Goal: Information Seeking & Learning: Find contact information

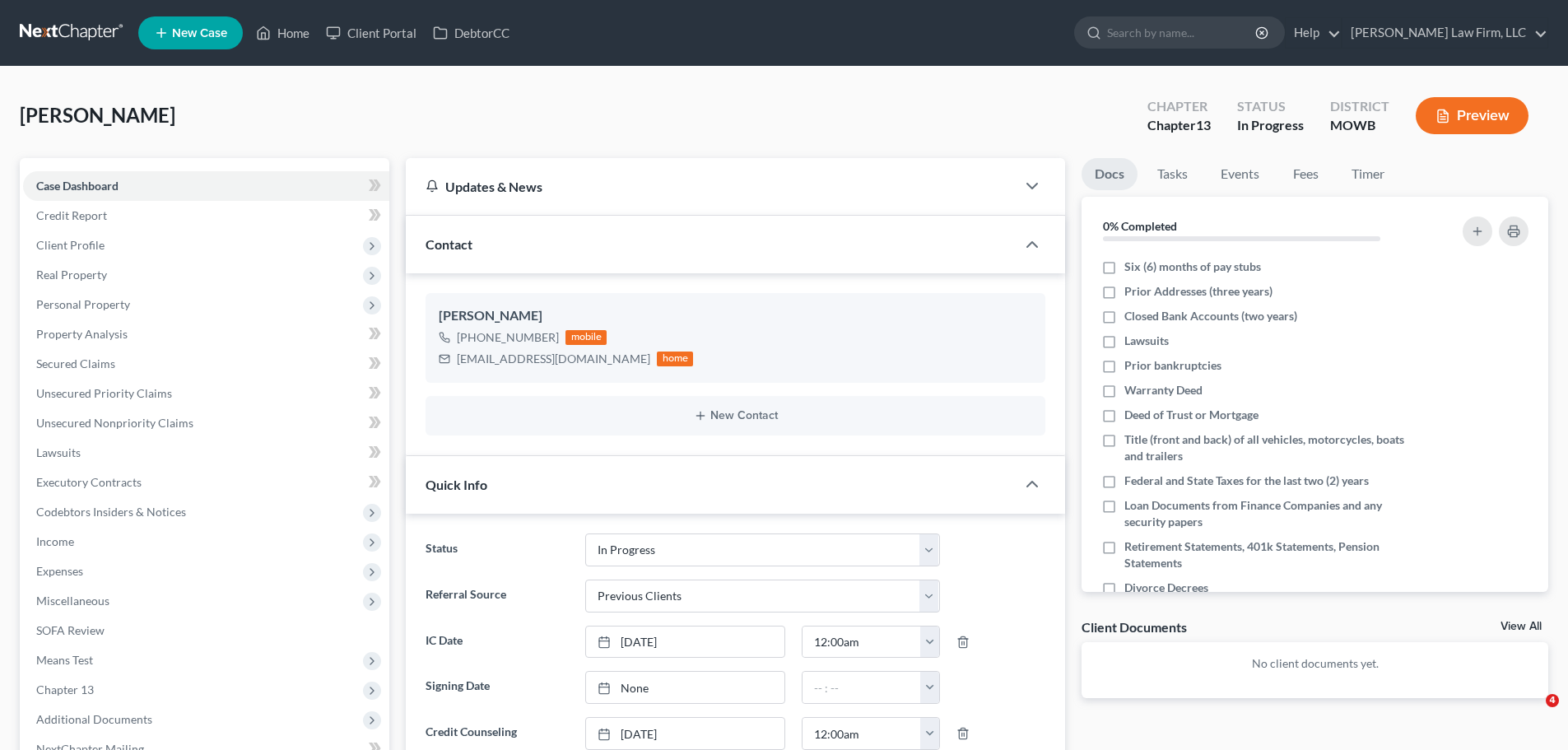
select select "4"
select select "1"
click at [287, 31] on link "Home" at bounding box center [283, 33] width 70 height 30
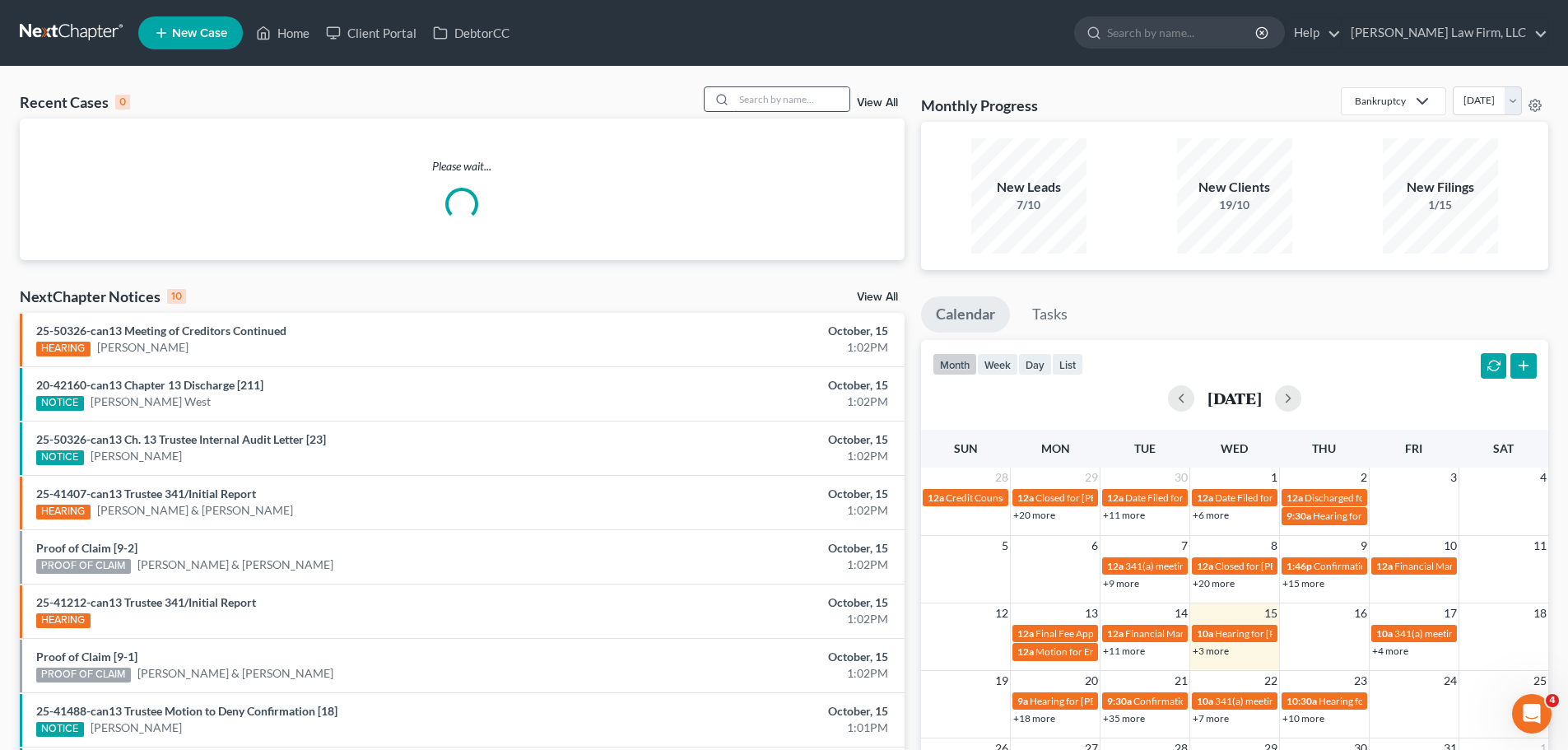
click at [784, 106] on input "search" at bounding box center [792, 99] width 115 height 24
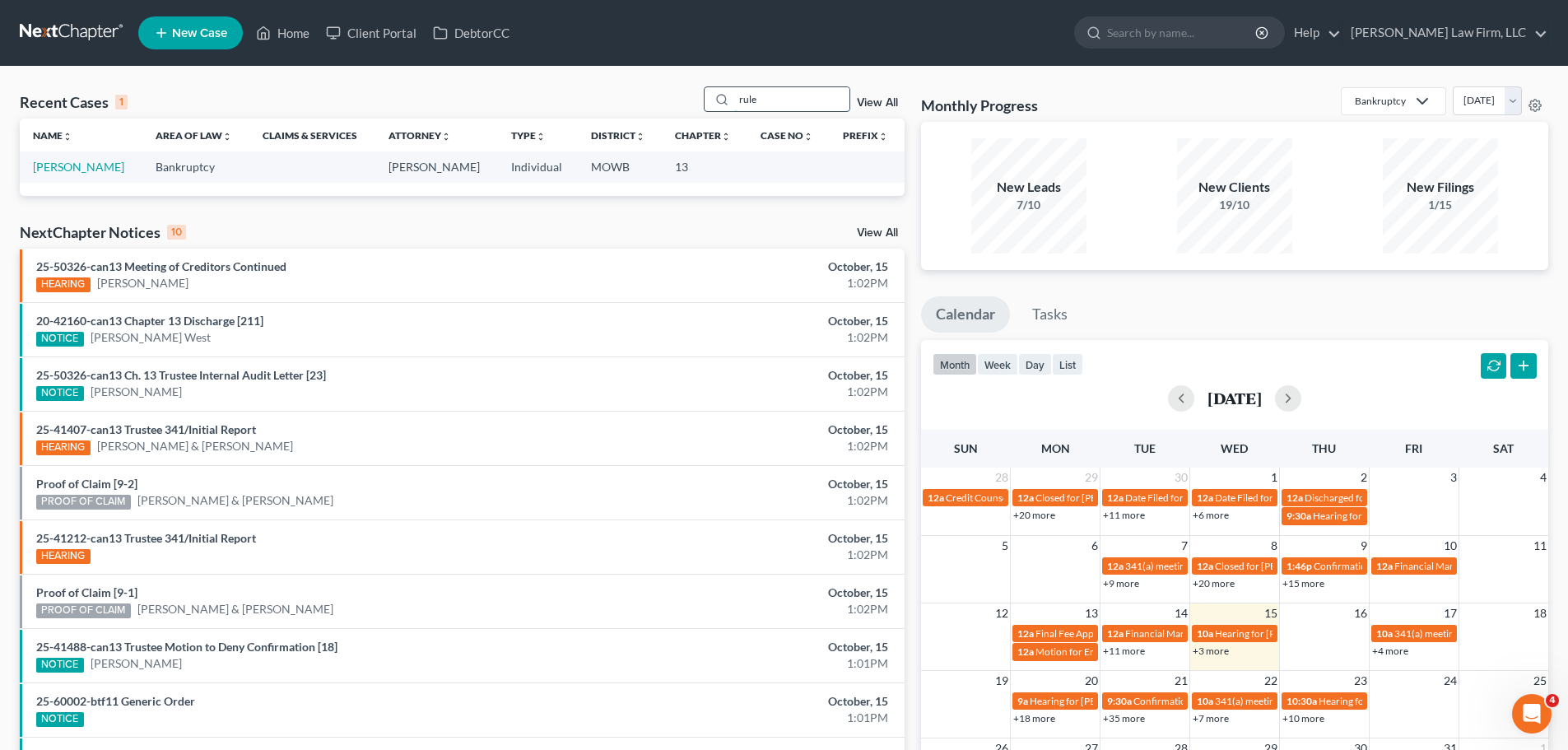
type input "rule"
click at [70, 164] on link "[PERSON_NAME]" at bounding box center [78, 166] width 91 height 14
select select "4"
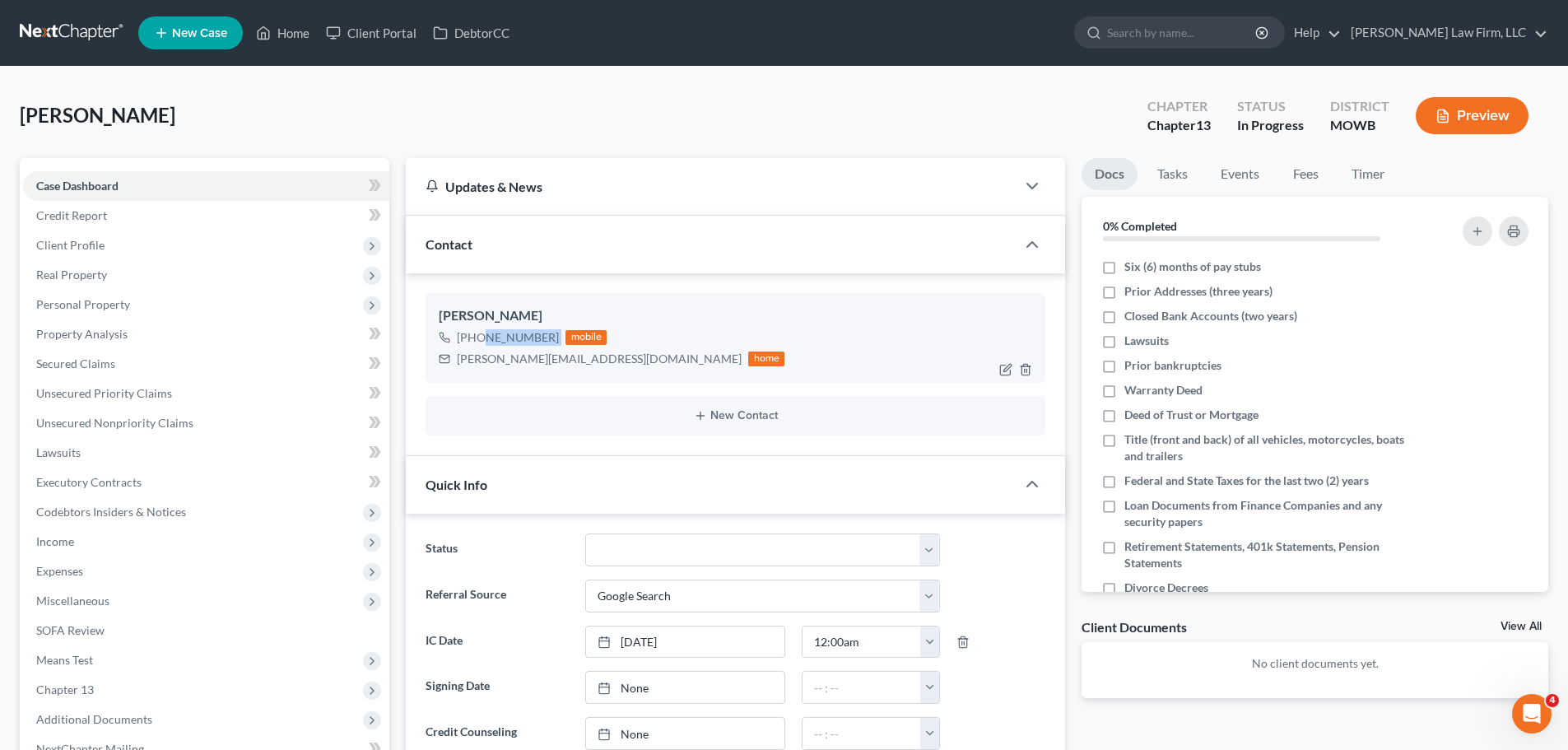
drag, startPoint x: 557, startPoint y: 340, endPoint x: 573, endPoint y: 373, distance: 36.7
click at [477, 340] on div "[PHONE_NUMBER] mobile" at bounding box center [612, 337] width 346 height 21
copy div "816) 500-2805"
click at [289, 45] on link "Home" at bounding box center [283, 33] width 70 height 30
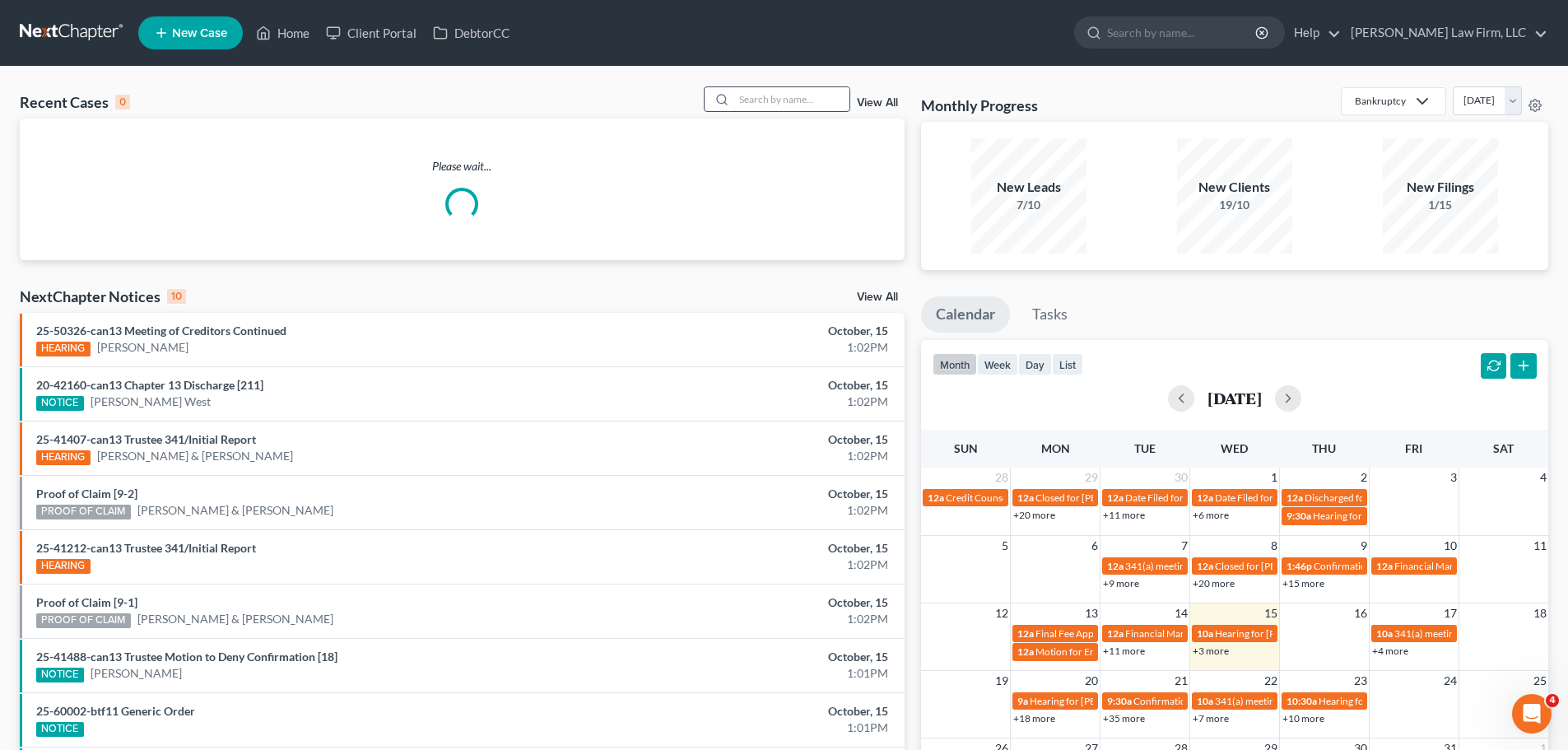
click at [754, 100] on input "search" at bounding box center [792, 99] width 115 height 24
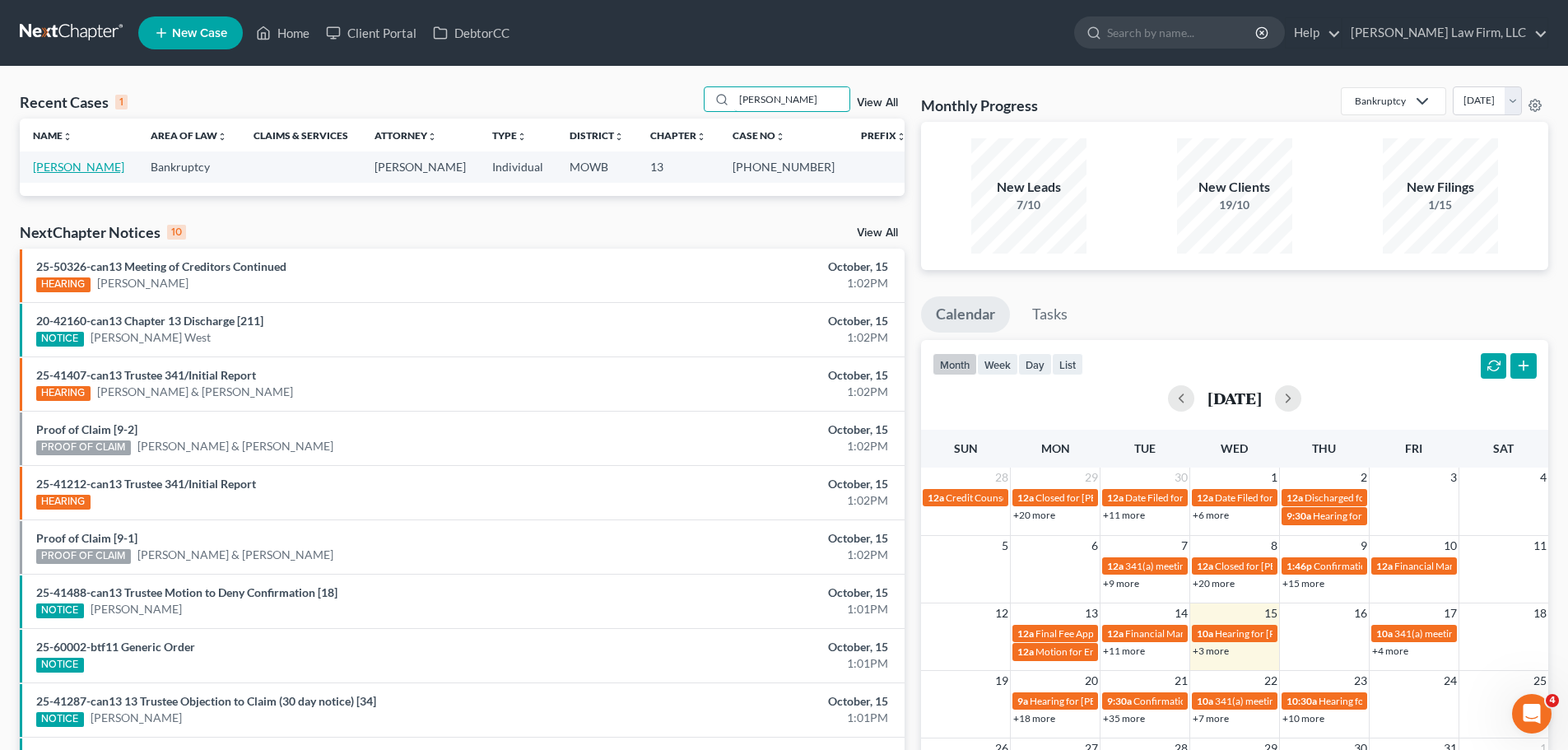
type input "[PERSON_NAME]"
click at [109, 168] on link "[PERSON_NAME]" at bounding box center [78, 166] width 91 height 14
select select "6"
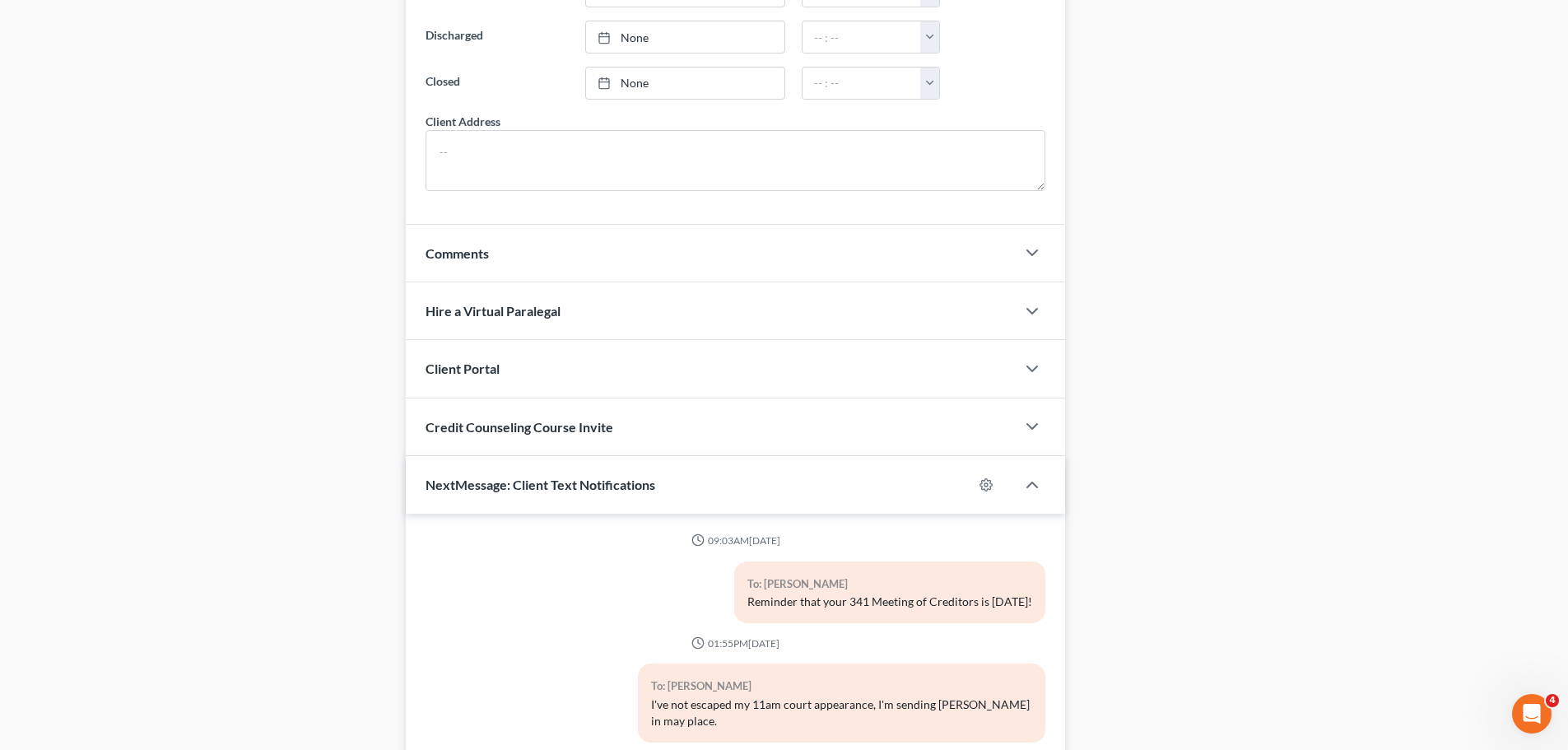
scroll to position [201, 0]
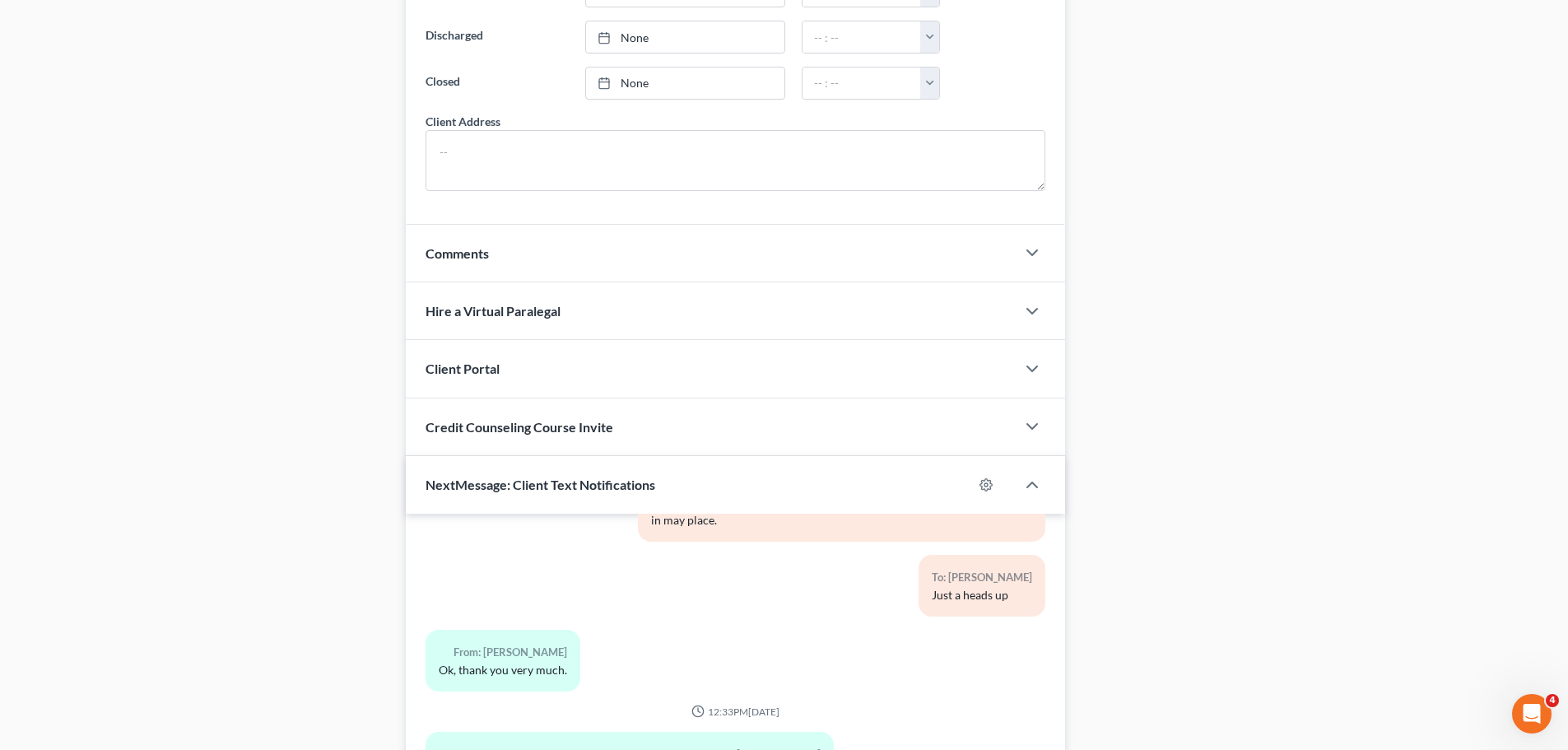
click at [989, 493] on div at bounding box center [995, 485] width 43 height 26
click at [989, 487] on icon "button" at bounding box center [986, 485] width 13 height 13
select select "4"
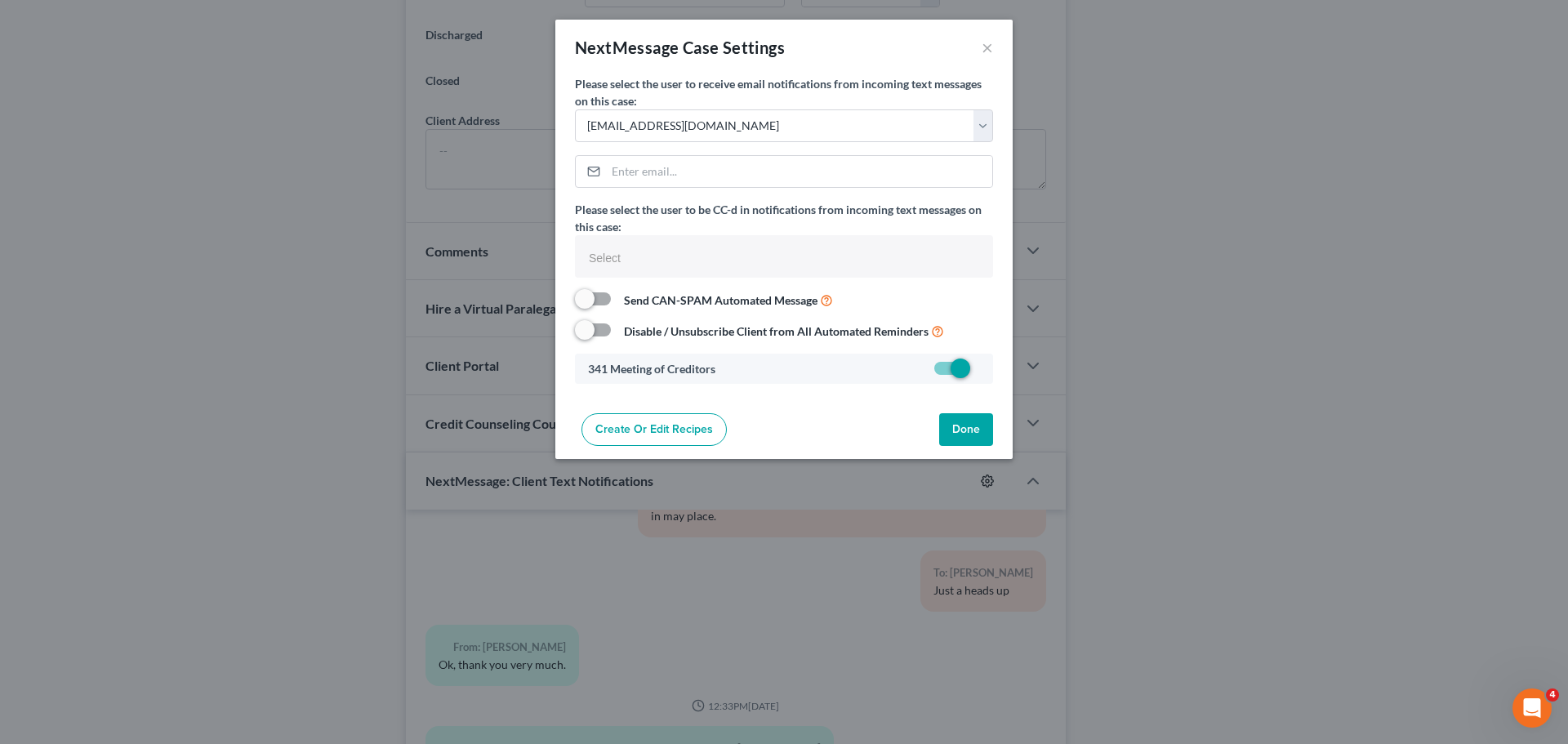
select select
click at [973, 424] on button "Done" at bounding box center [966, 429] width 53 height 32
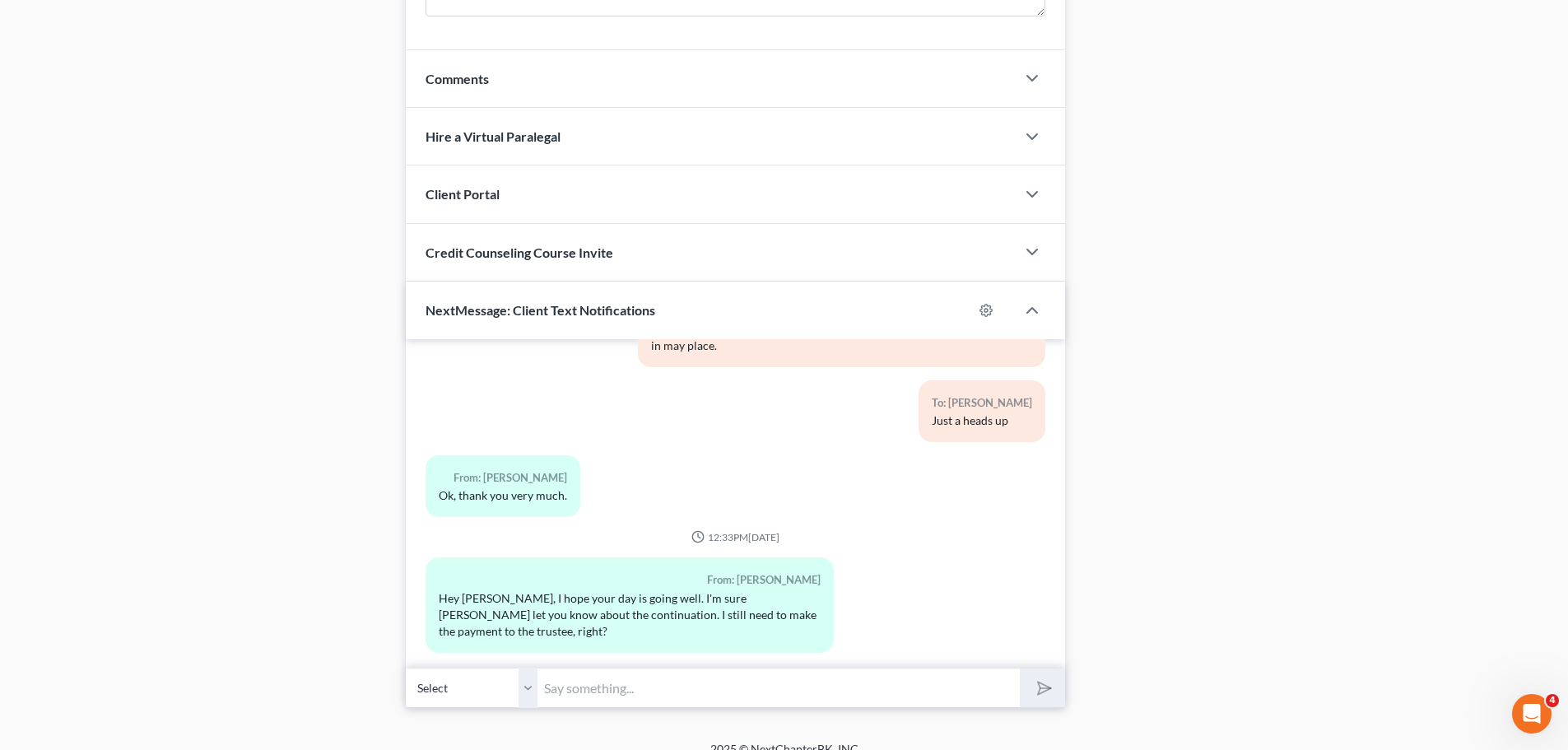
scroll to position [1430, 0]
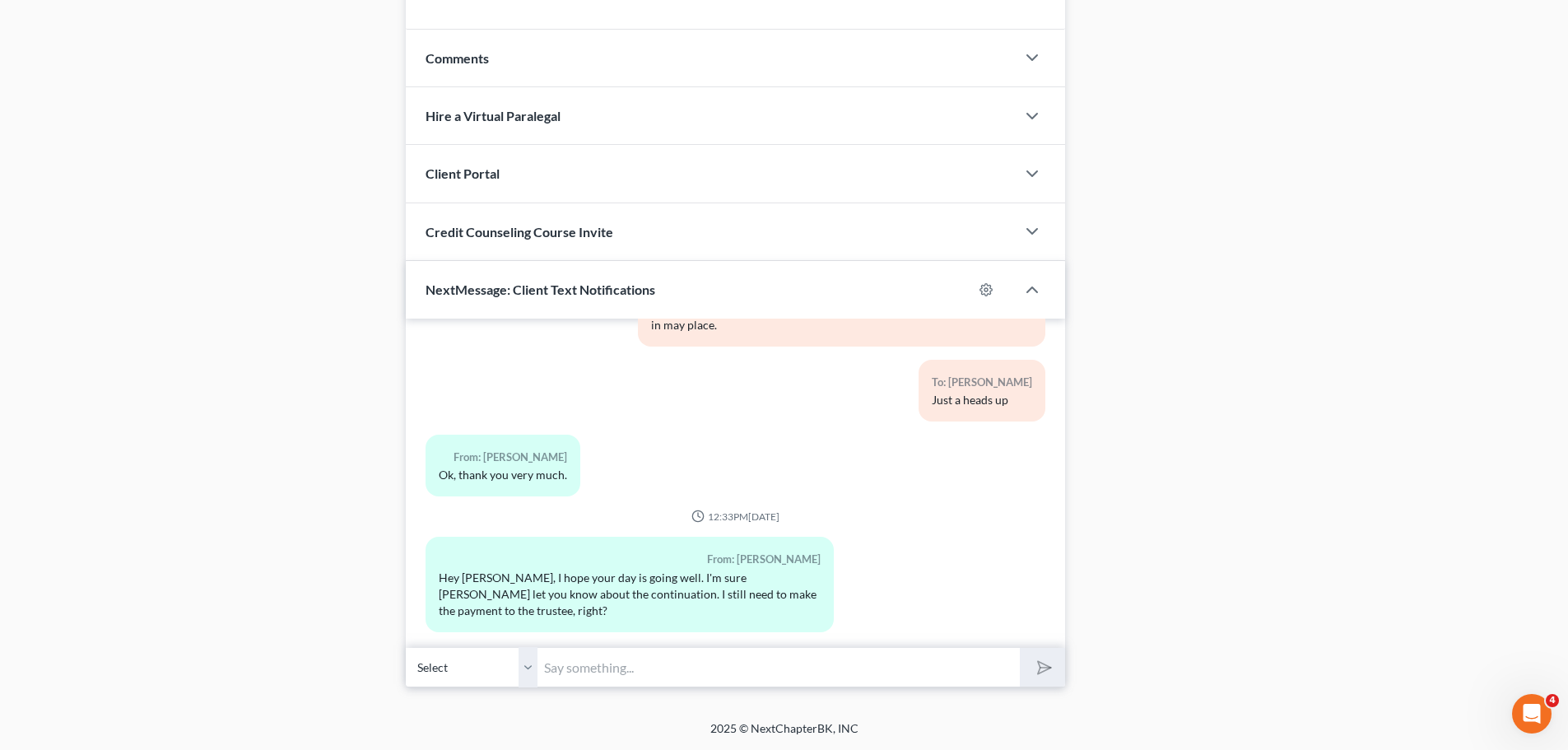
click at [655, 663] on input "text" at bounding box center [778, 666] width 482 height 40
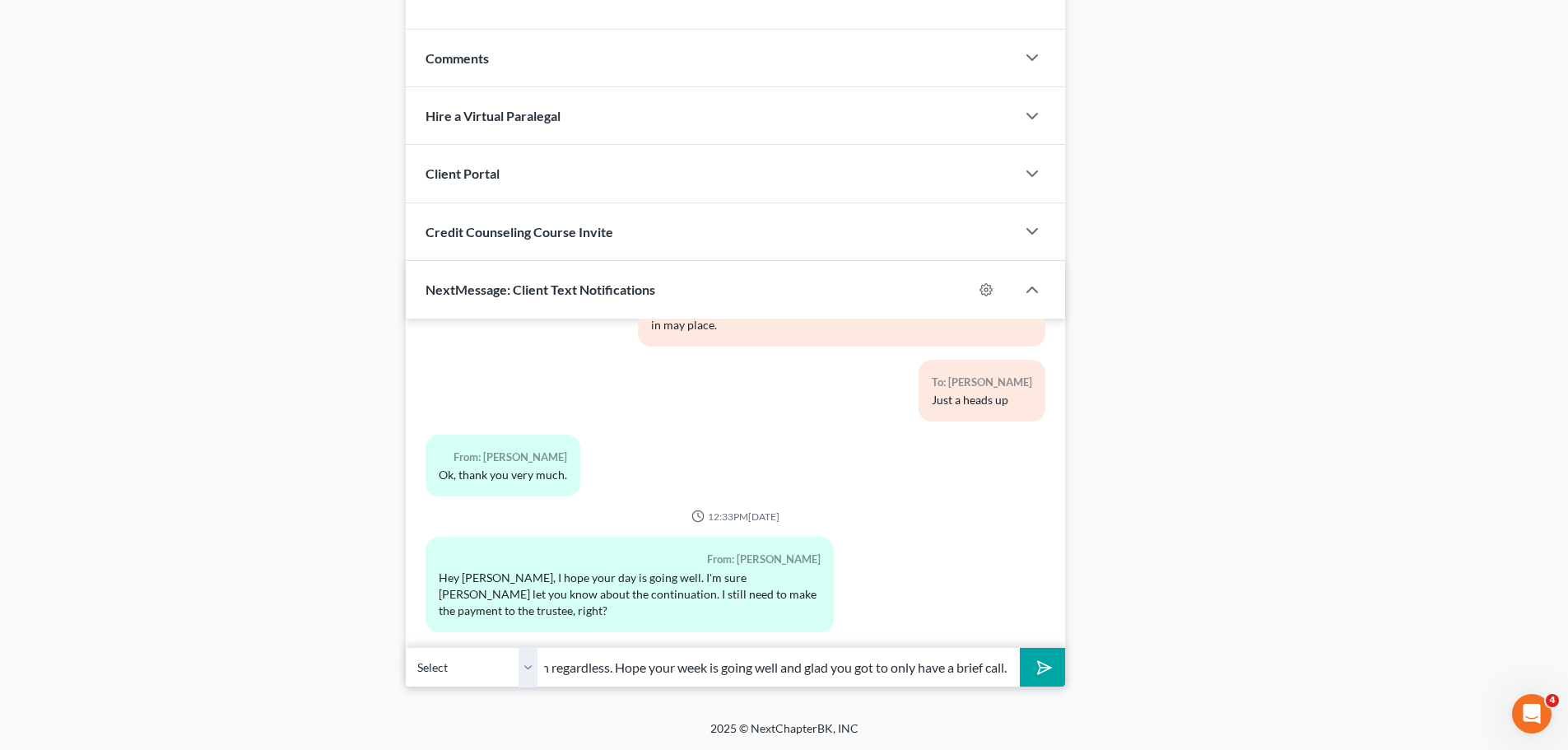
scroll to position [0, 261]
type input "That's right, they want that money to come in regardless. Hope your week is goi…"
click at [1020, 648] on button "submit" at bounding box center [1042, 667] width 46 height 39
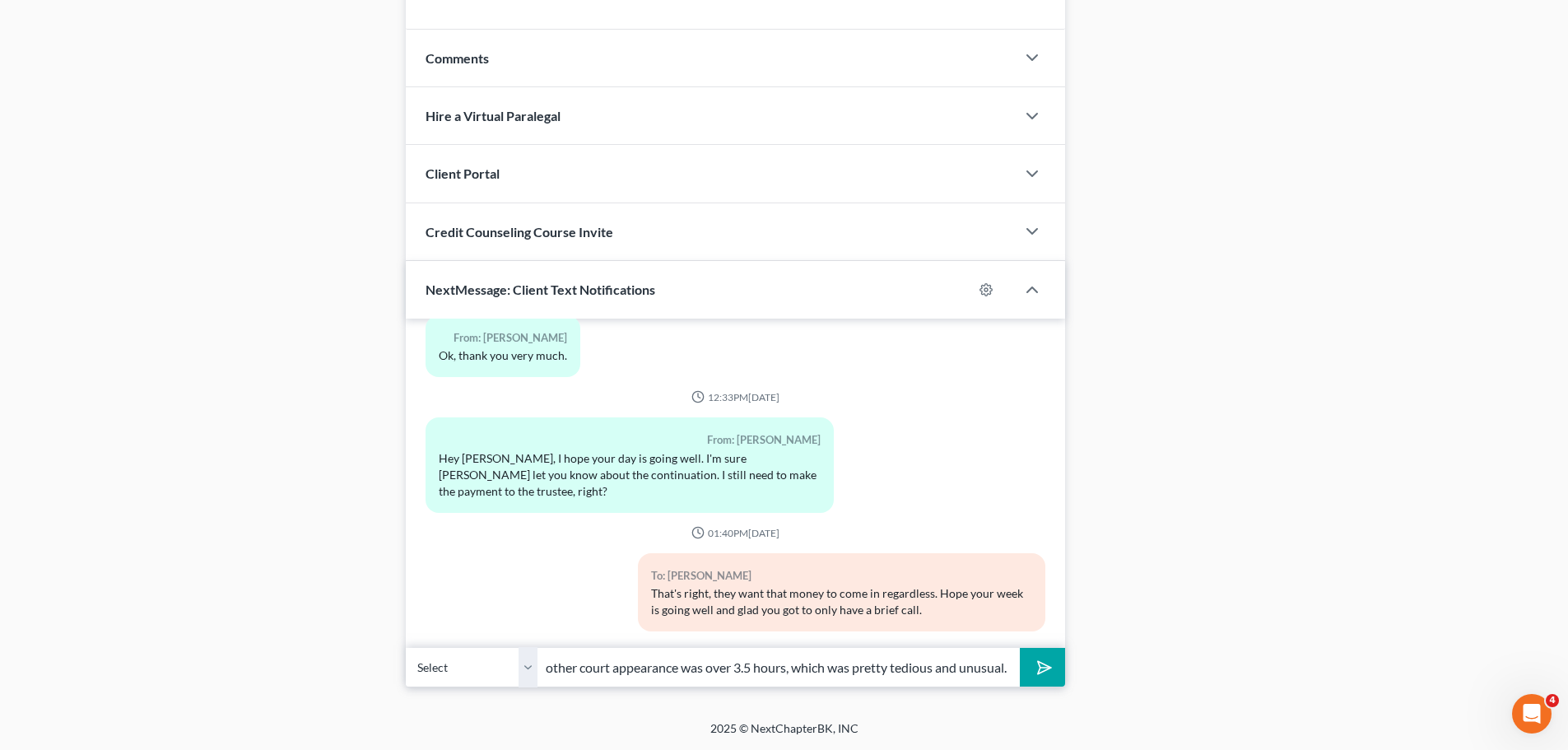
scroll to position [0, 29]
type input "My other court appearance was over 3.5 hours, which was pretty tedious and unus…"
click at [1020, 648] on button "submit" at bounding box center [1042, 667] width 46 height 39
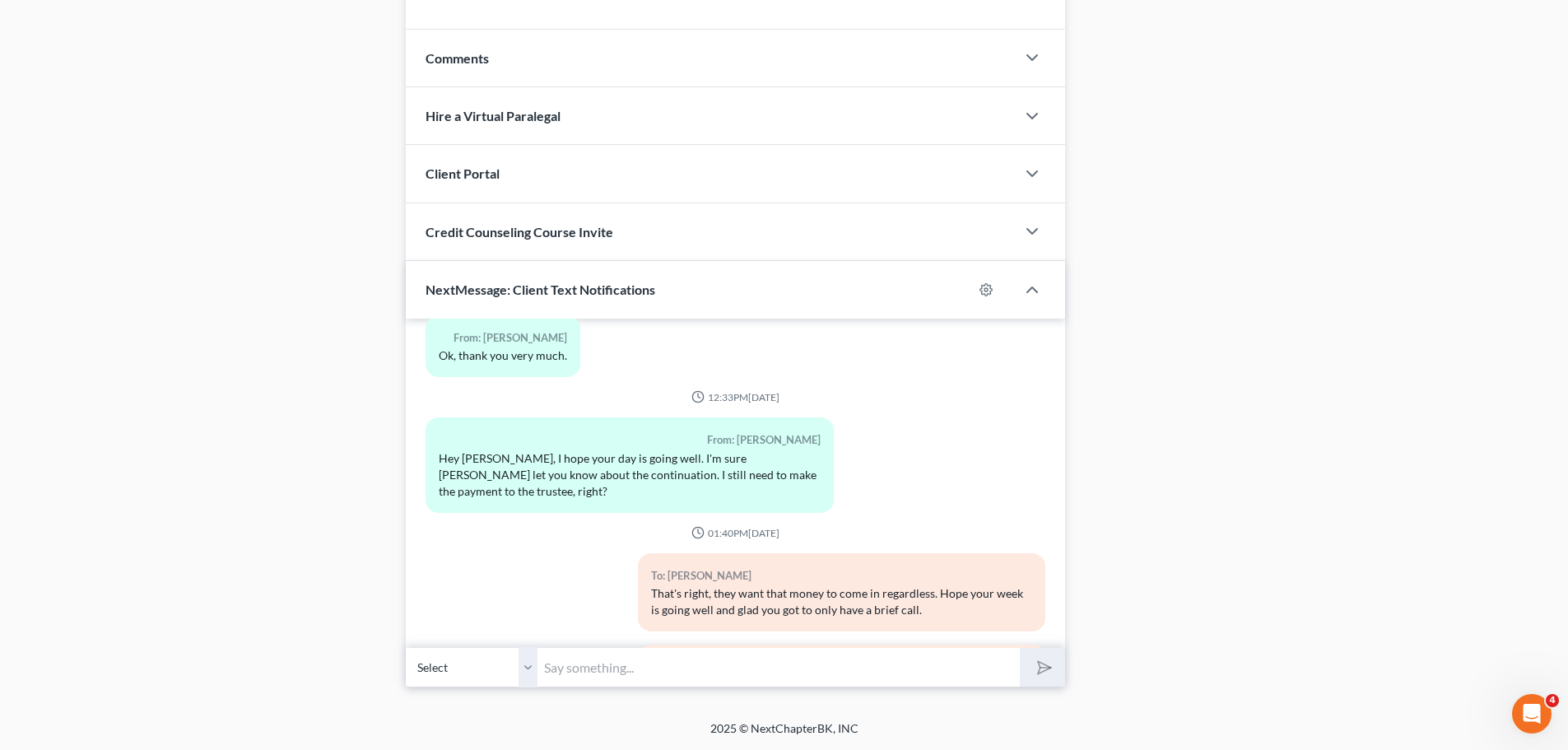
scroll to position [412, 0]
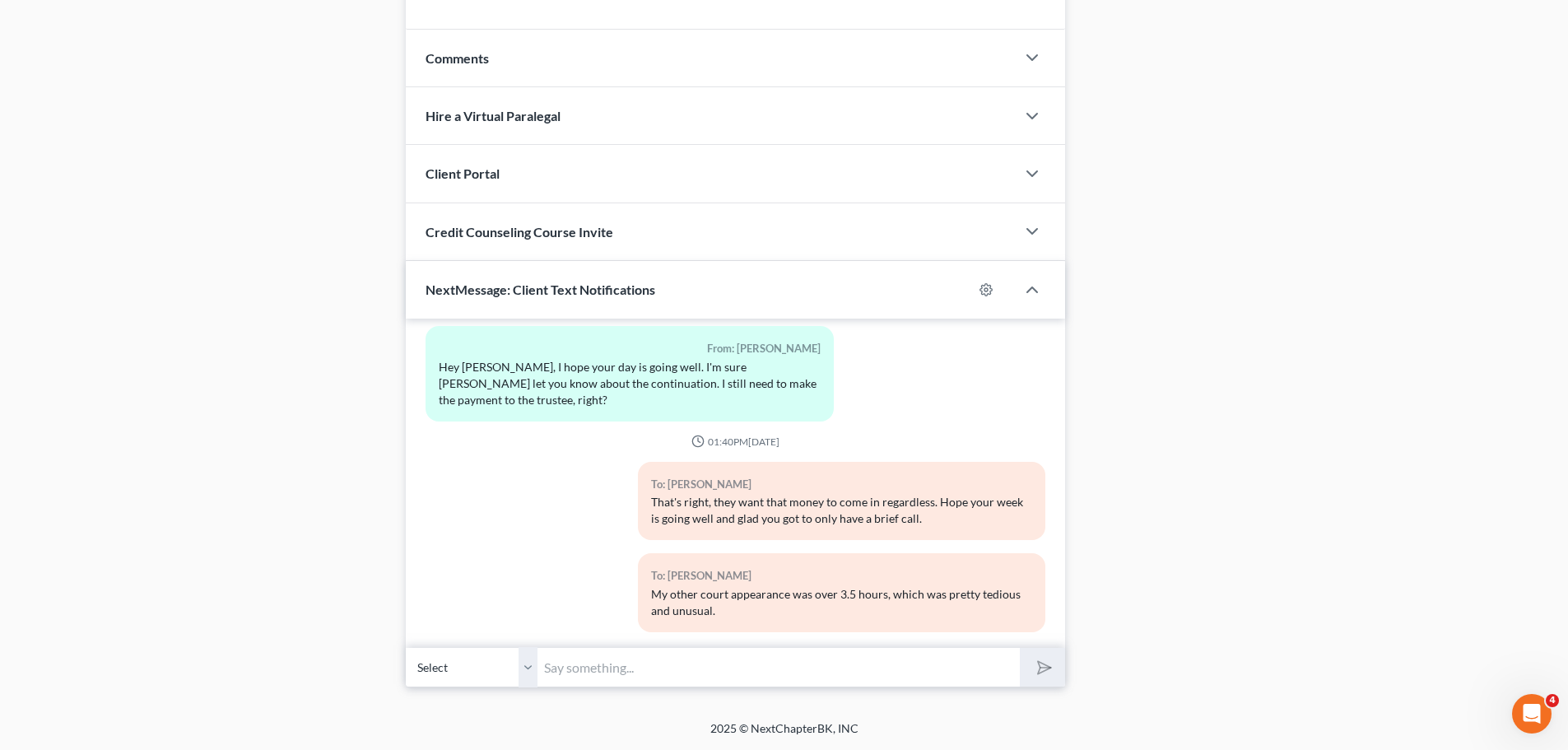
click at [615, 651] on input "text" at bounding box center [778, 666] width 482 height 40
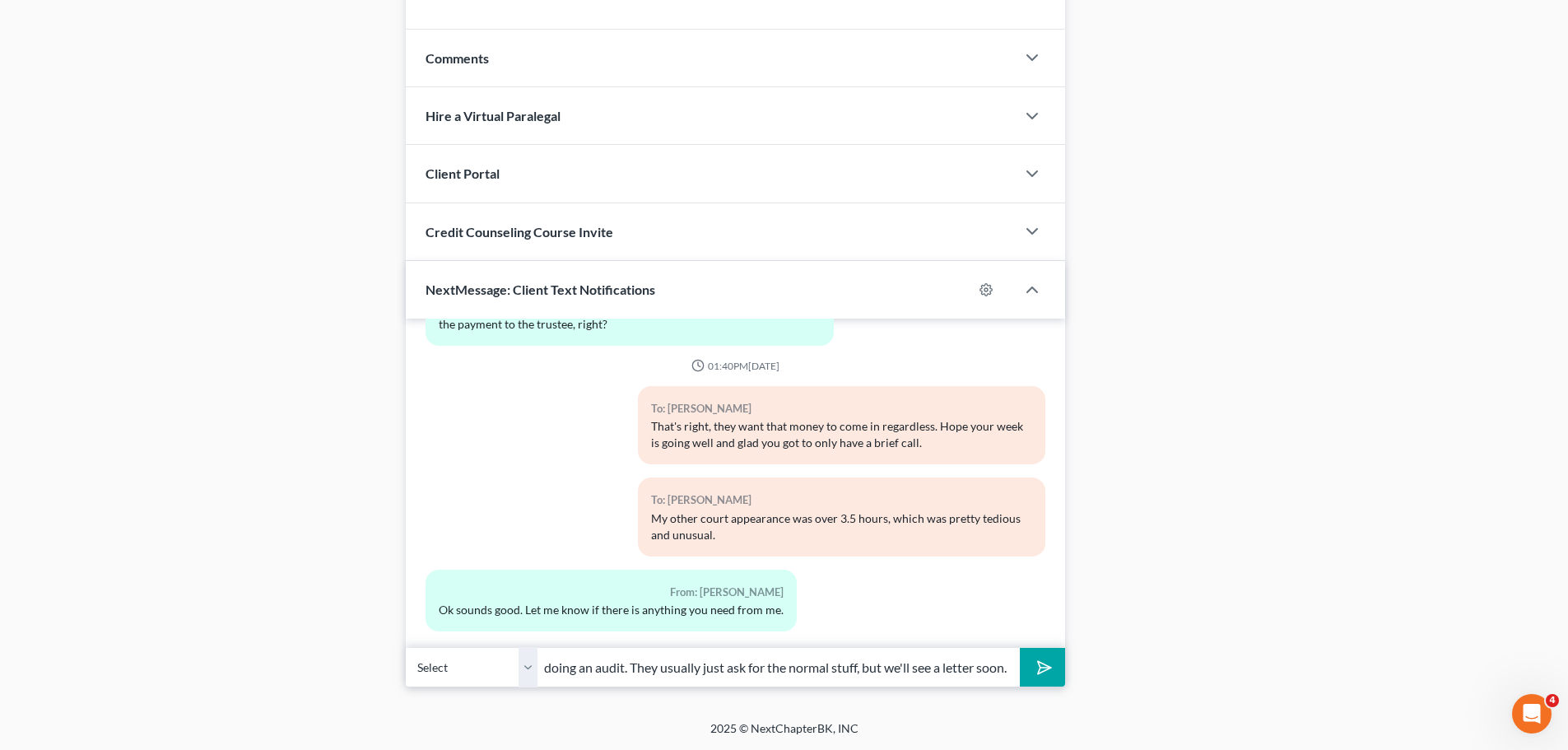
scroll to position [0, 387]
type input "Will do, the Trustee just filed something in your case that they'll be doing an…"
click at [1020, 648] on button "submit" at bounding box center [1042, 667] width 46 height 39
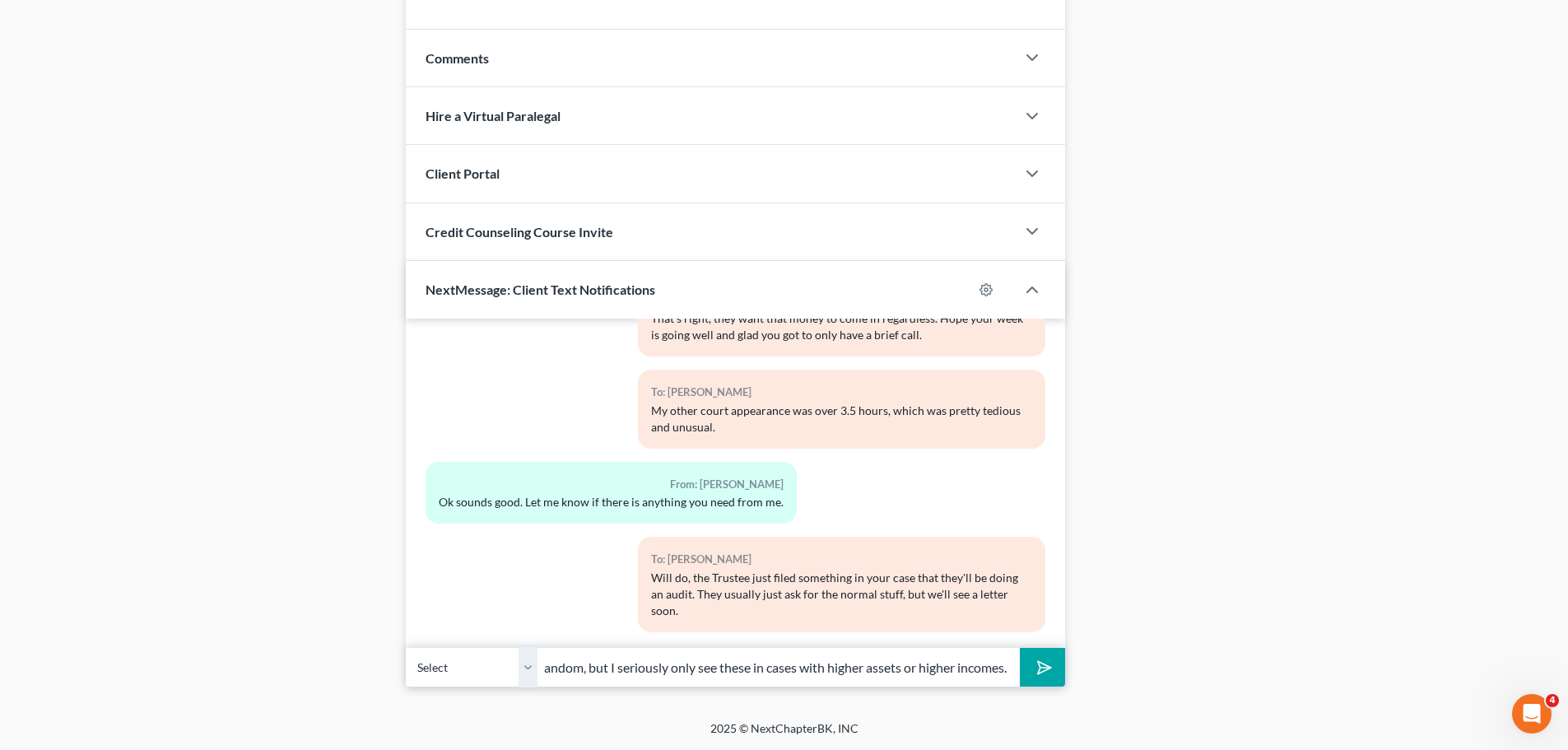
scroll to position [0, 111]
type input "They claim to be random, but I seriously only see these in cases with higher as…"
click at [1020, 648] on button "submit" at bounding box center [1042, 667] width 46 height 39
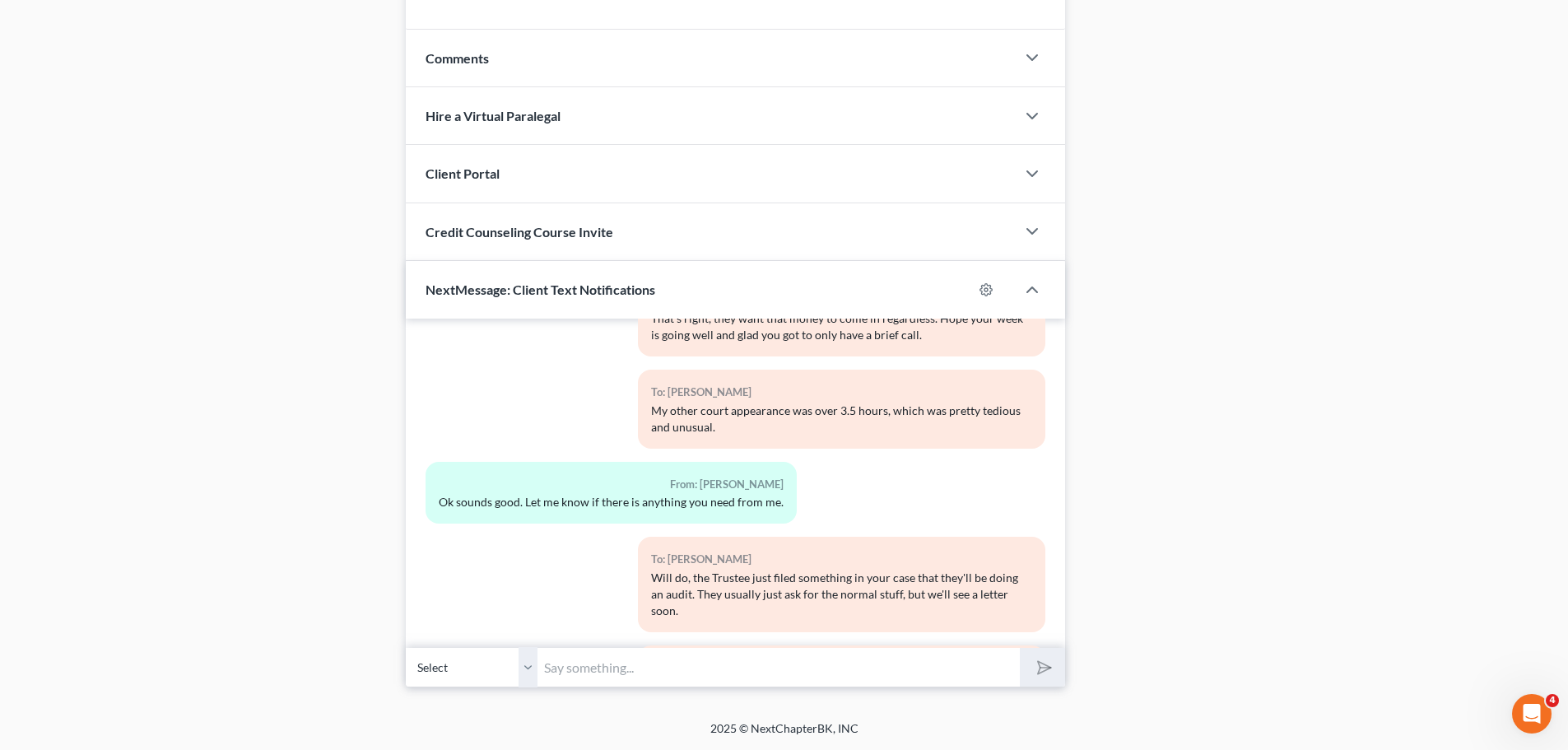
scroll to position [687, 0]
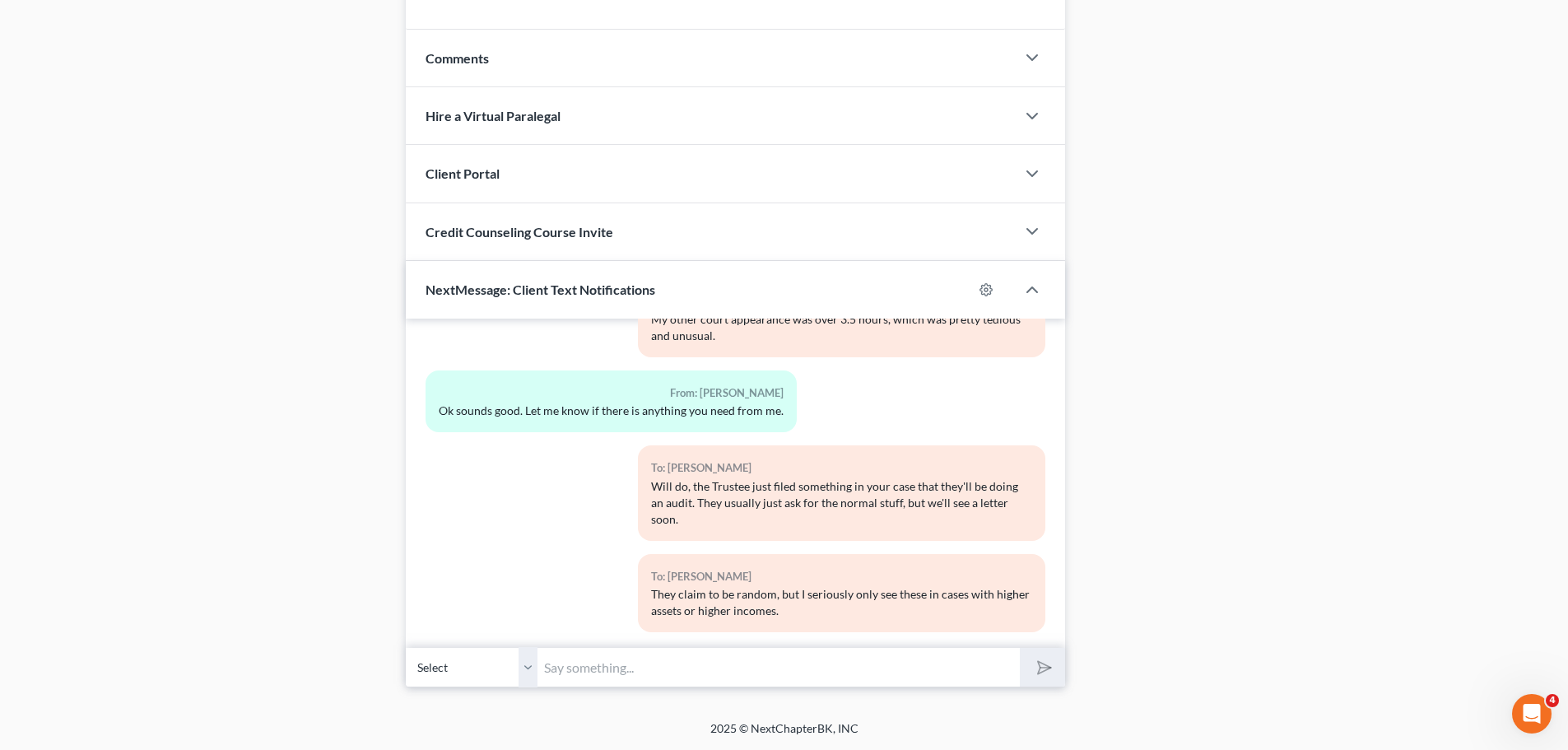
click at [626, 662] on input "text" at bounding box center [778, 666] width 482 height 40
type input "That'd be great."
click at [1020, 648] on button "submit" at bounding box center [1042, 667] width 46 height 39
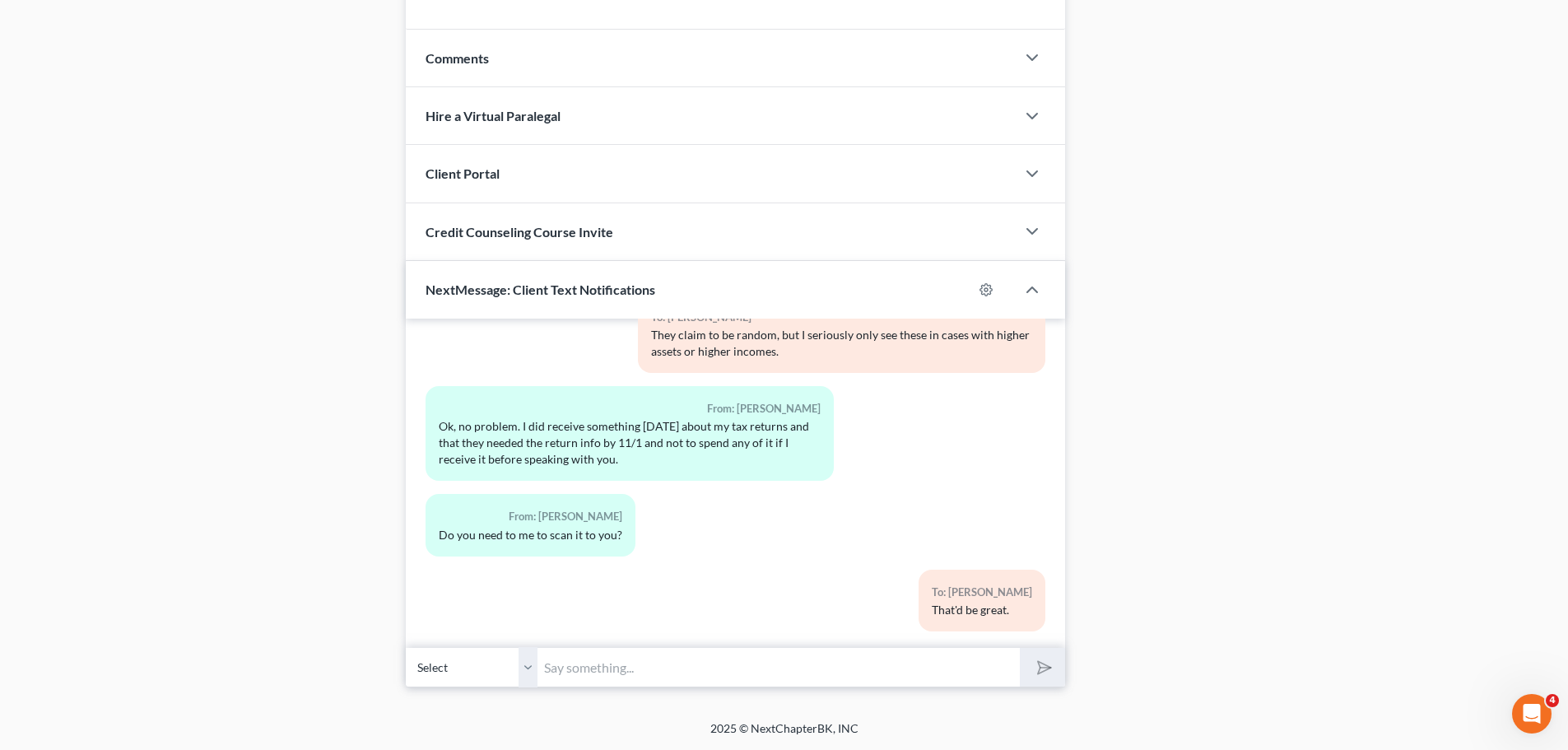
click at [621, 684] on input "text" at bounding box center [778, 666] width 482 height 40
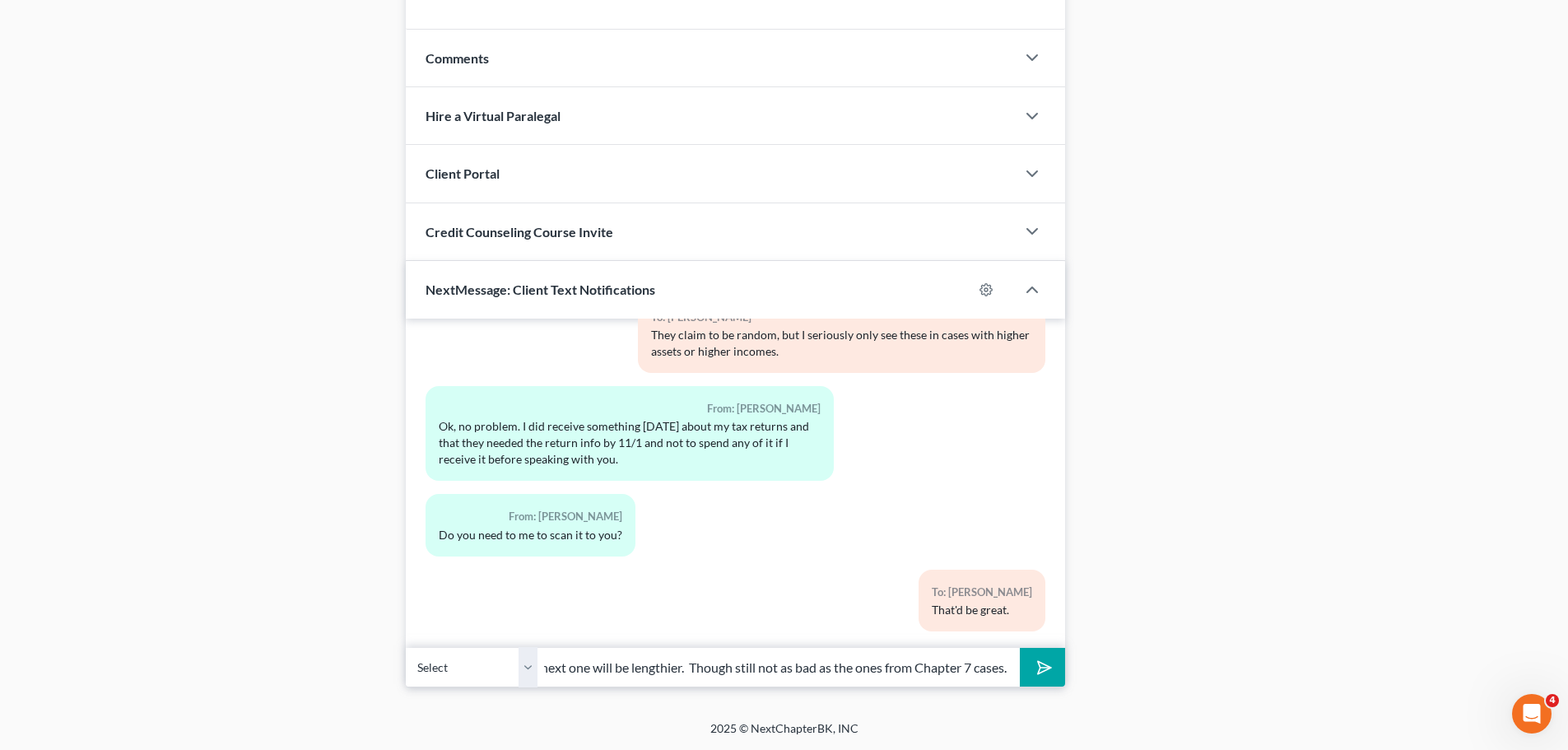
scroll to position [0, 342]
type input "Took a look at the letter, that's no an uncommon one. The next one will be leng…"
click at [1020, 648] on button "submit" at bounding box center [1042, 667] width 46 height 39
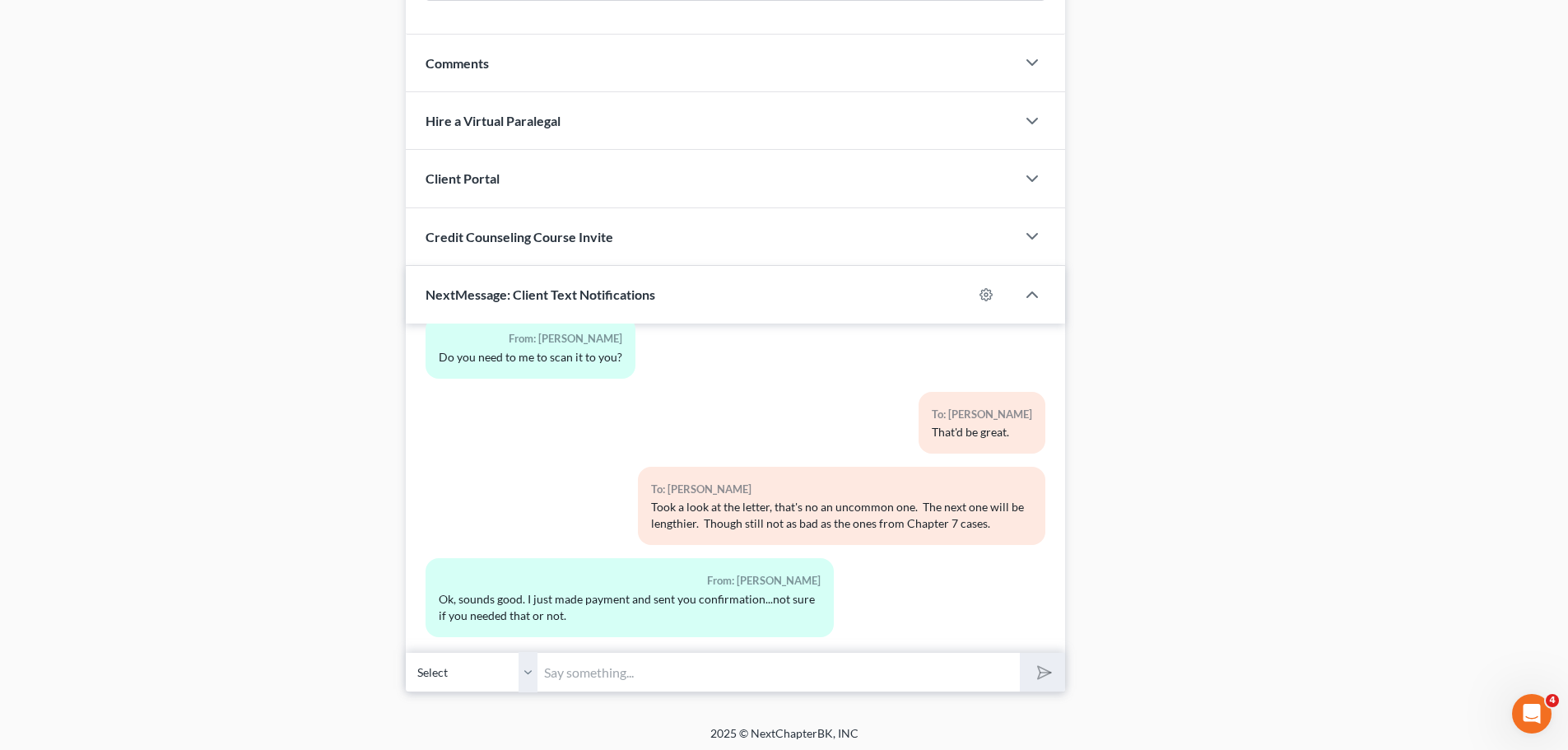
scroll to position [1430, 0]
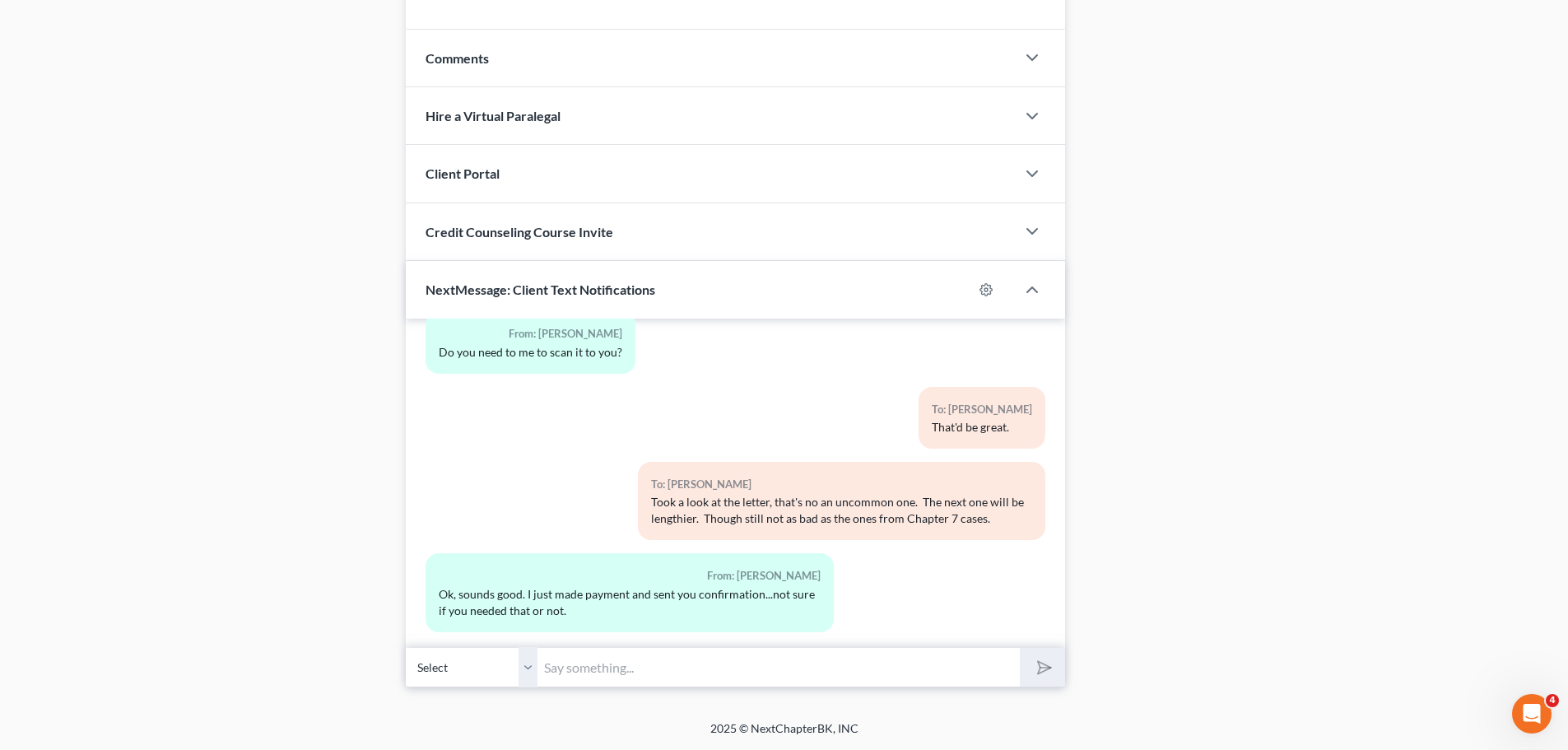
click at [678, 671] on input "text" at bounding box center [778, 666] width 482 height 40
type input "No harm, especially with the first one."
click at [1020, 648] on button "submit" at bounding box center [1042, 667] width 46 height 39
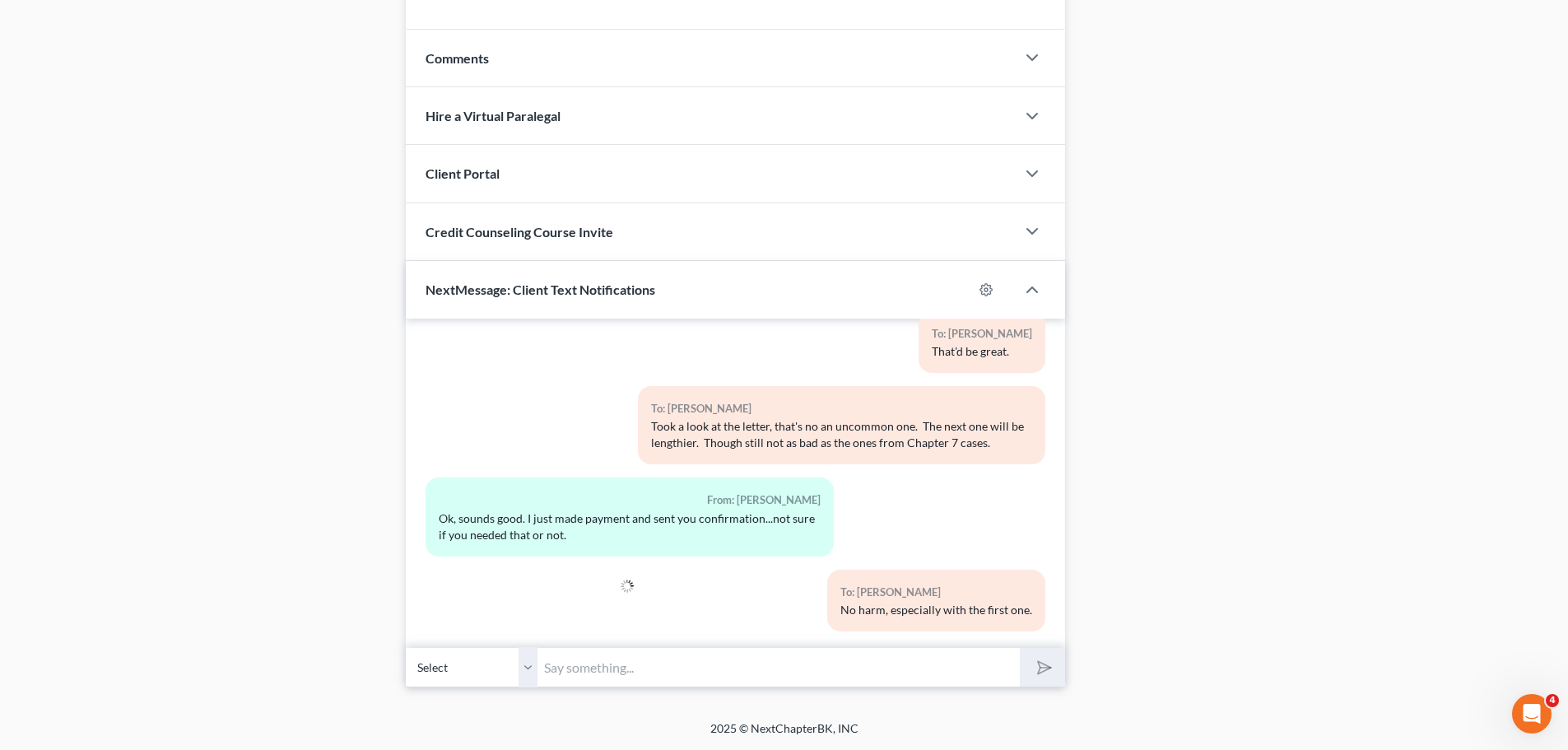
scroll to position [0, 0]
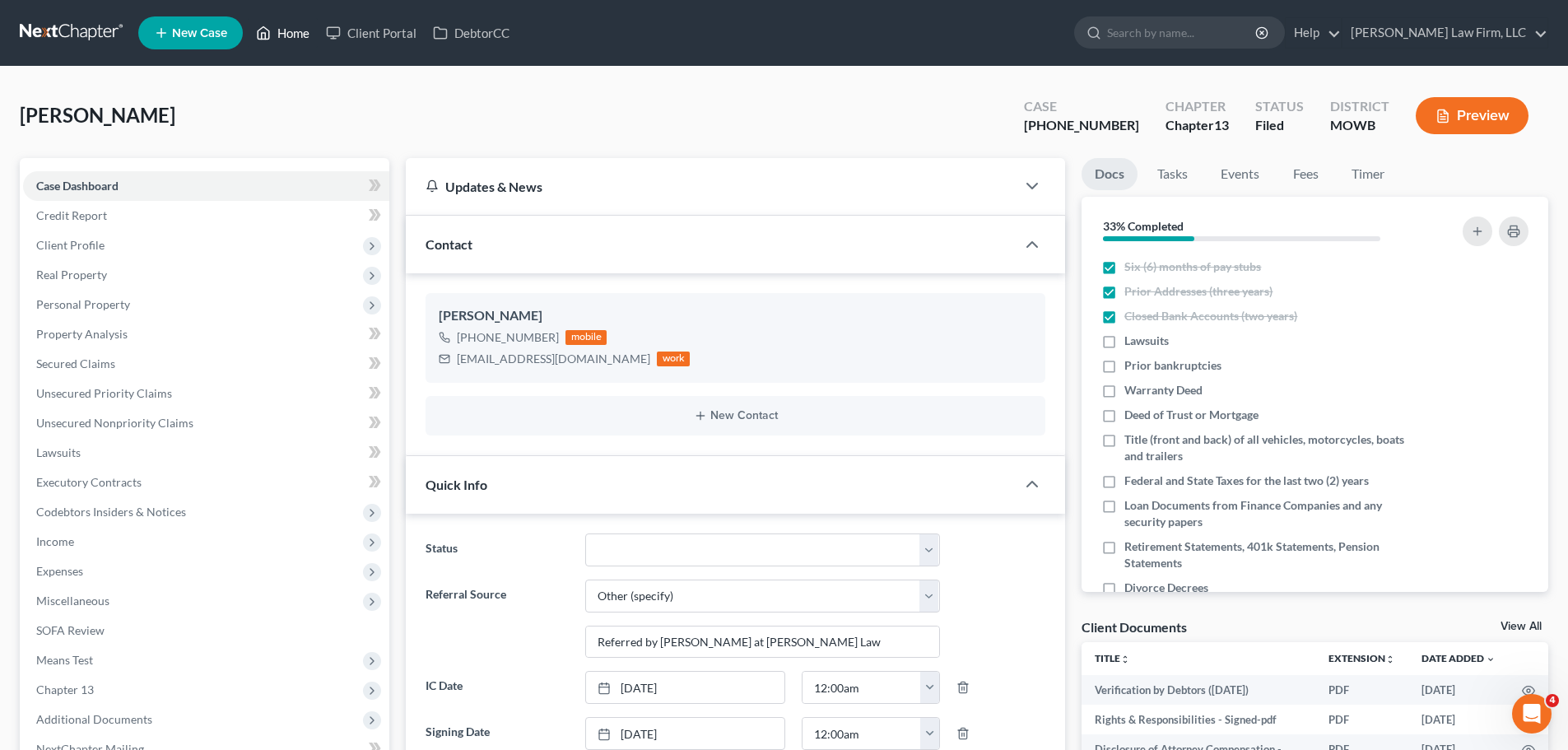
click at [298, 32] on link "Home" at bounding box center [283, 33] width 70 height 30
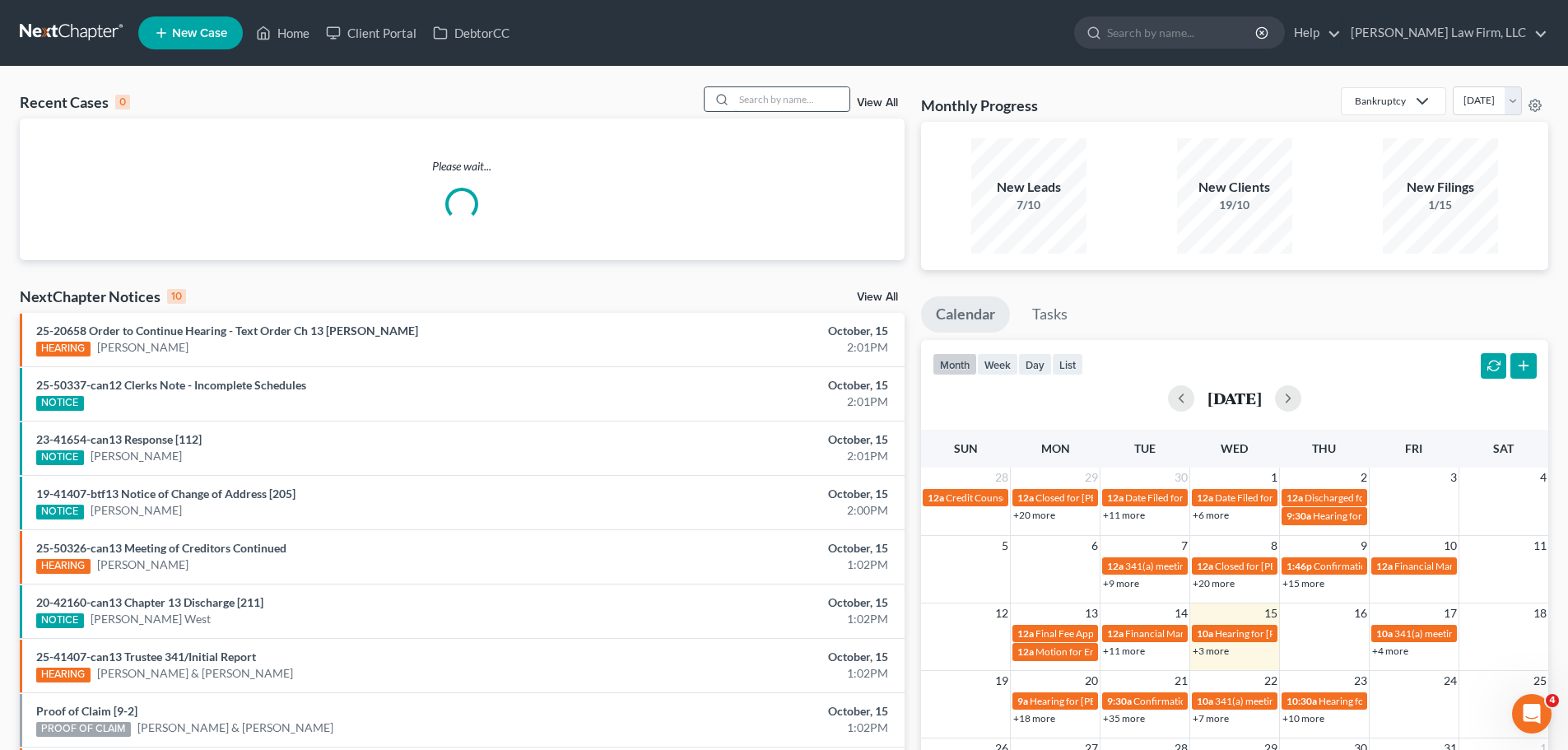
click at [772, 92] on input "search" at bounding box center [792, 99] width 115 height 24
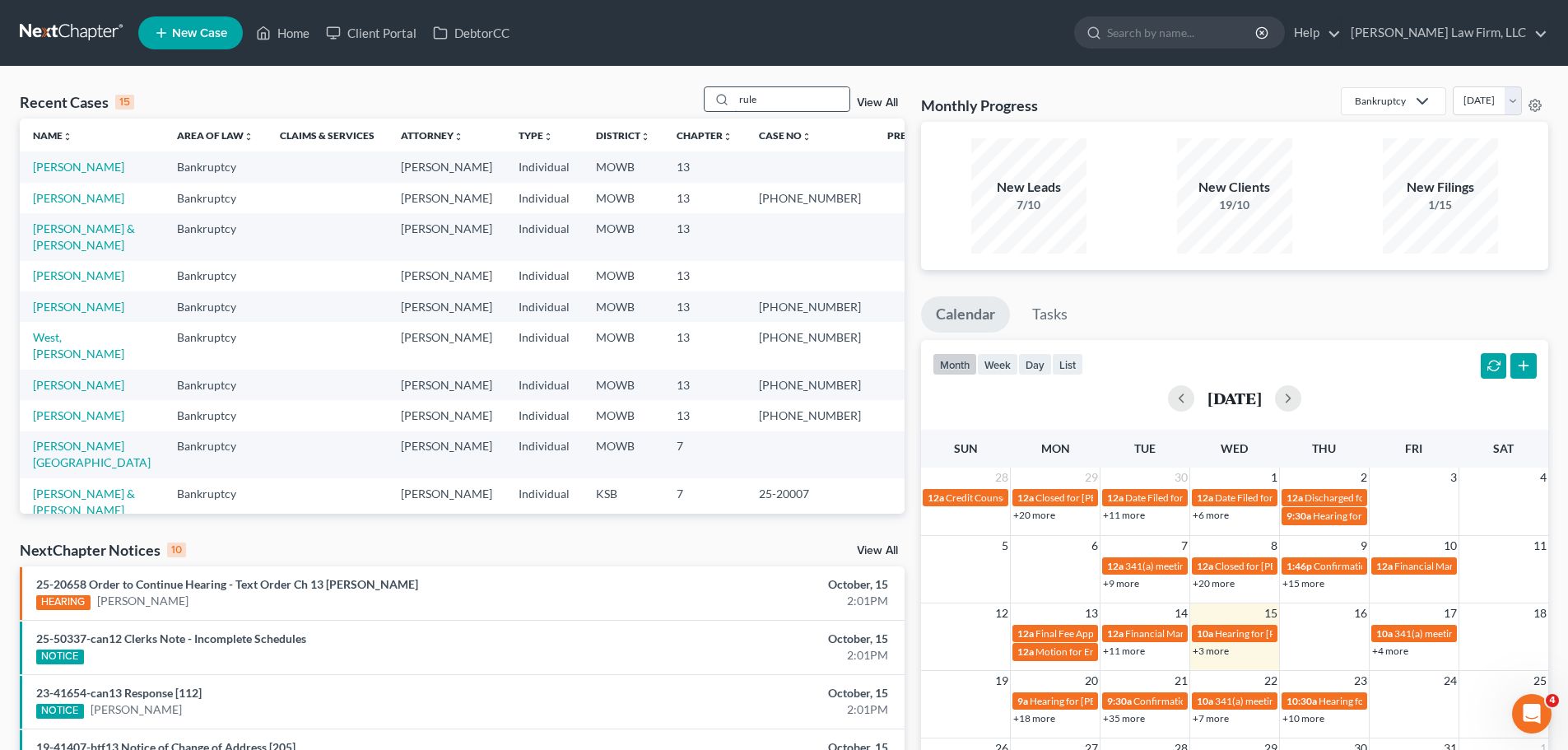
type input "rule"
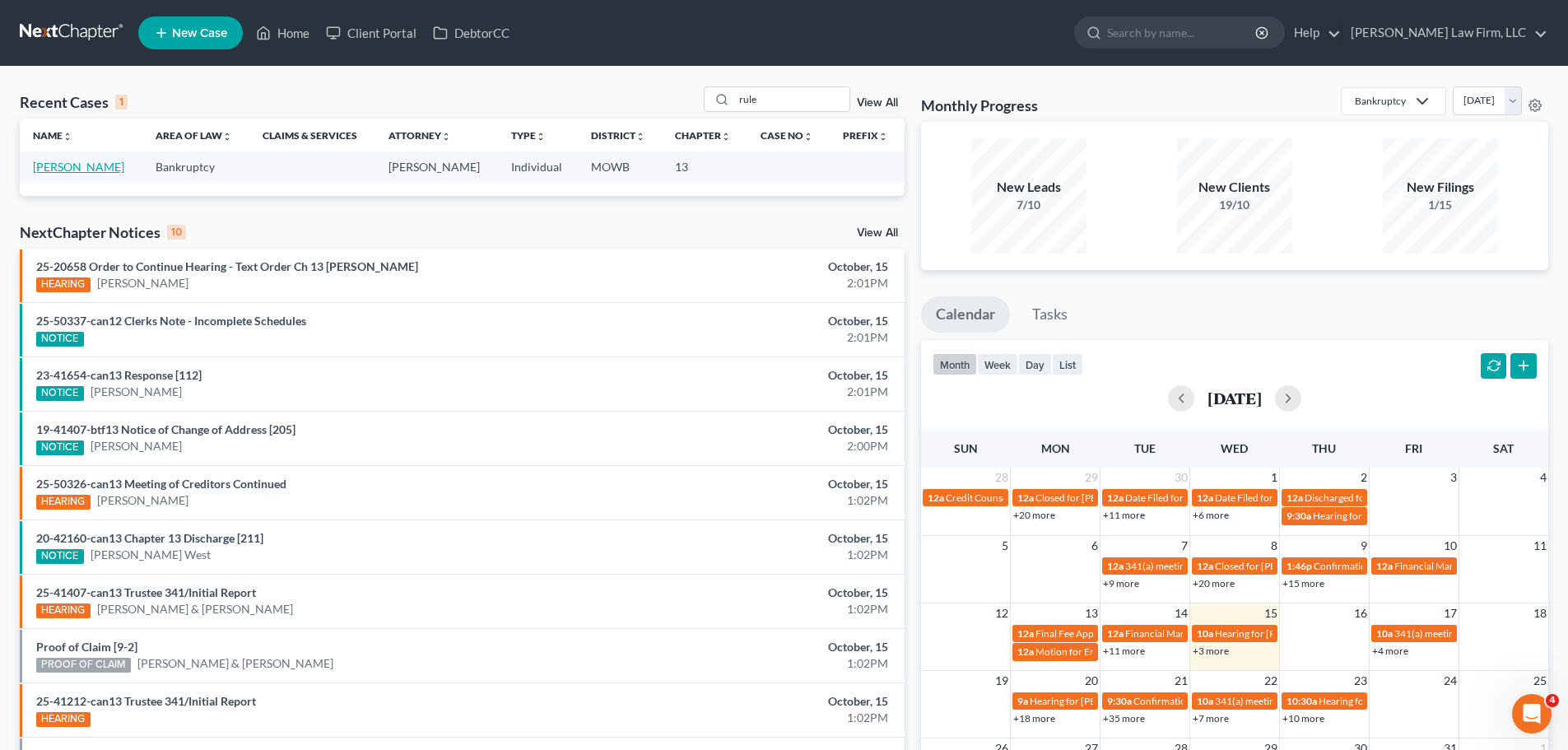
click at [69, 162] on link "[PERSON_NAME]" at bounding box center [78, 166] width 91 height 14
select select "4"
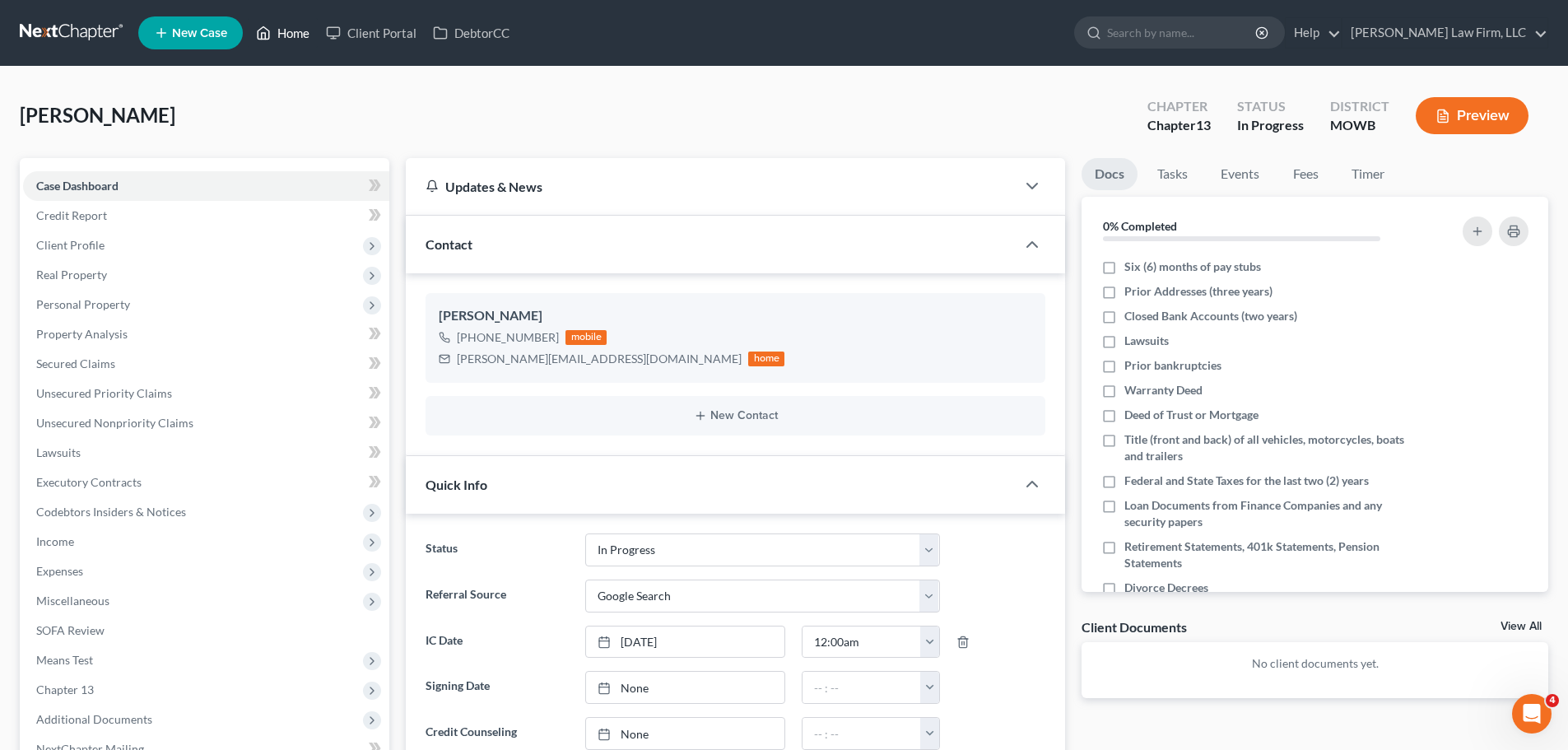
click at [283, 44] on link "Home" at bounding box center [283, 33] width 70 height 30
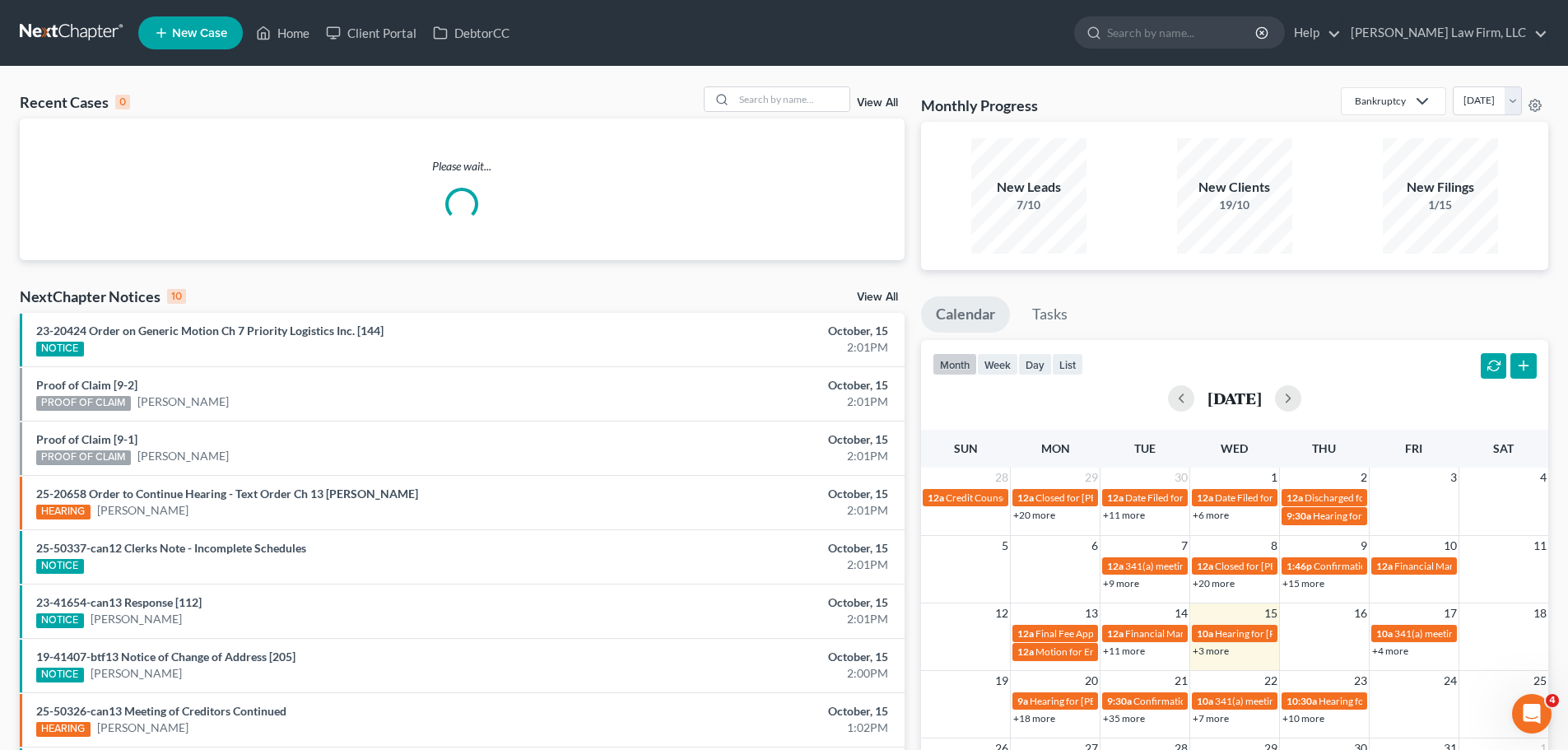
click at [780, 115] on div "Recent Cases 0 View All" at bounding box center [462, 102] width 885 height 33
click at [795, 103] on input "search" at bounding box center [792, 99] width 115 height 24
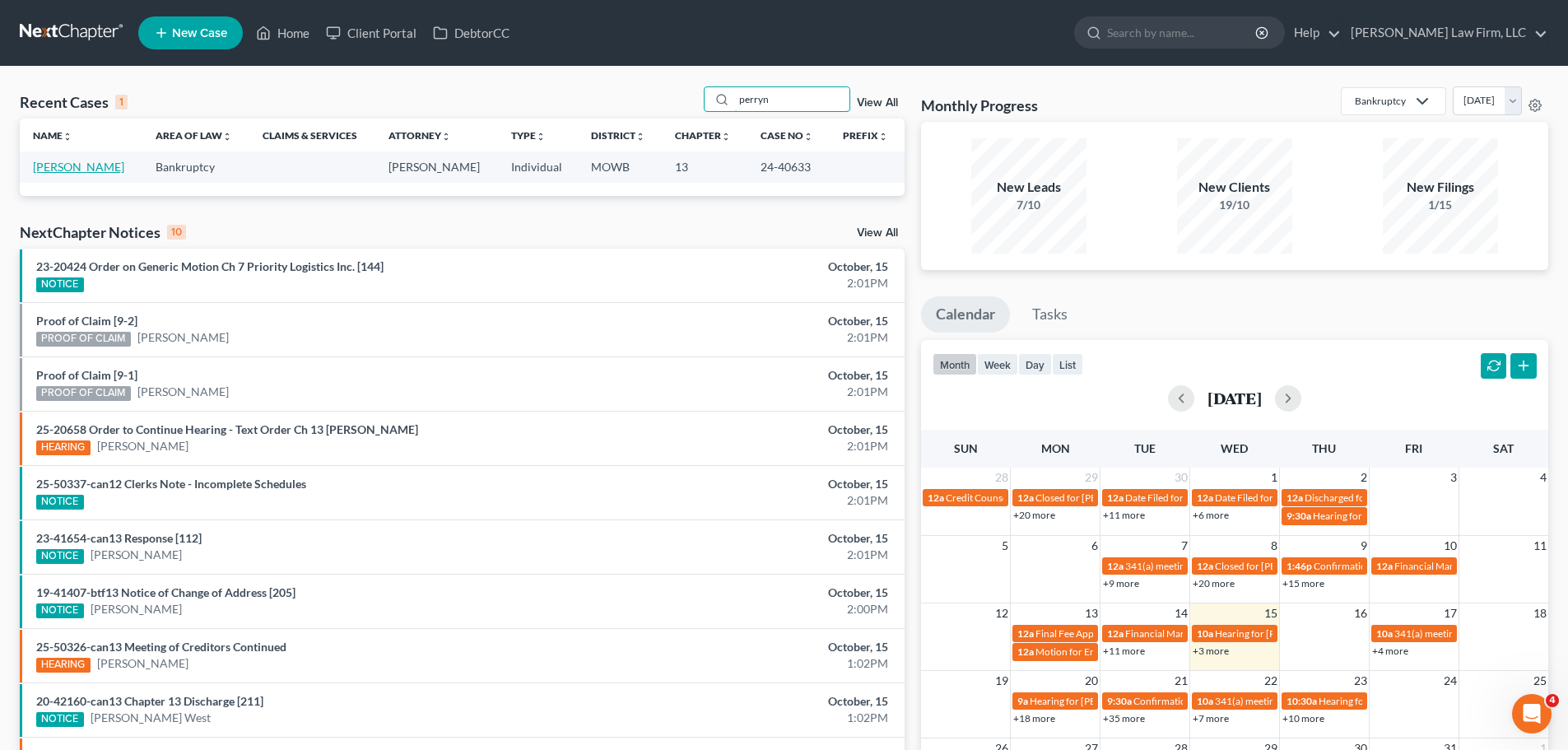
type input "perryn"
click at [103, 168] on link "[PERSON_NAME]" at bounding box center [78, 166] width 91 height 14
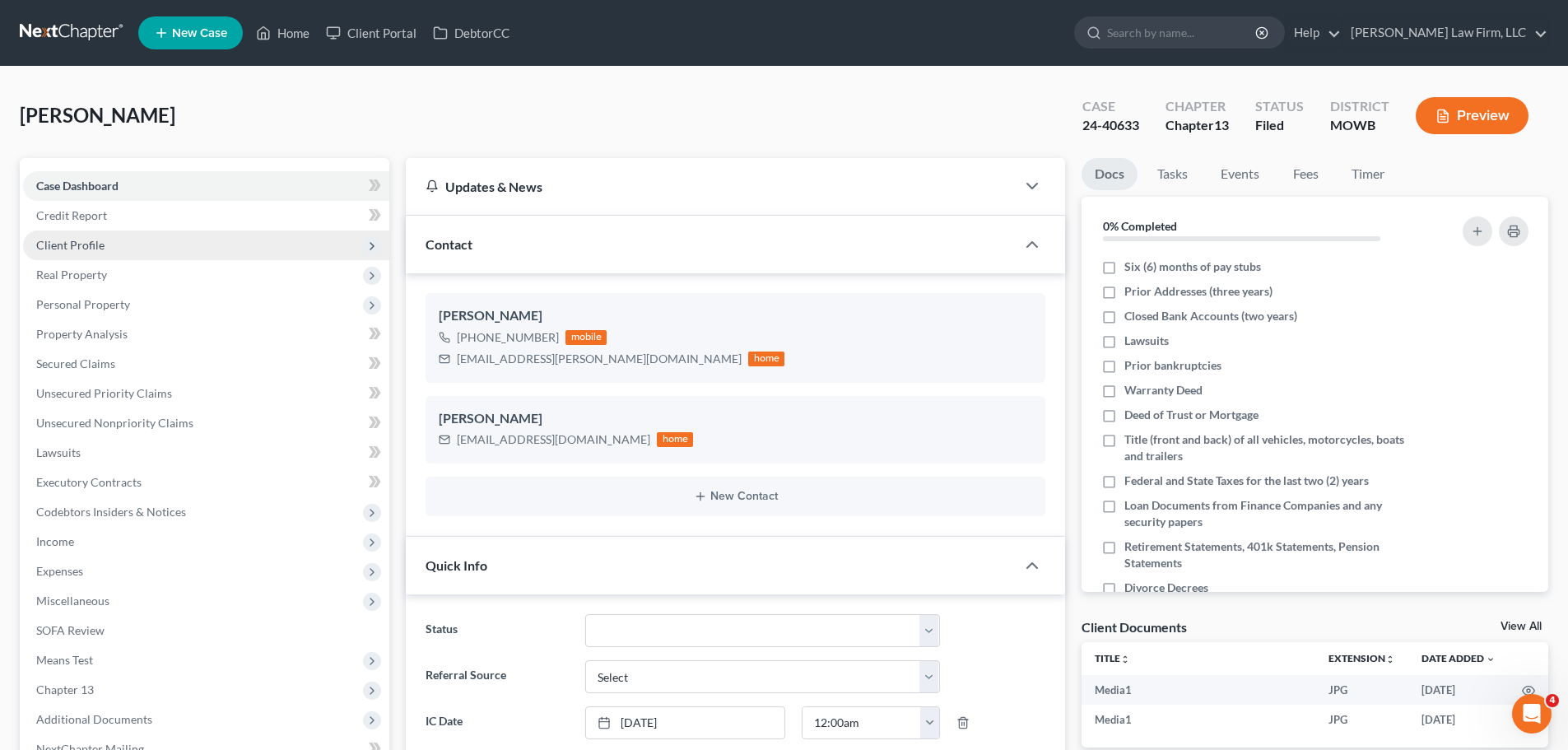
scroll to position [5348, 0]
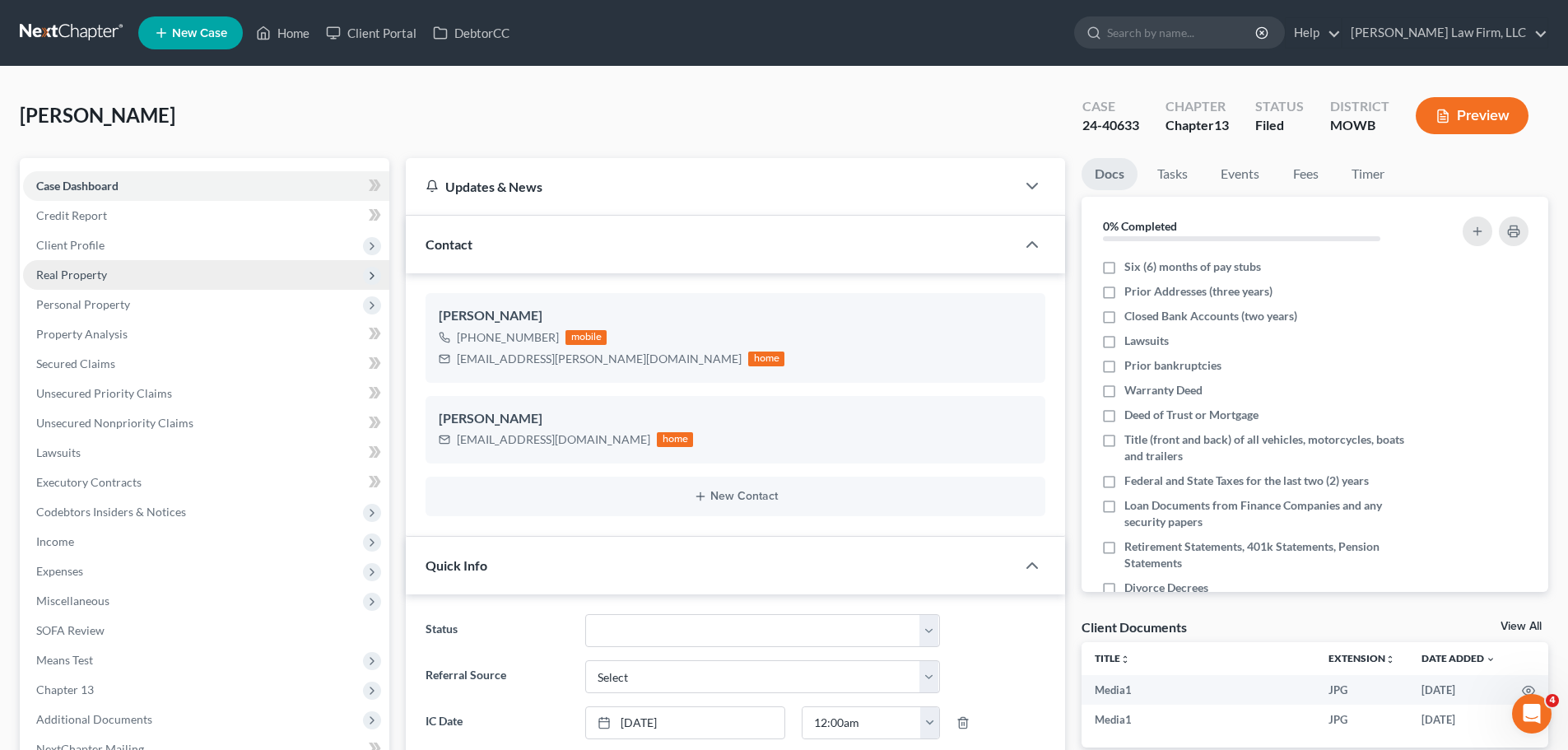
click at [128, 273] on span "Real Property" at bounding box center [206, 275] width 366 height 30
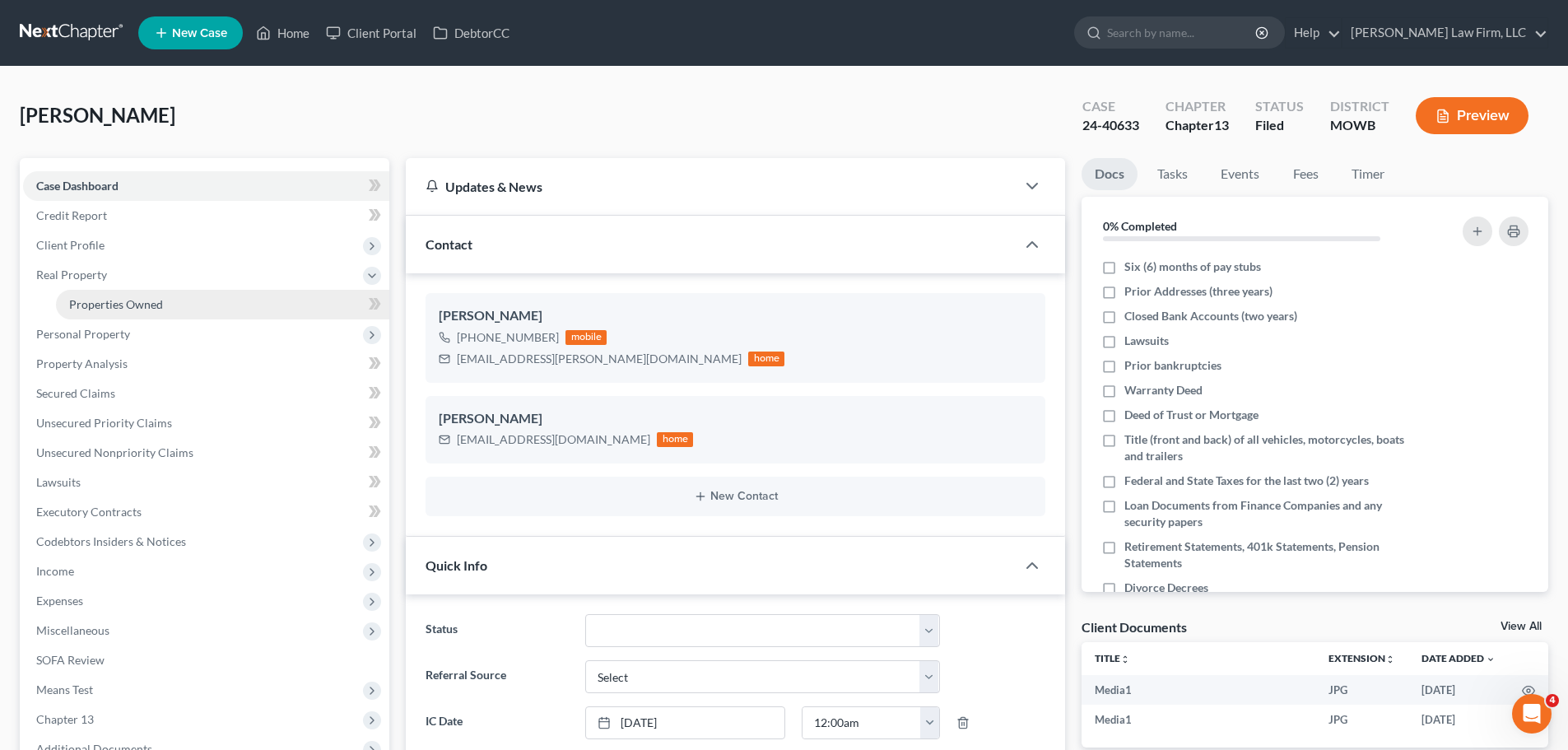
click at [132, 302] on span "Properties Owned" at bounding box center [115, 304] width 94 height 14
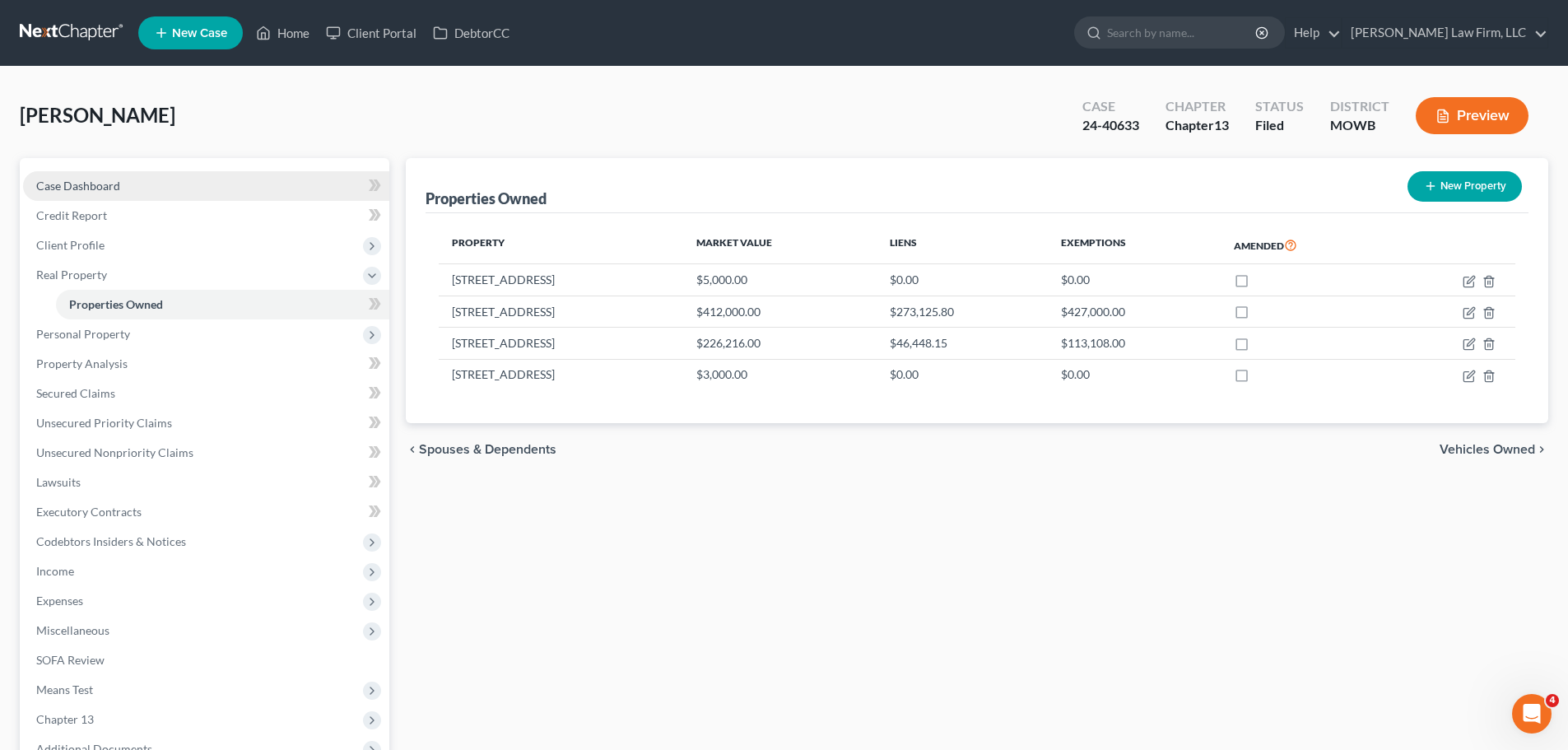
click at [158, 178] on link "Case Dashboard" at bounding box center [206, 186] width 366 height 30
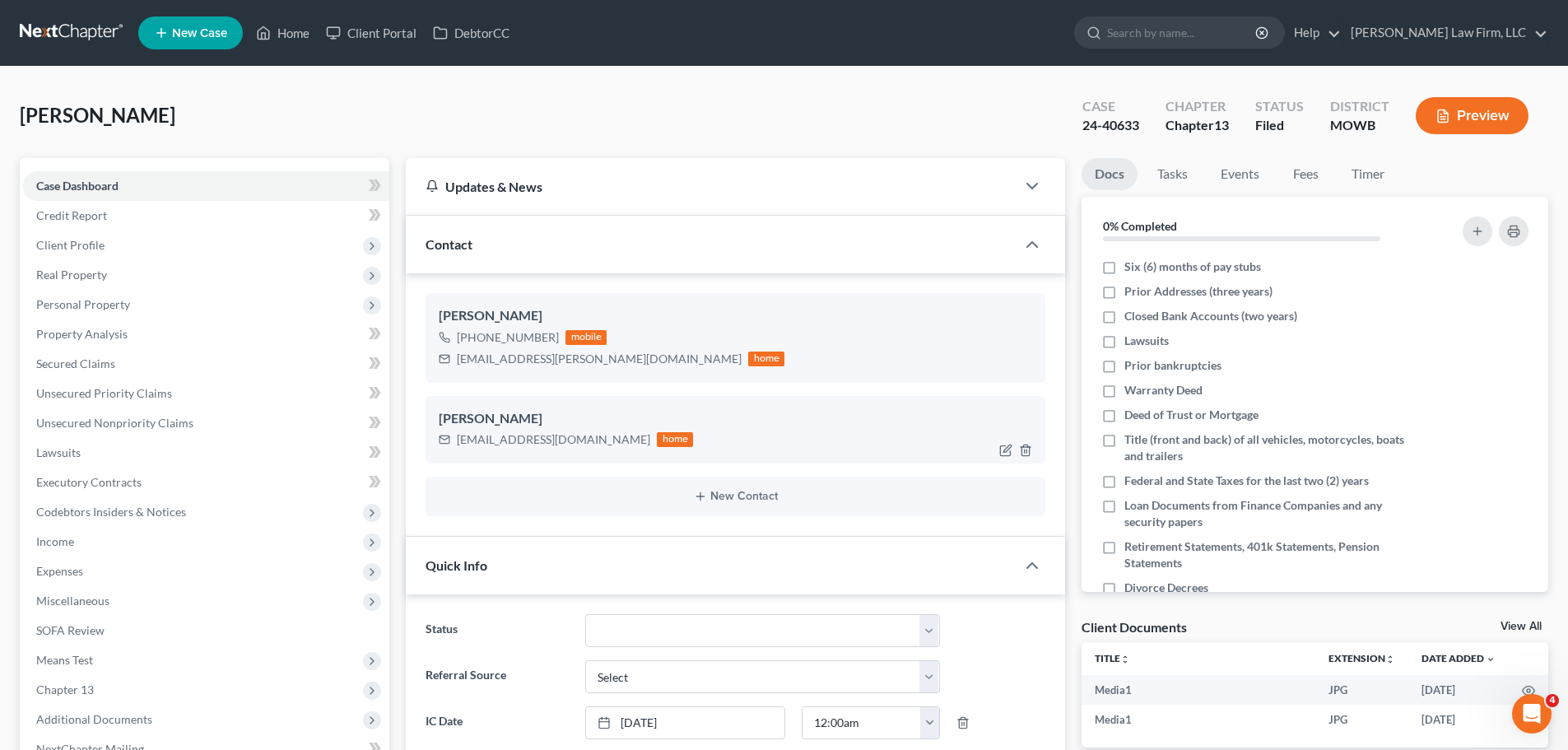
scroll to position [5348, 0]
drag, startPoint x: 551, startPoint y: 331, endPoint x: 472, endPoint y: 331, distance: 79.0
click at [472, 331] on div "[PHONE_NUMBER] mobile" at bounding box center [612, 337] width 346 height 21
drag, startPoint x: 593, startPoint y: 370, endPoint x: 453, endPoint y: 374, distance: 140.1
click at [453, 374] on div "[PERSON_NAME] [PHONE_NUMBER] mobile [EMAIL_ADDRESS][PERSON_NAME][DOMAIN_NAME] h…" at bounding box center [735, 337] width 620 height 89
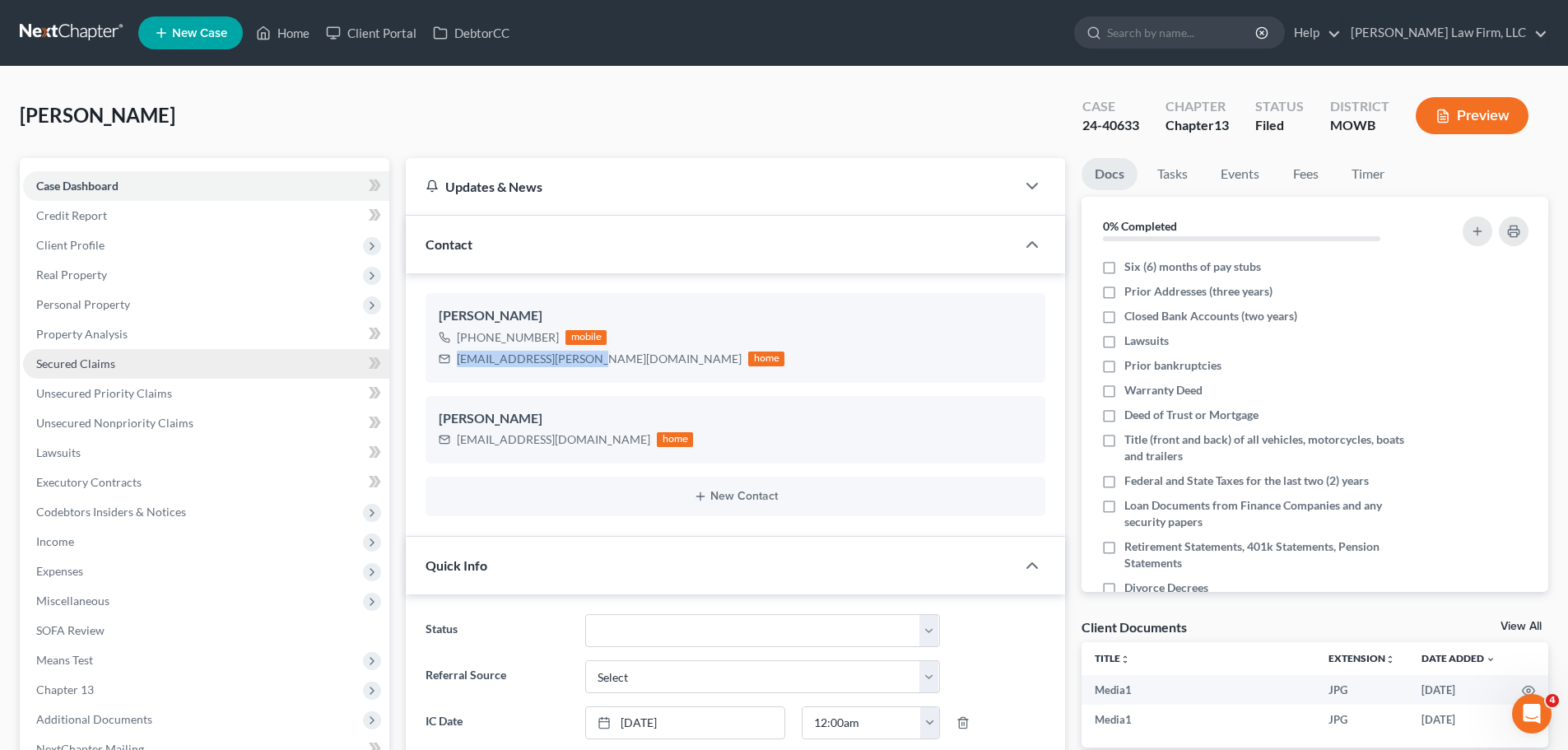
copy div "[EMAIL_ADDRESS][PERSON_NAME][DOMAIN_NAME]"
drag, startPoint x: 278, startPoint y: 26, endPoint x: 656, endPoint y: 101, distance: 385.4
click at [278, 26] on link "Home" at bounding box center [283, 33] width 70 height 30
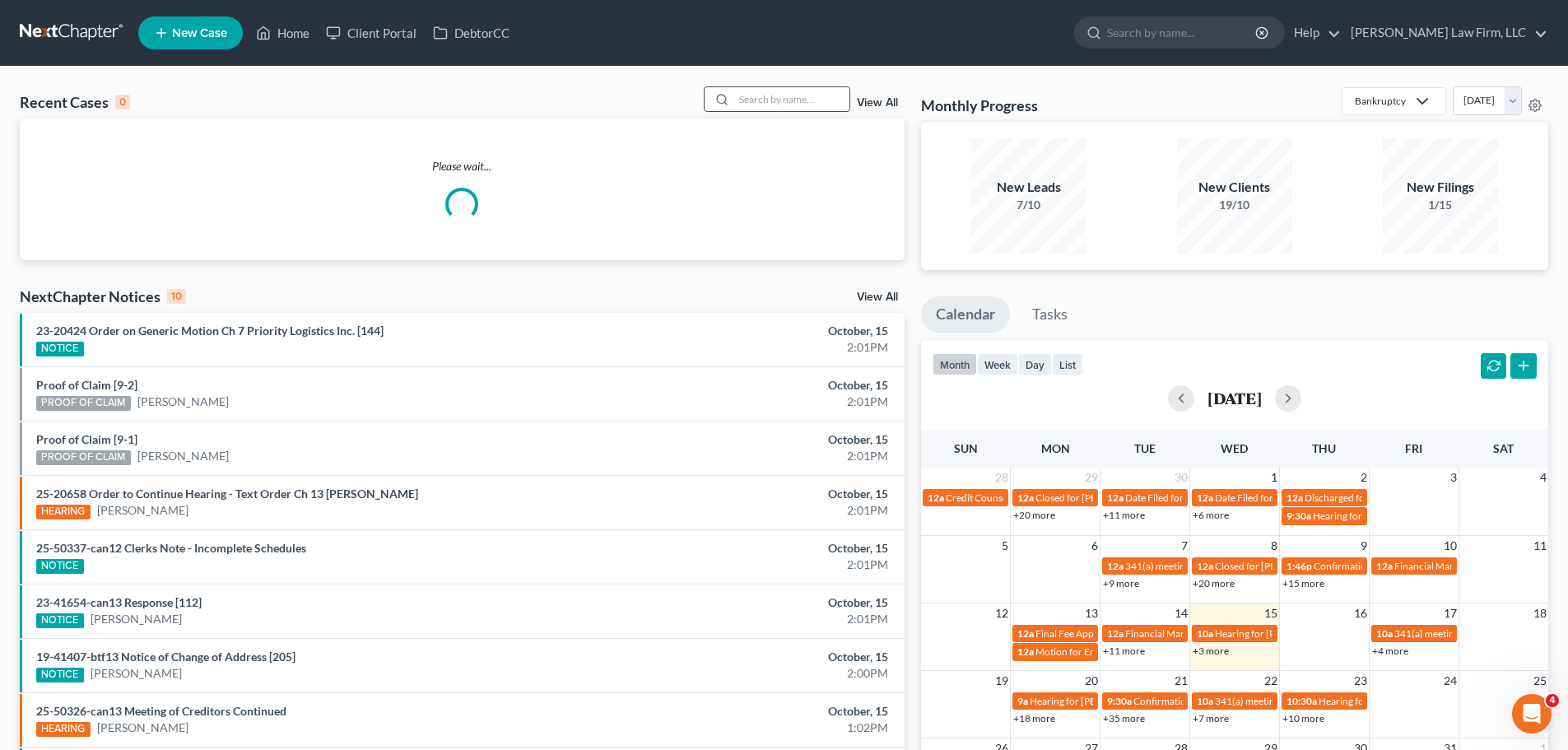
click at [765, 110] on input "search" at bounding box center [792, 99] width 115 height 24
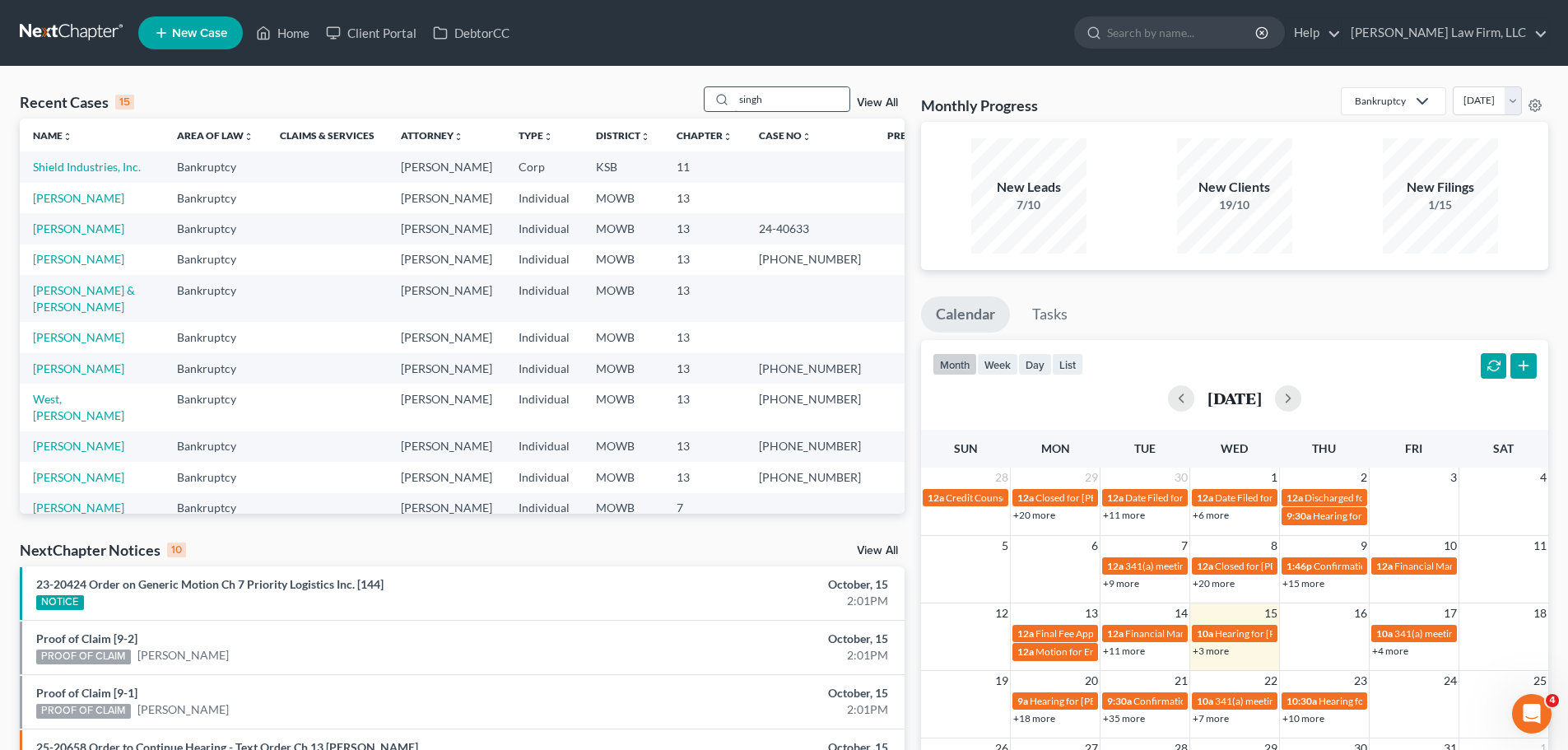
type input "singh"
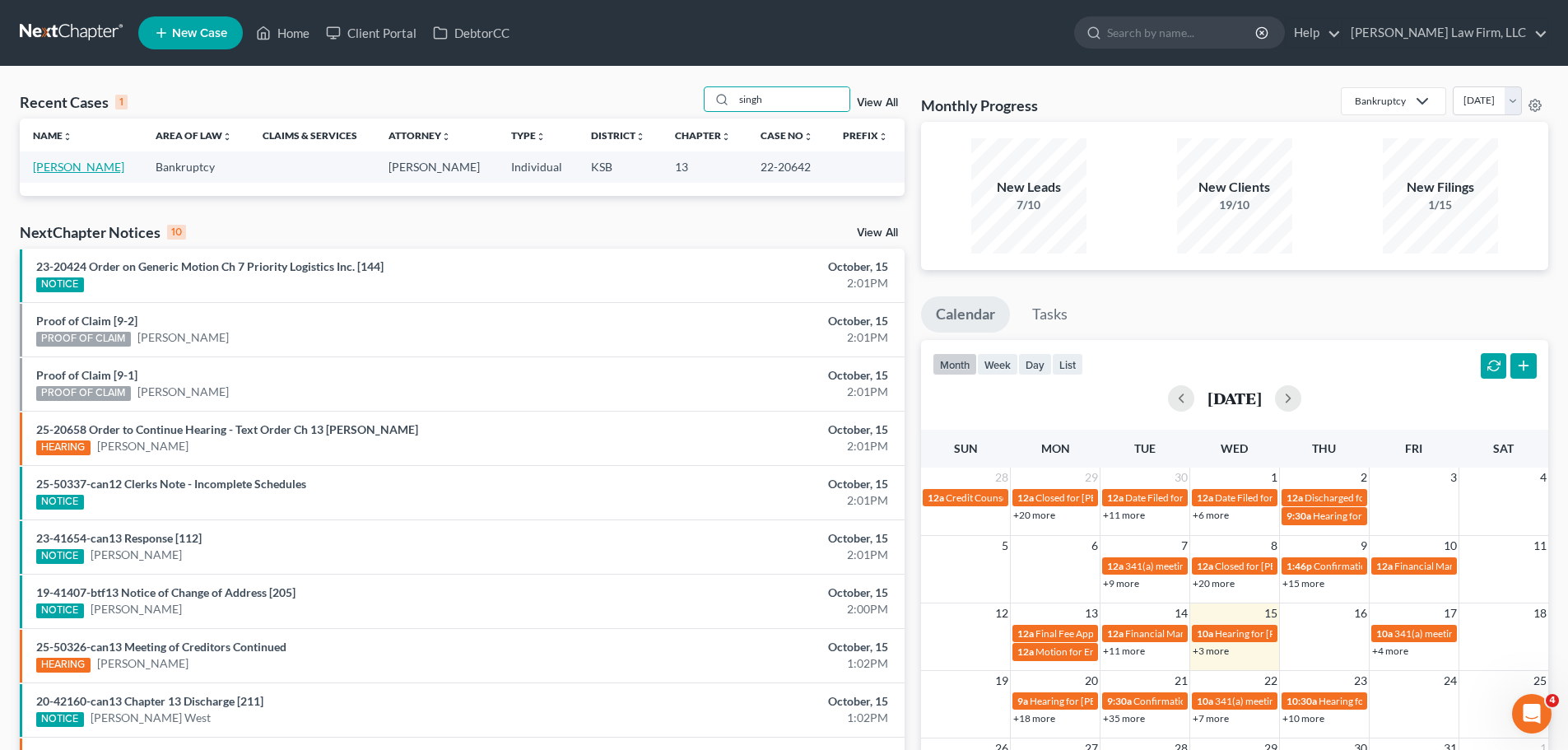
click at [72, 165] on link "[PERSON_NAME]" at bounding box center [78, 166] width 91 height 14
select select "4"
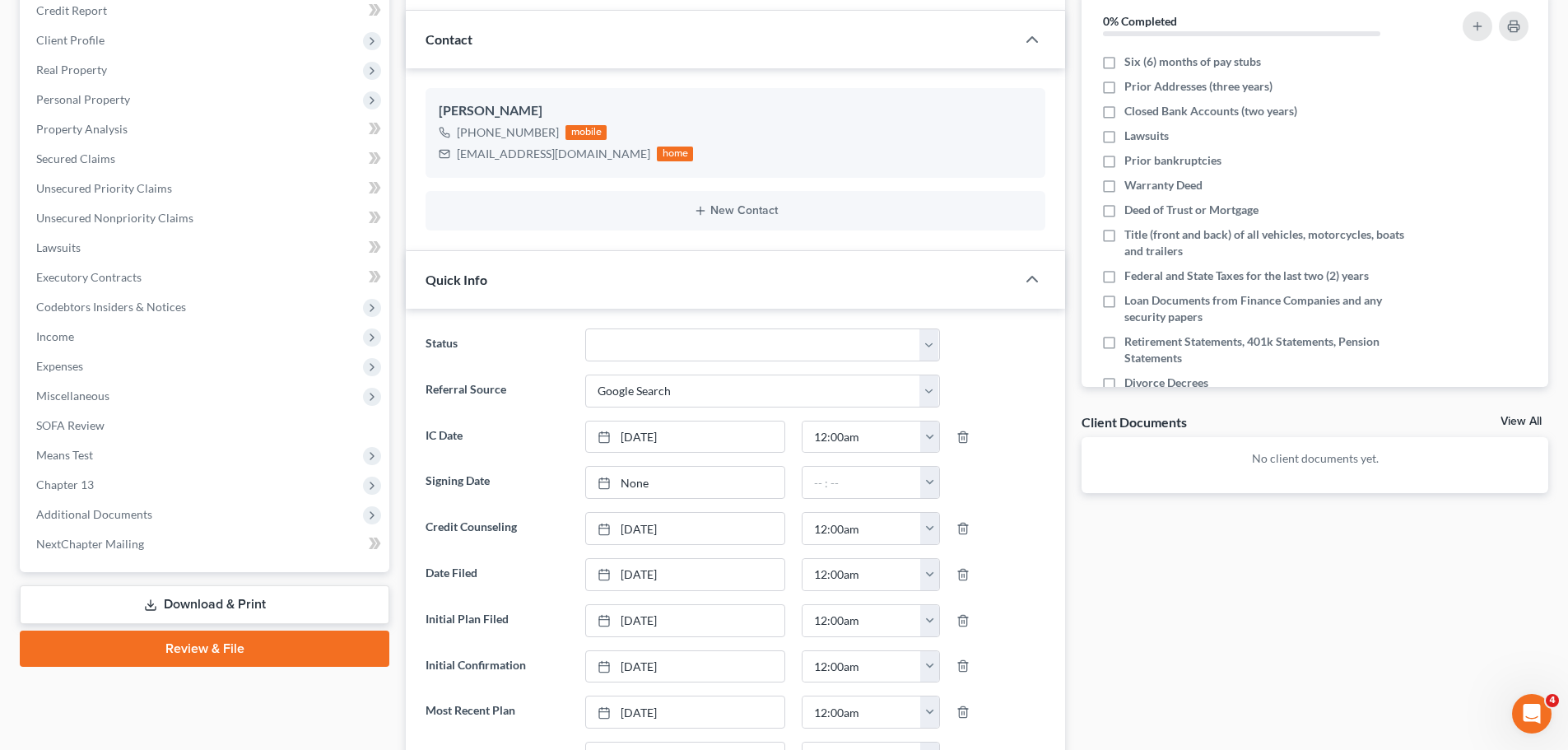
scroll to position [329, 0]
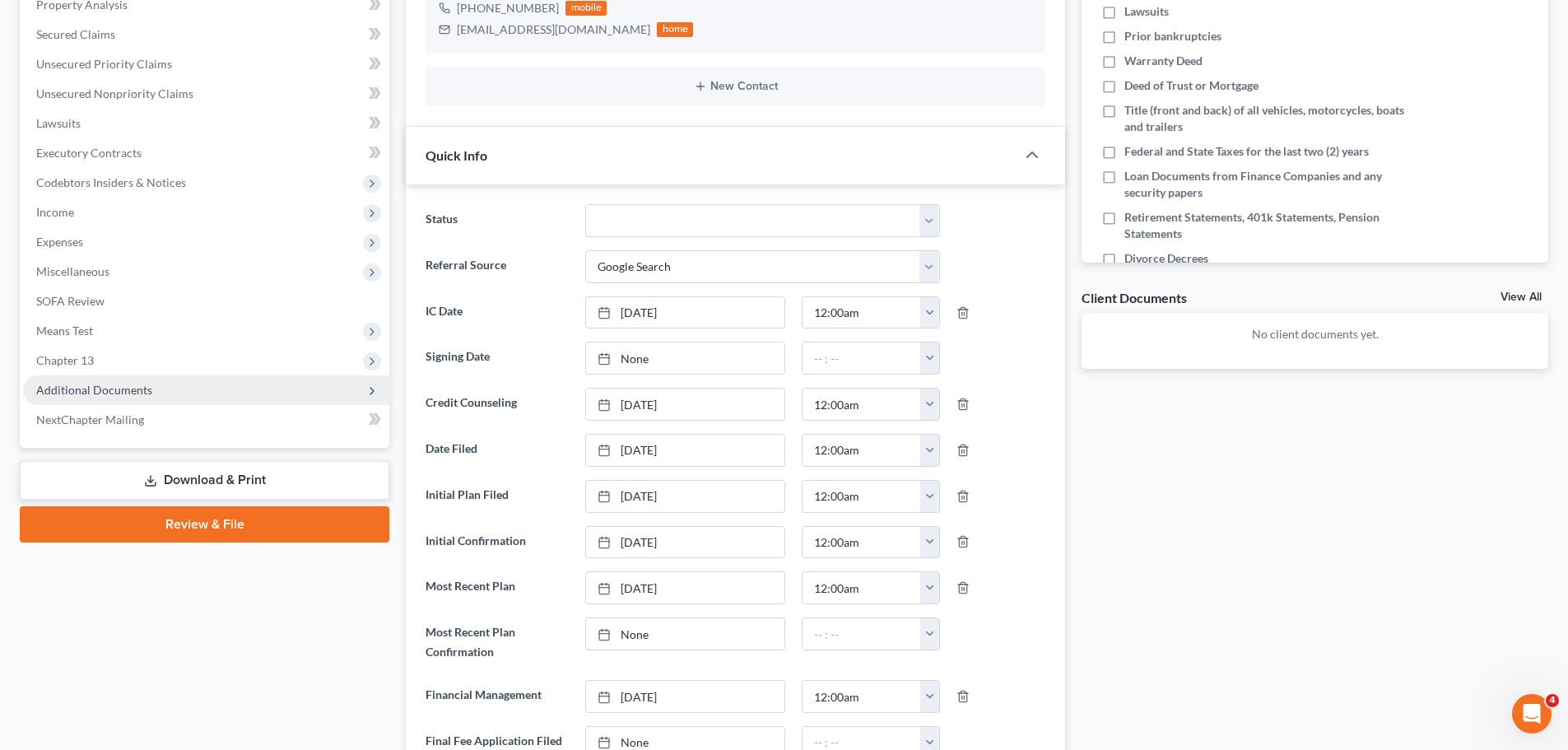
click at [83, 394] on span "Additional Documents" at bounding box center [94, 389] width 116 height 14
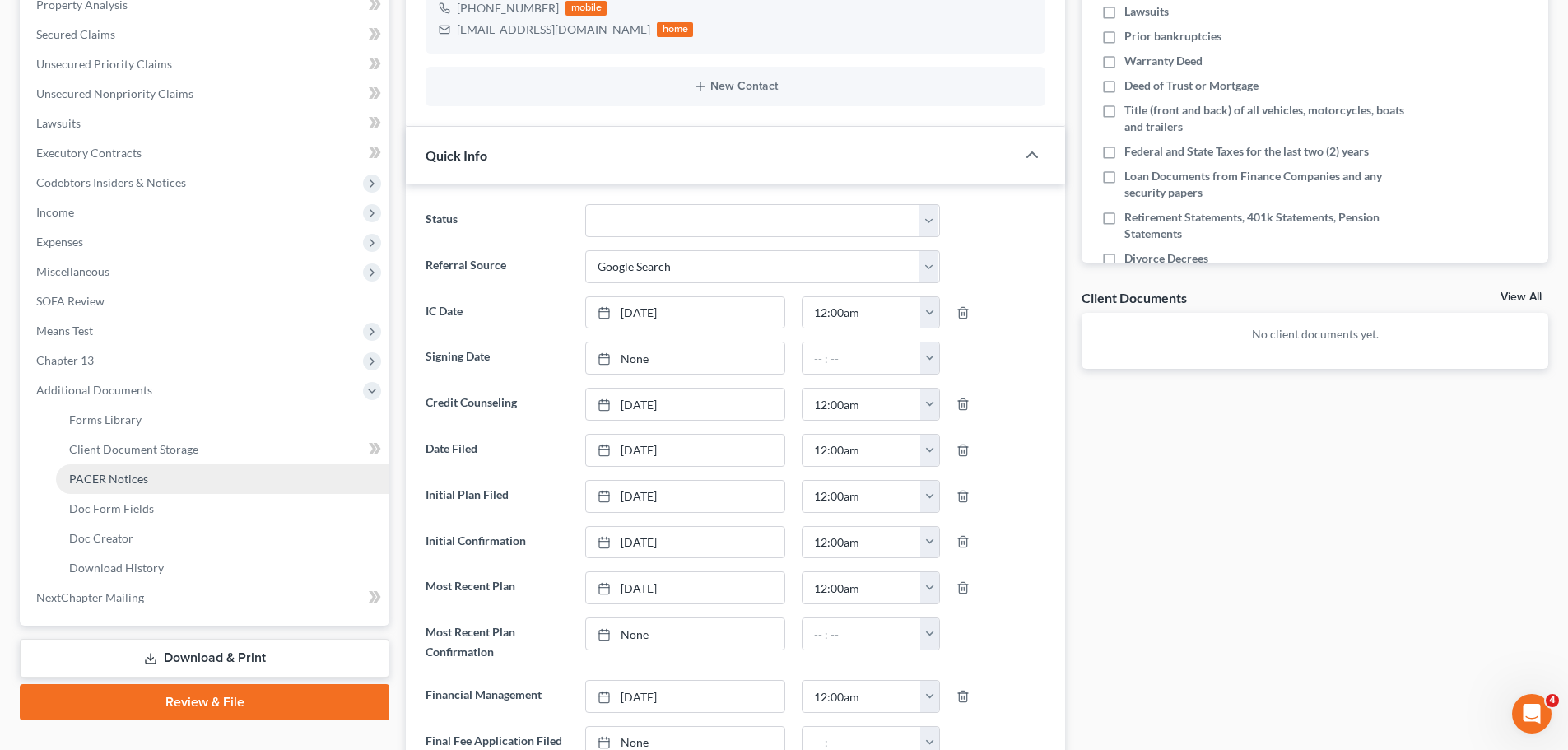
click at [173, 477] on link "PACER Notices" at bounding box center [222, 480] width 334 height 30
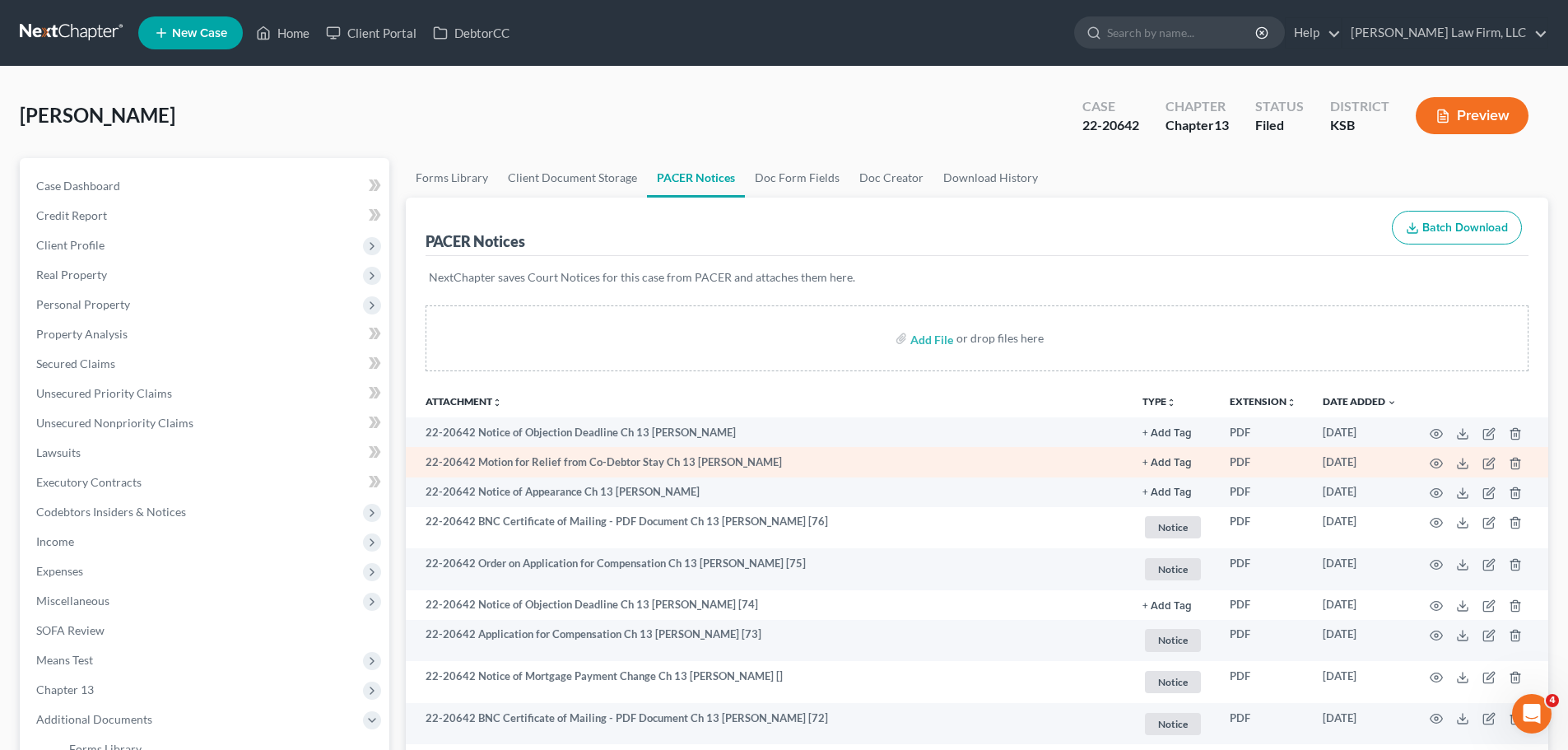
click at [1165, 464] on button "+ Add Tag" at bounding box center [1166, 463] width 49 height 11
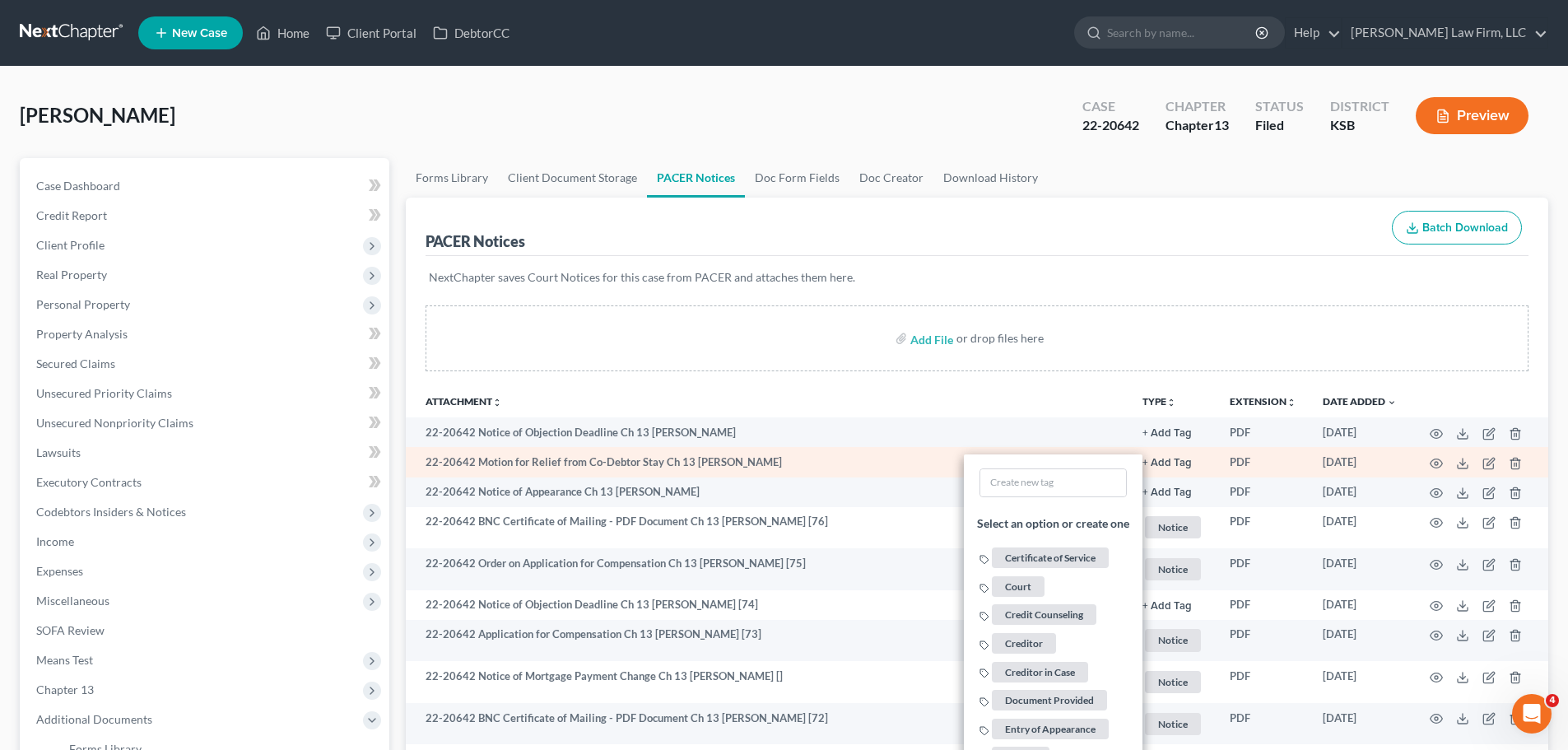
scroll to position [484, 0]
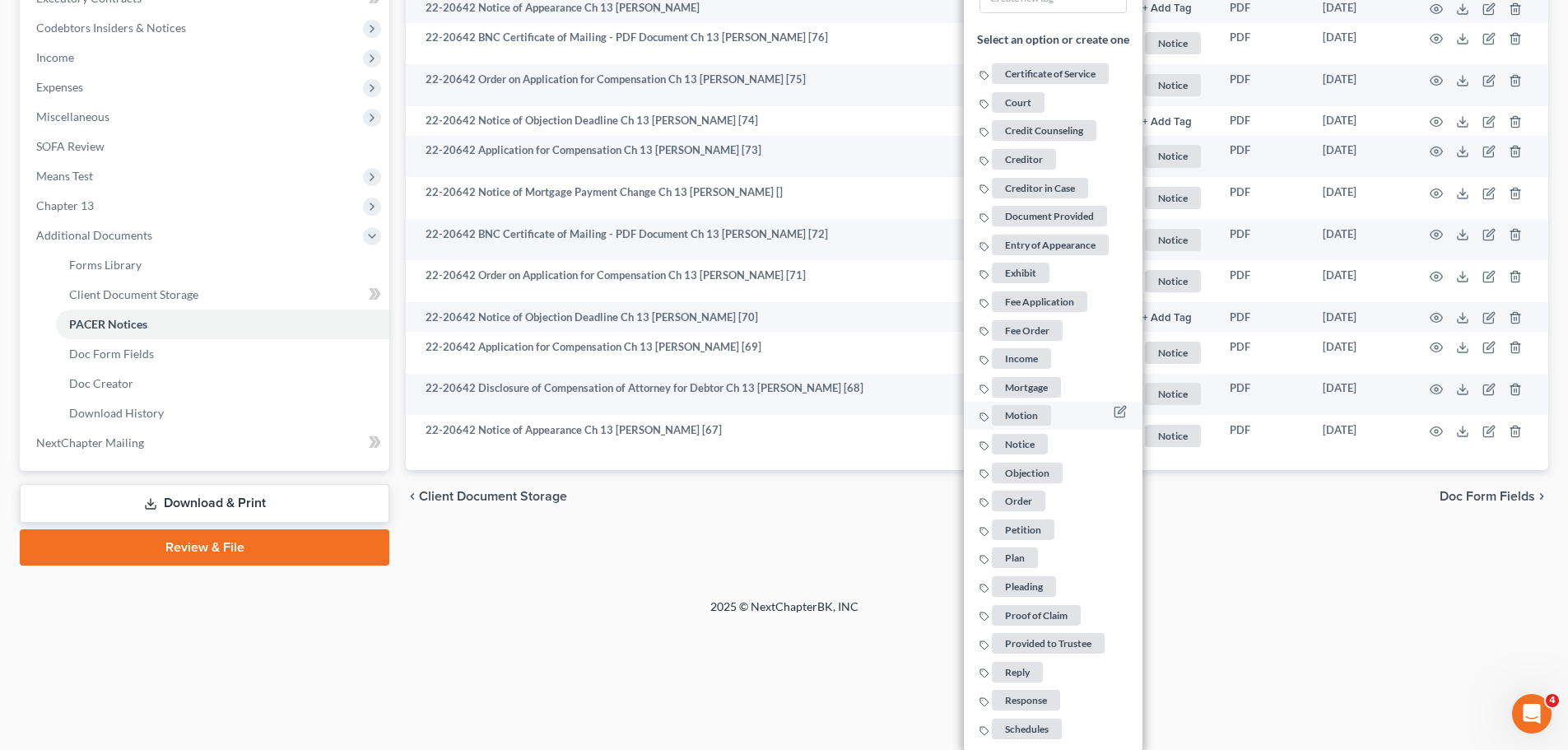
click at [1044, 412] on span "Motion" at bounding box center [1021, 416] width 59 height 20
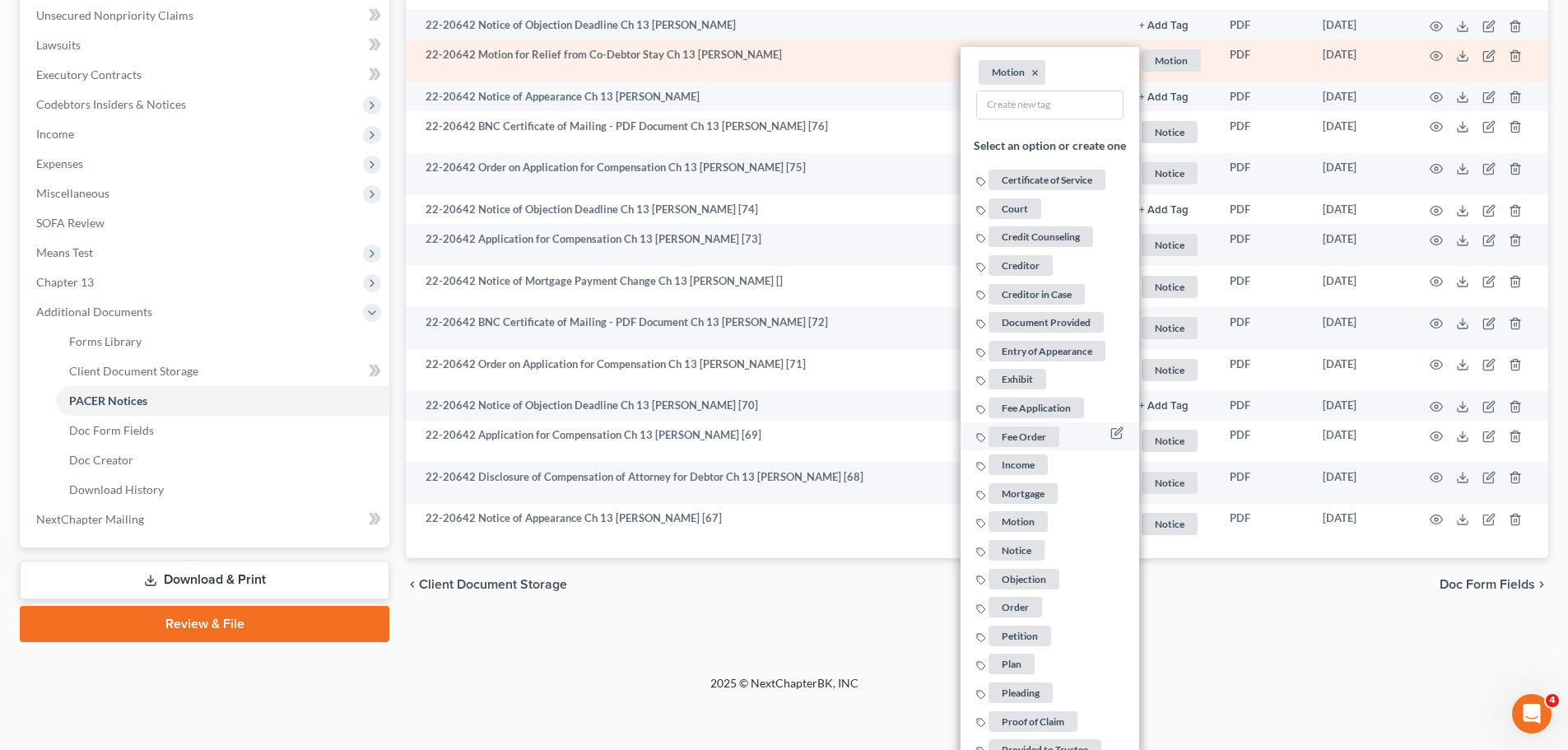
scroll to position [320, 0]
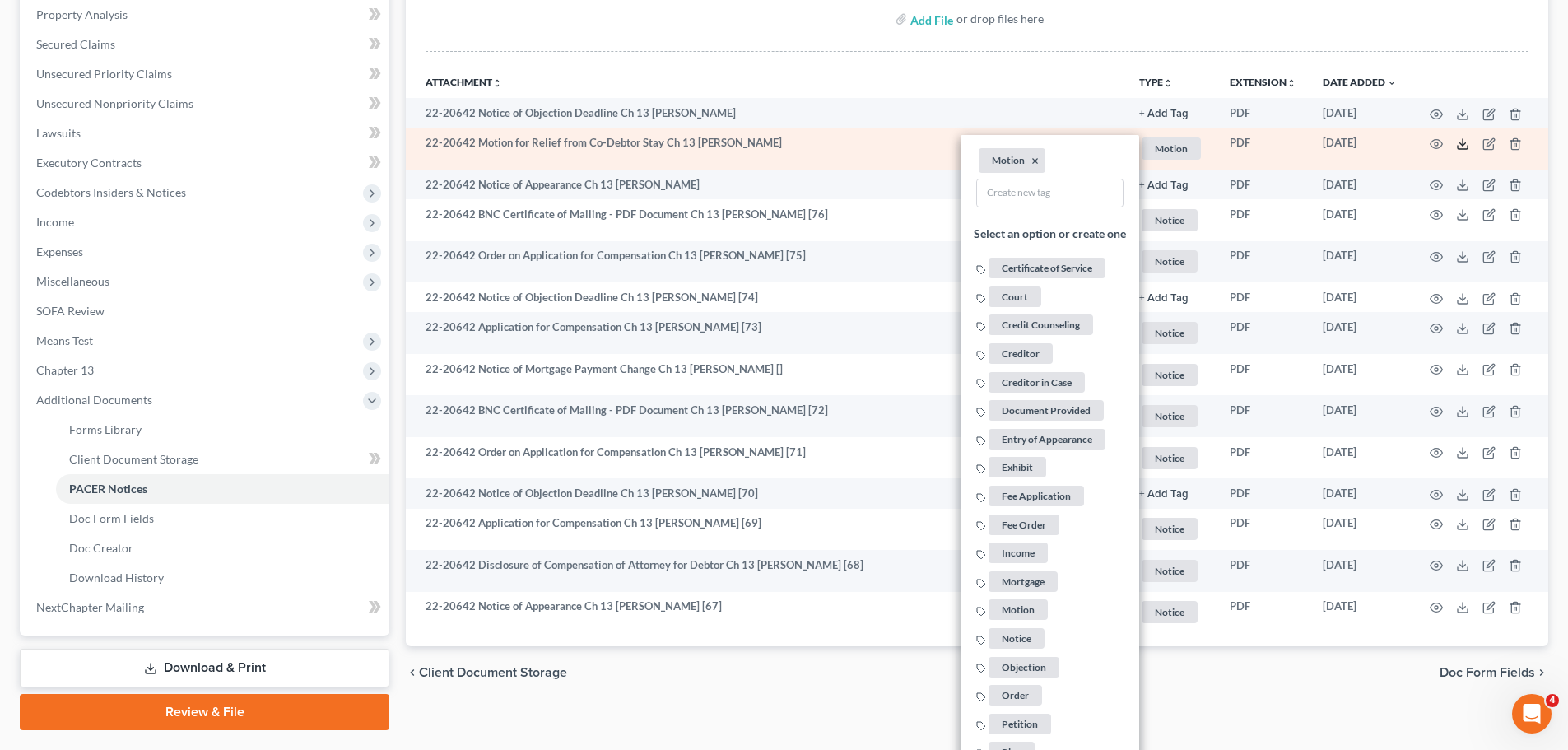
click at [1463, 144] on line at bounding box center [1463, 142] width 0 height 7
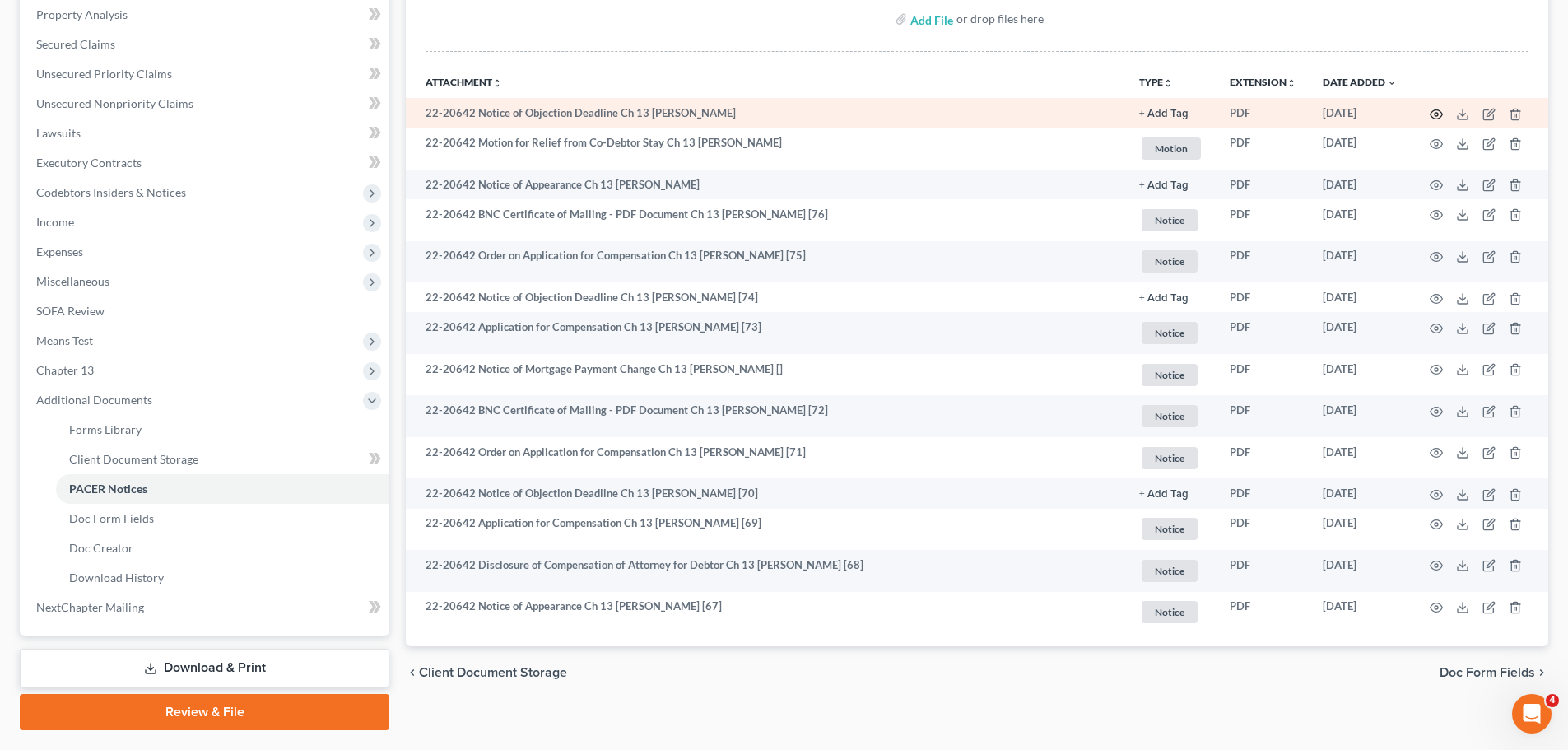
click at [1441, 112] on icon "button" at bounding box center [1437, 114] width 13 height 13
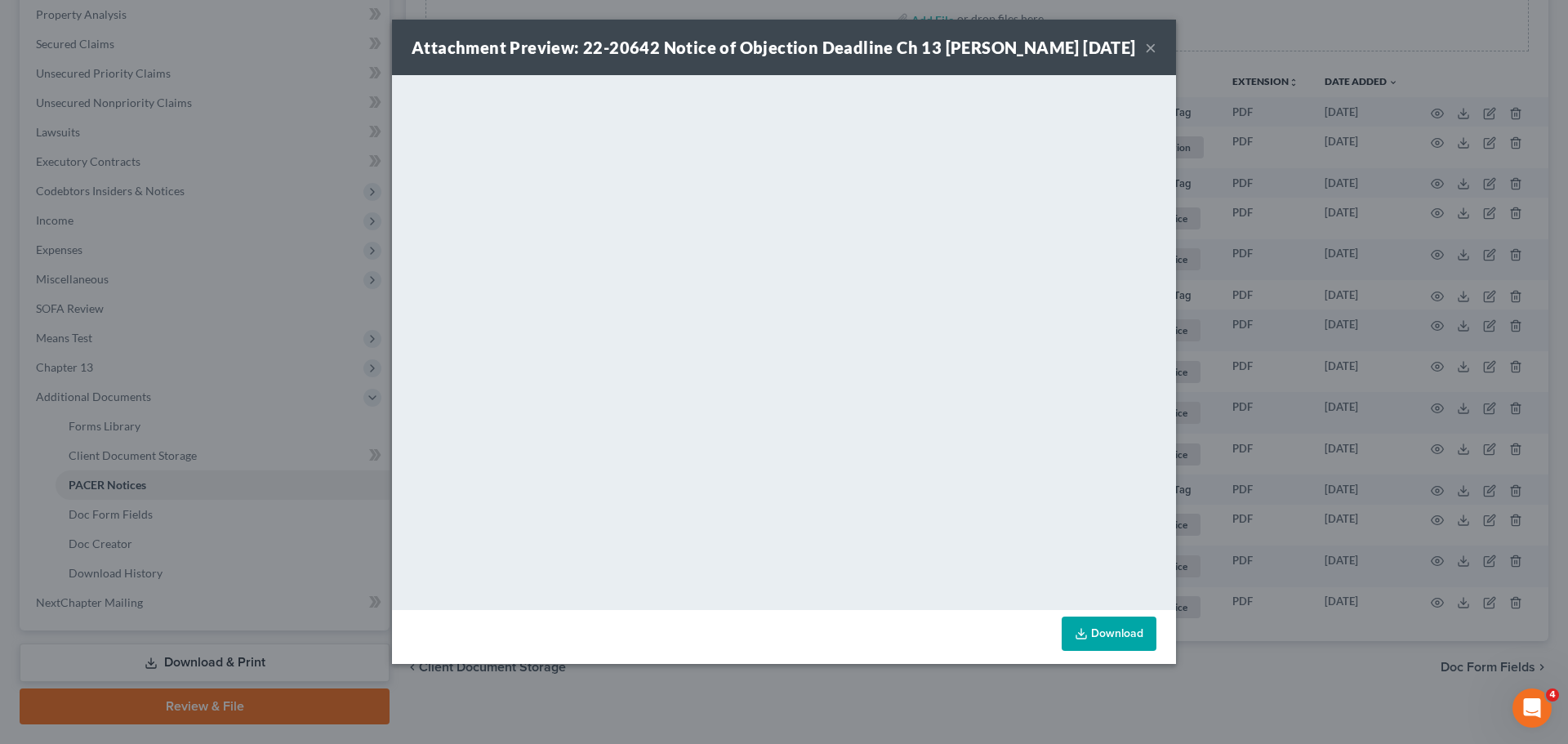
click at [1151, 53] on button "×" at bounding box center [1150, 47] width 11 height 19
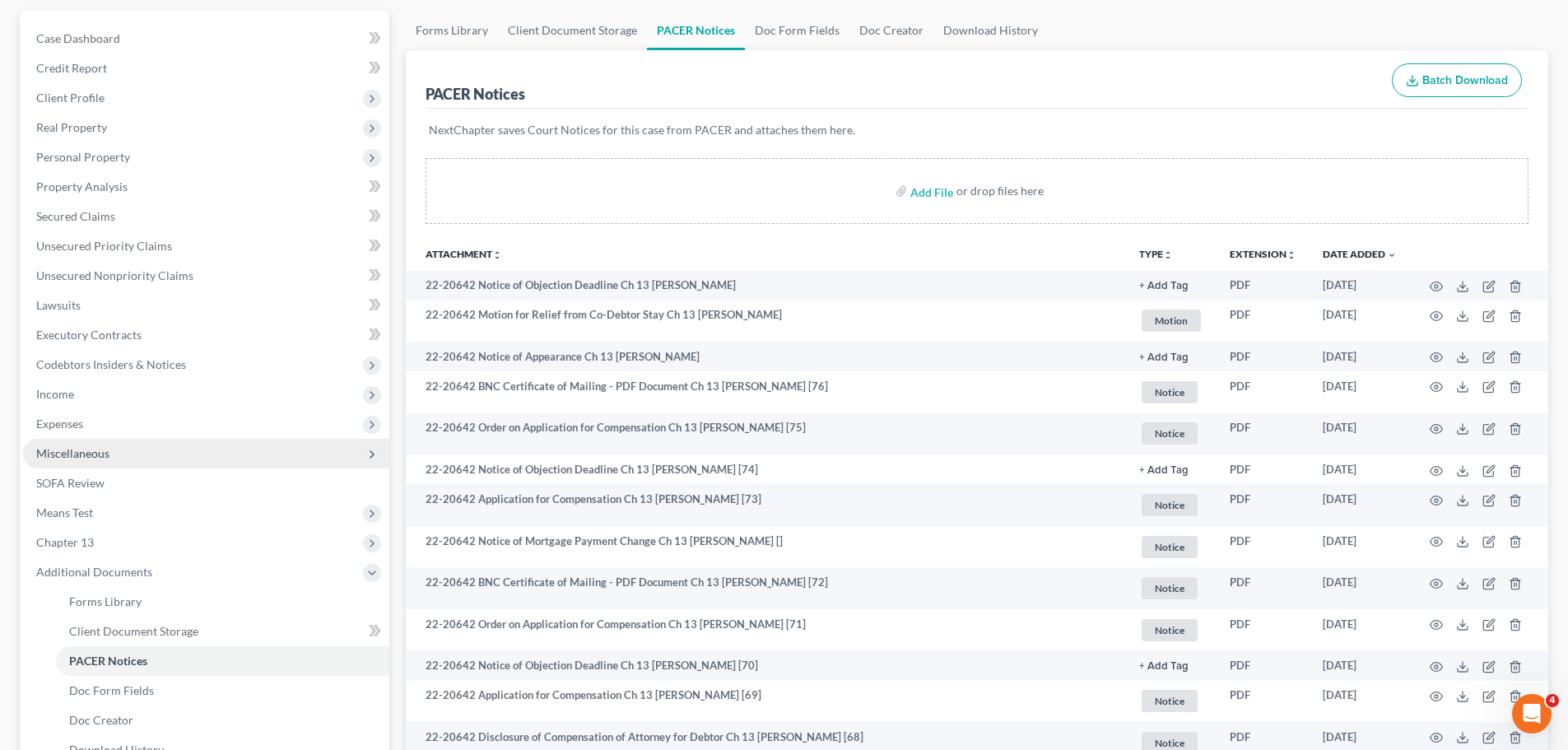
scroll to position [0, 0]
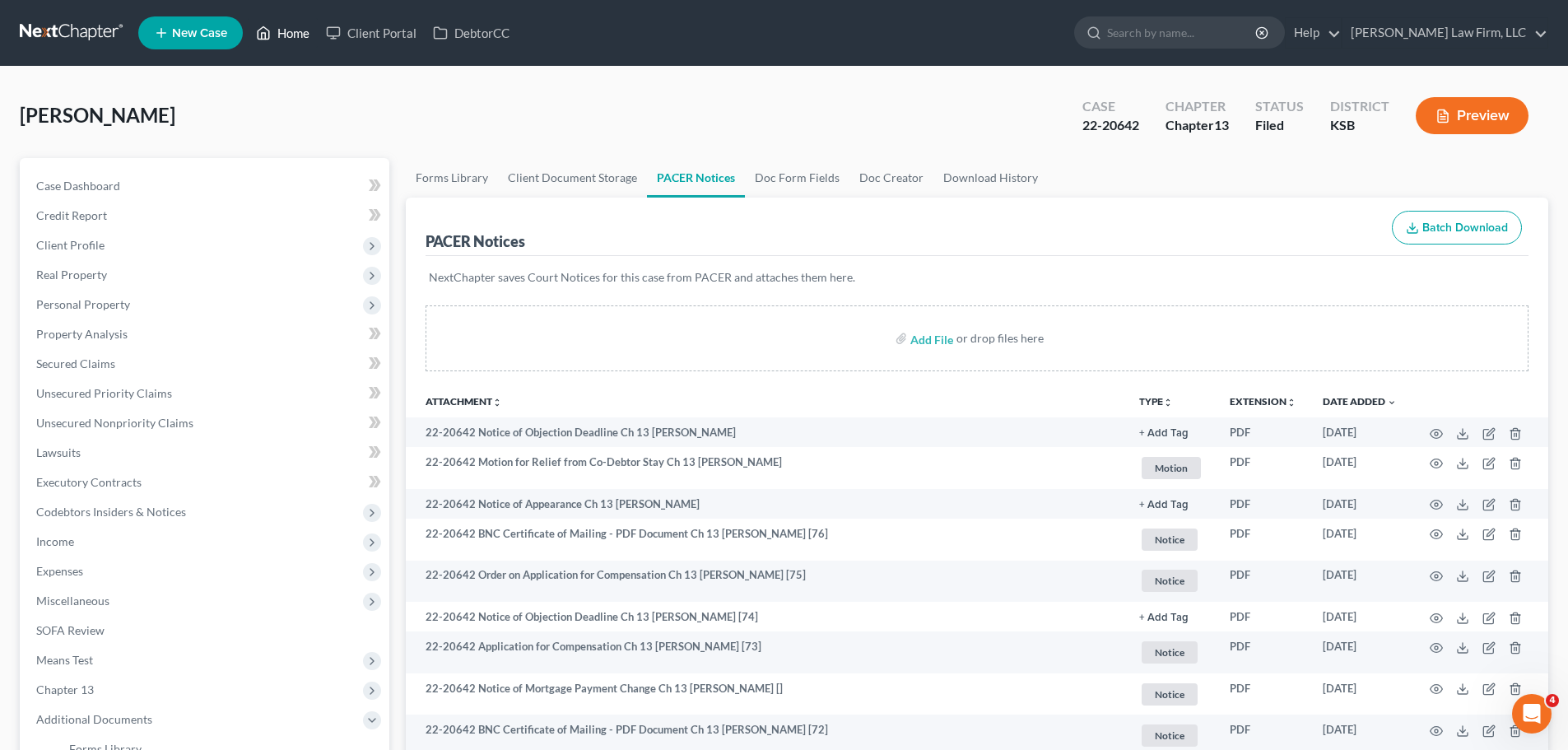
click at [283, 29] on link "Home" at bounding box center [283, 33] width 70 height 30
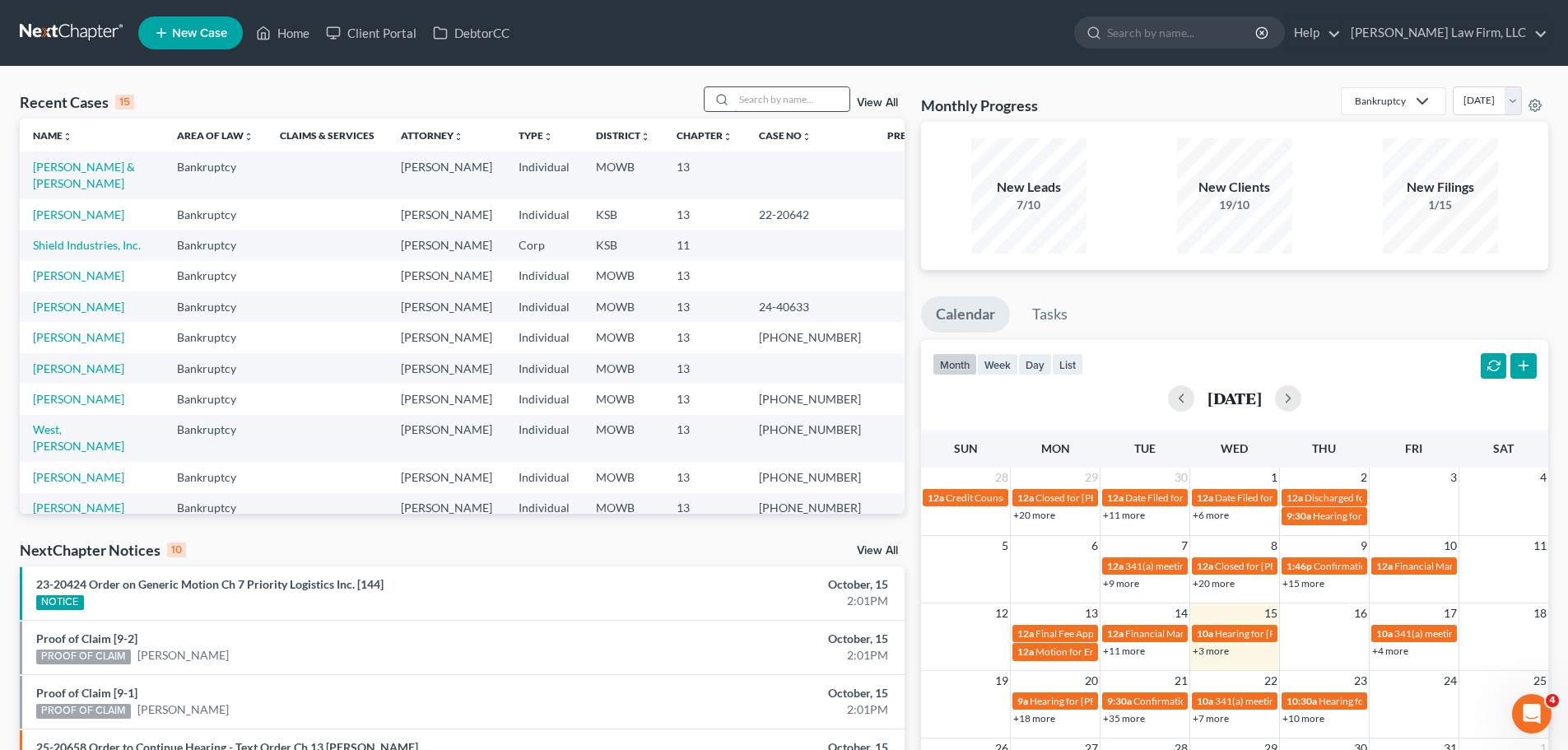
click at [752, 94] on input "search" at bounding box center [792, 99] width 115 height 24
type input "[PERSON_NAME]"
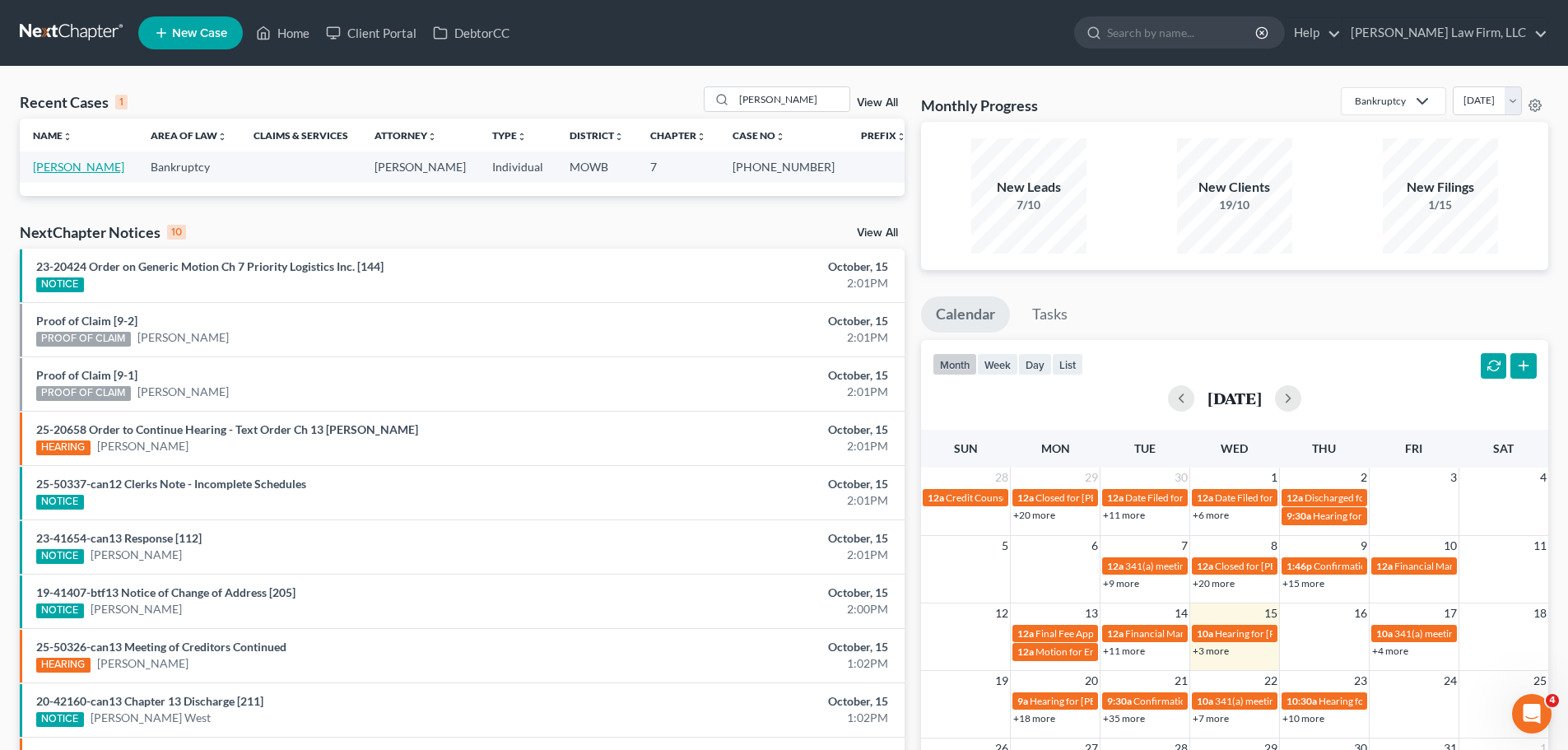
click at [65, 170] on link "[PERSON_NAME]" at bounding box center [78, 166] width 91 height 14
select select "4"
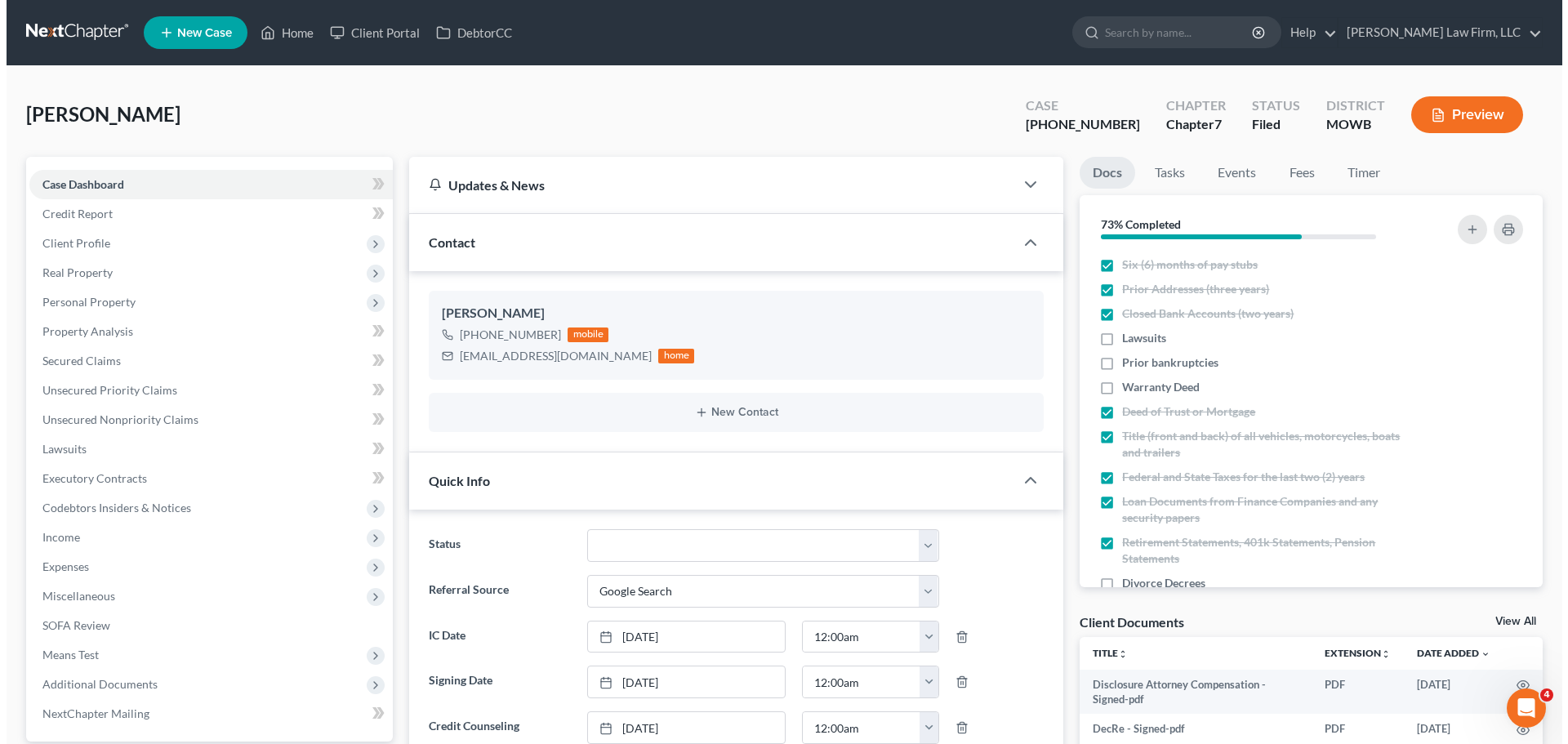
scroll to position [5135, 0]
drag, startPoint x: 550, startPoint y: 339, endPoint x: 888, endPoint y: 729, distance: 516.1
click at [469, 340] on div "[PHONE_NUMBER] mobile" at bounding box center [561, 335] width 253 height 21
copy div "[PHONE_NUMBER]"
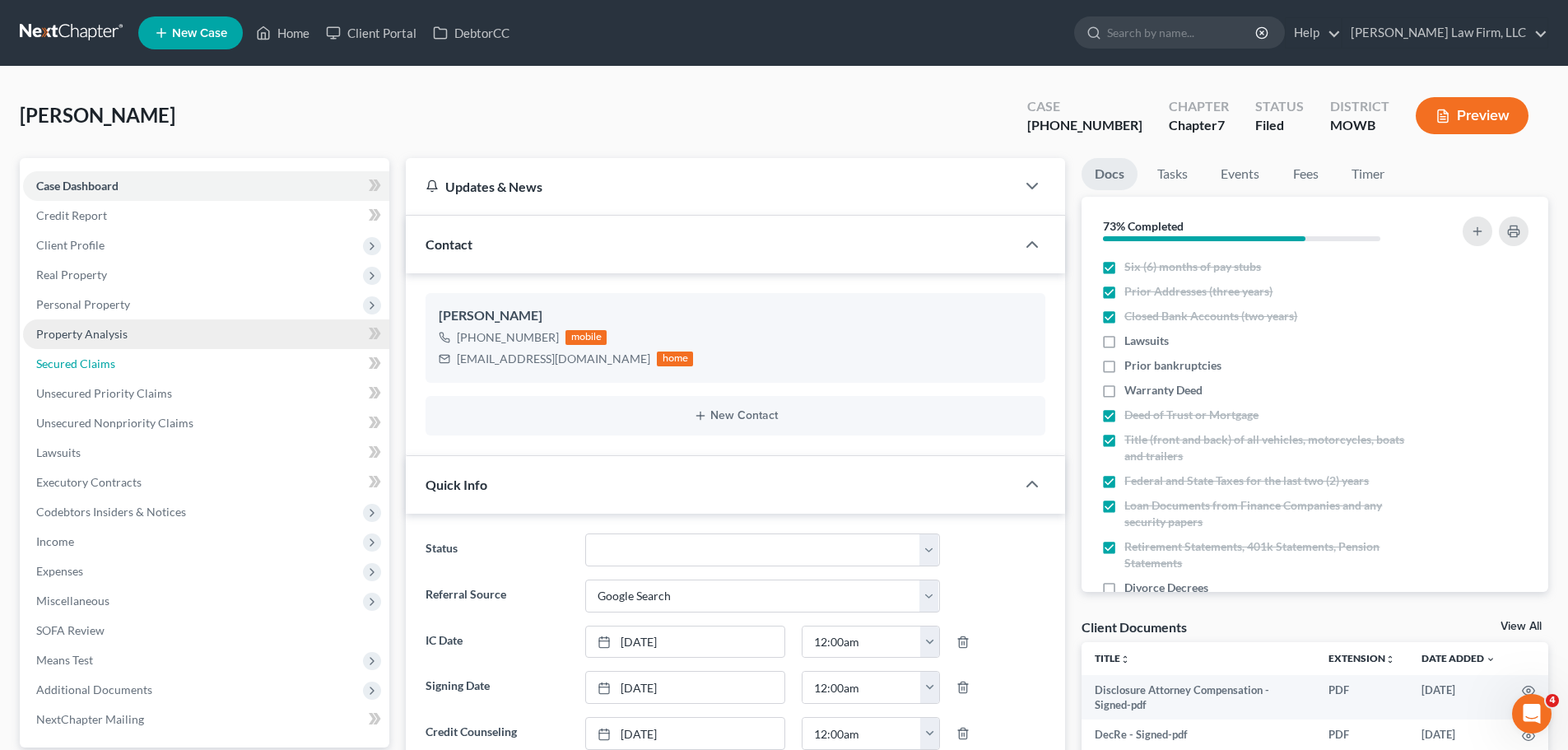
drag, startPoint x: 112, startPoint y: 366, endPoint x: 146, endPoint y: 345, distance: 40.0
click at [112, 366] on span "Secured Claims" at bounding box center [75, 363] width 79 height 14
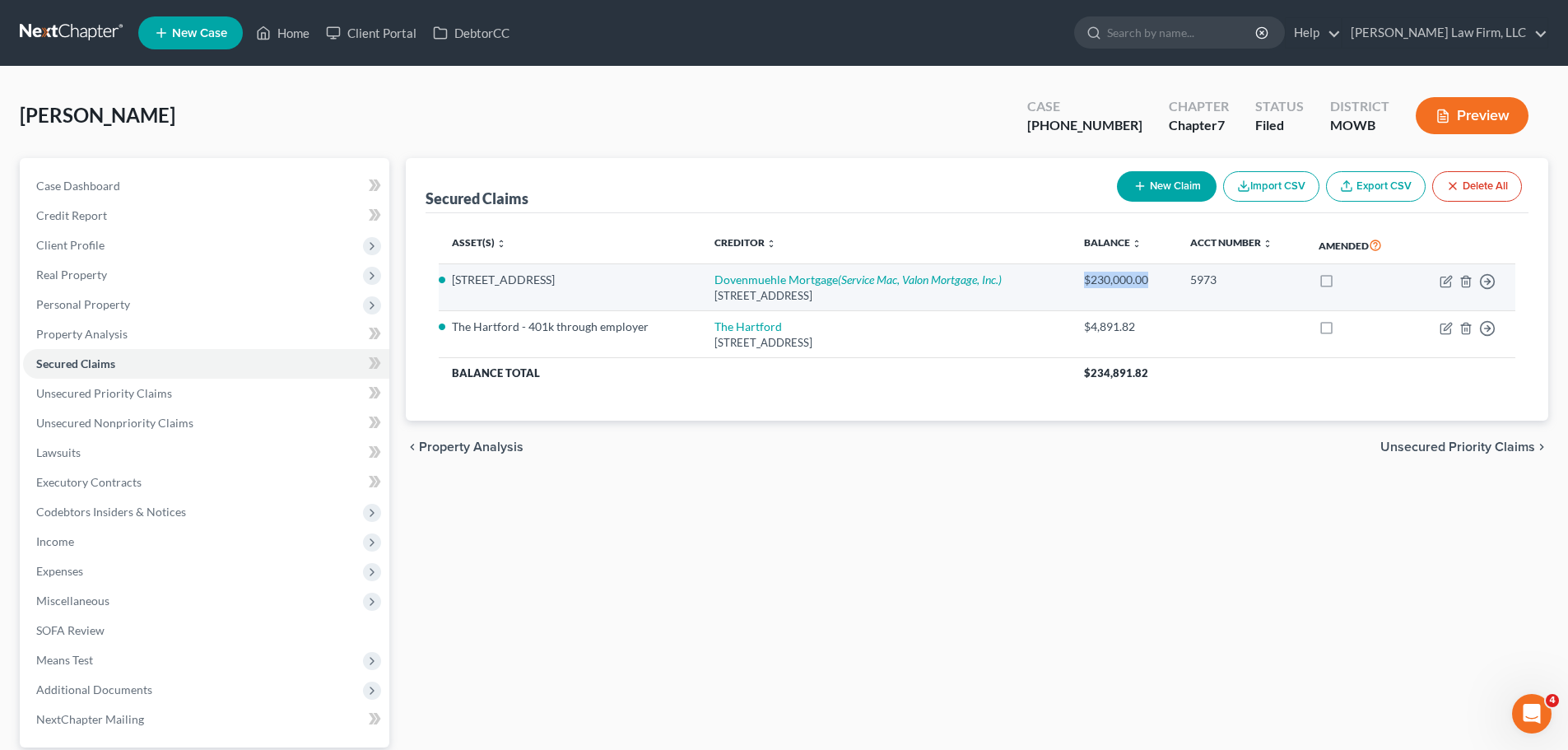
drag, startPoint x: 1078, startPoint y: 279, endPoint x: 1153, endPoint y: 283, distance: 75.1
click at [1153, 283] on td "$230,000.00" at bounding box center [1124, 287] width 106 height 46
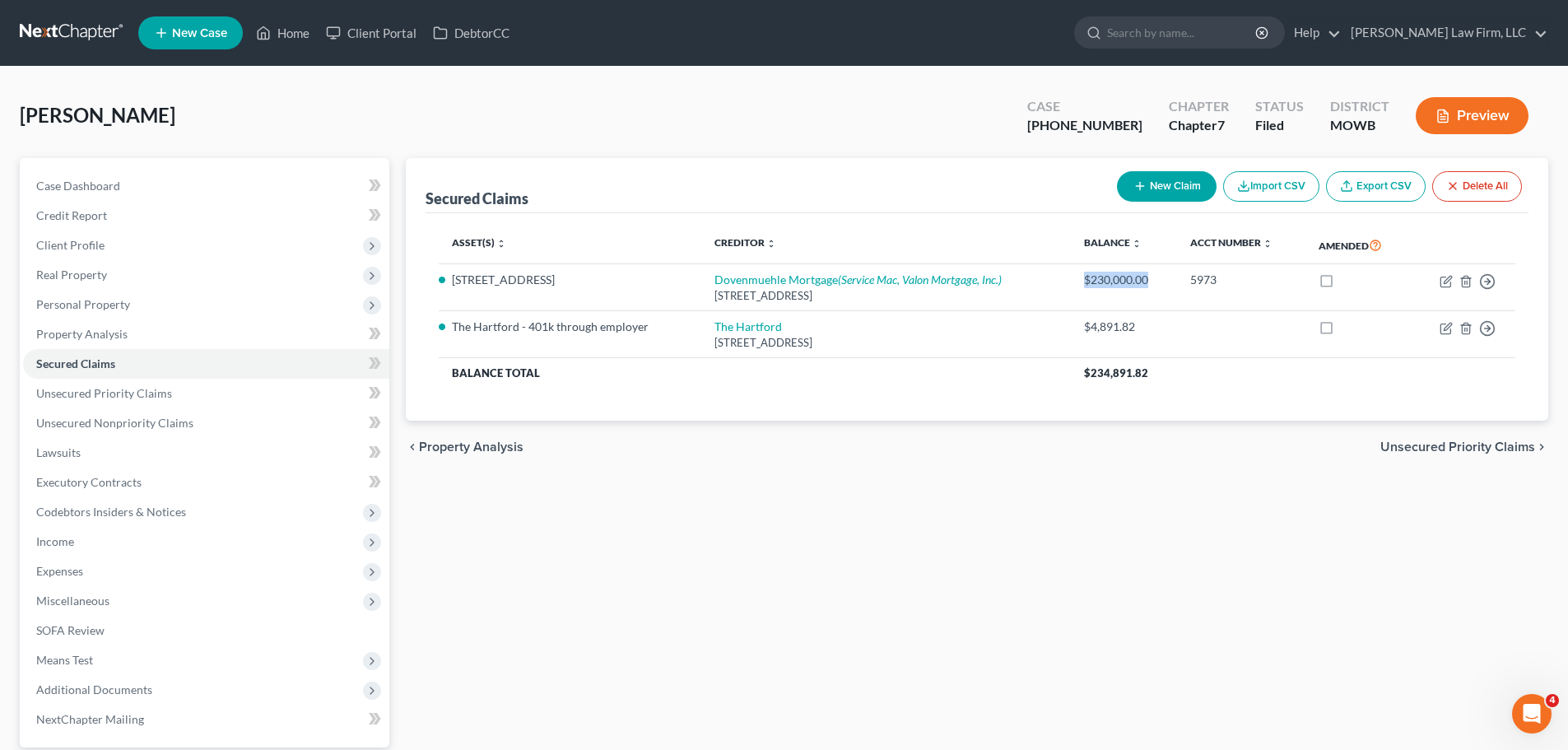
copy div "$230,000.00"
click at [123, 271] on span "Real Property" at bounding box center [206, 275] width 366 height 30
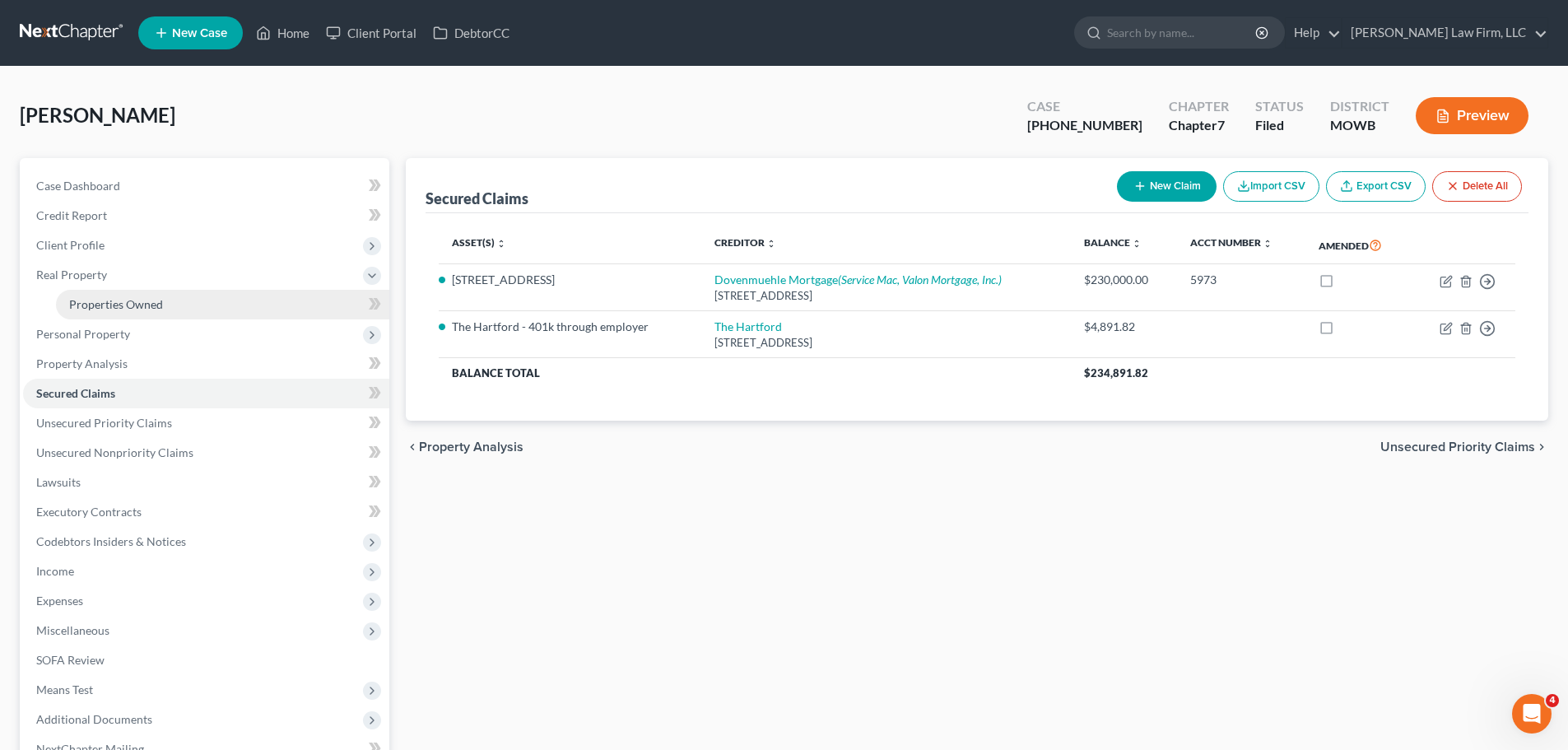
click at [147, 303] on span "Properties Owned" at bounding box center [115, 304] width 94 height 14
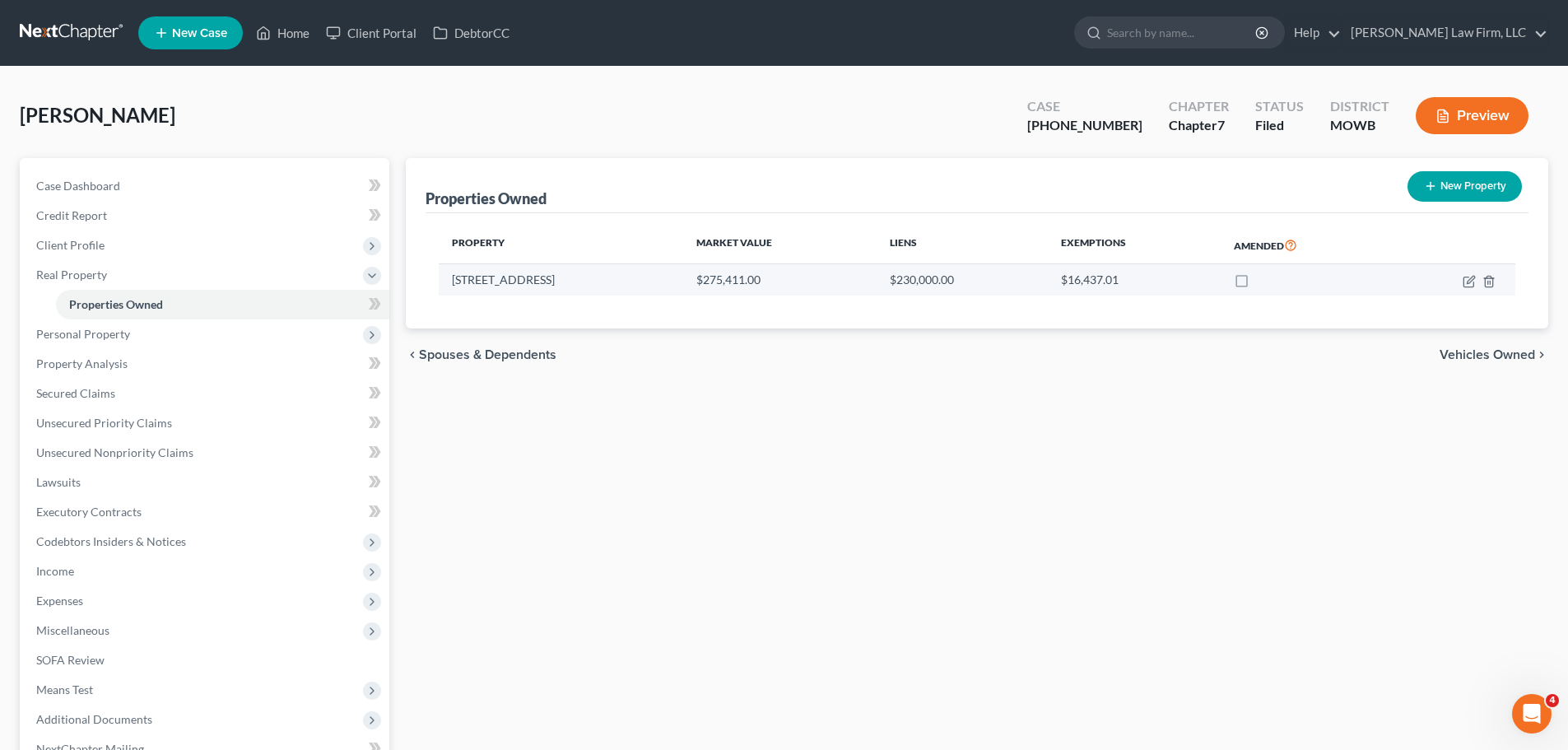
click at [549, 283] on td "[STREET_ADDRESS]" at bounding box center [560, 280] width 244 height 32
drag, startPoint x: 558, startPoint y: 282, endPoint x: 450, endPoint y: 286, distance: 108.1
click at [450, 286] on td "[STREET_ADDRESS]" at bounding box center [560, 280] width 244 height 32
copy td "[STREET_ADDRESS]"
click at [1469, 284] on icon "button" at bounding box center [1469, 282] width 13 height 13
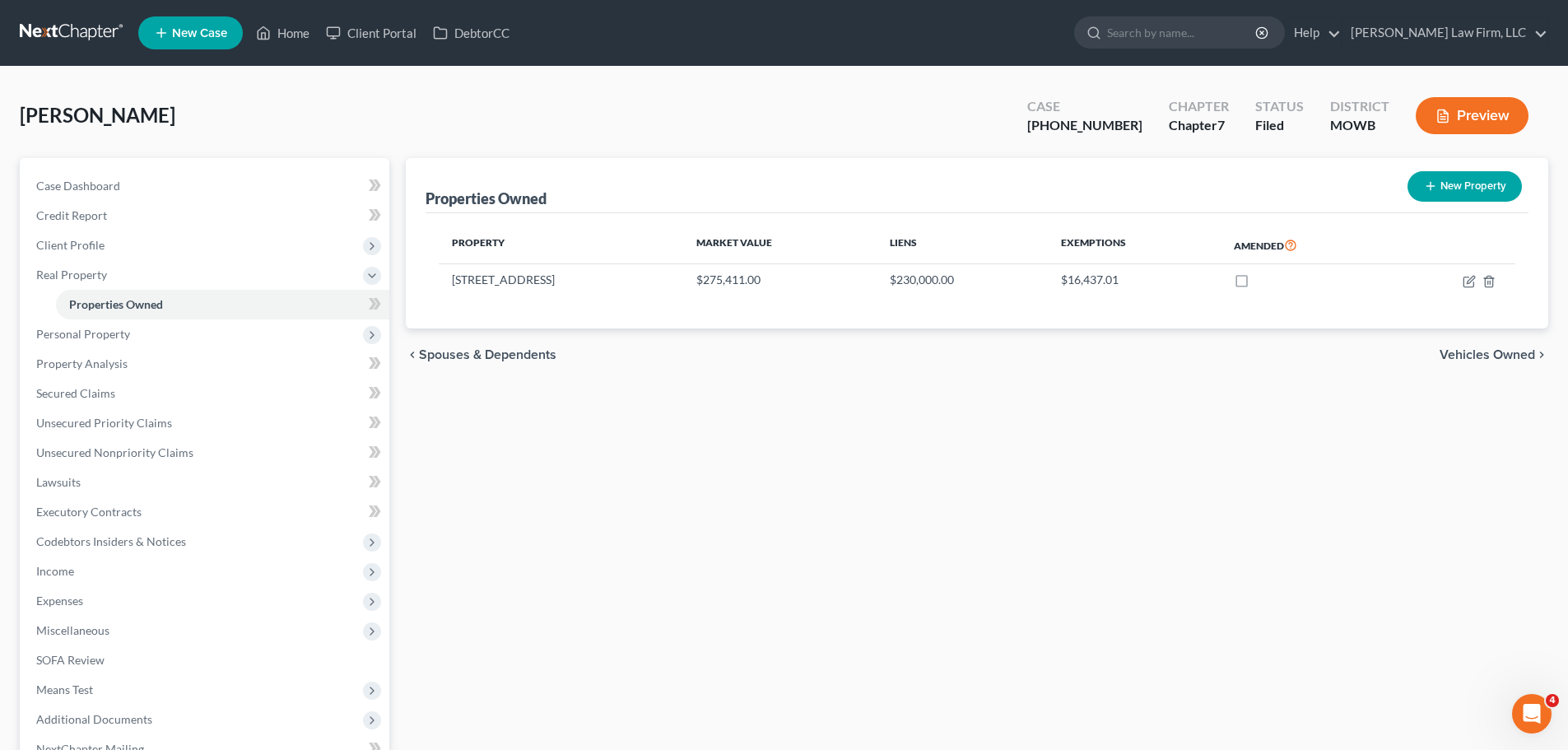
select select "26"
select select "0"
